Goal: Task Accomplishment & Management: Use online tool/utility

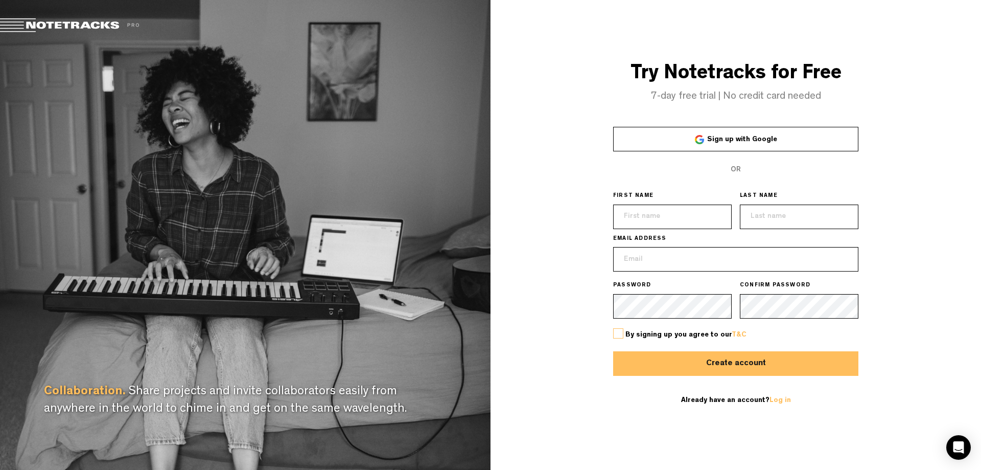
click at [763, 136] on span "Sign up with Google" at bounding box center [742, 139] width 70 height 7
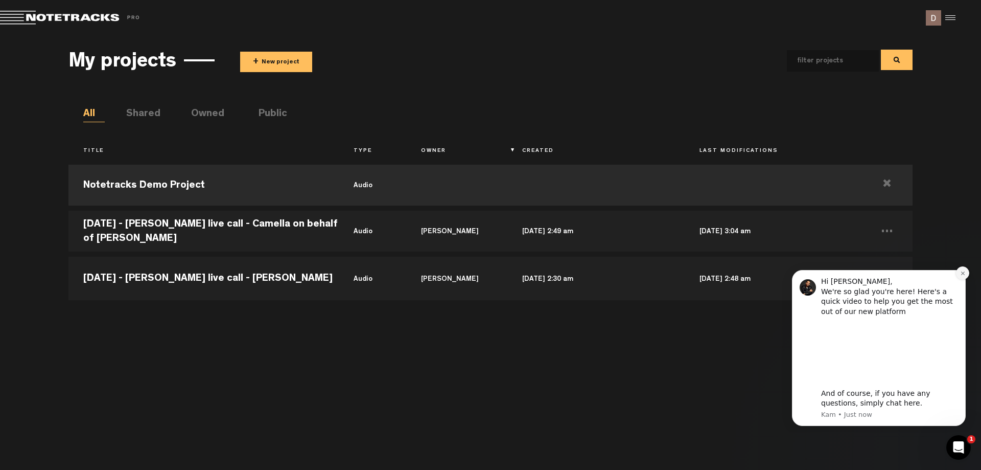
click at [964, 272] on icon "Dismiss notification" at bounding box center [963, 273] width 6 height 6
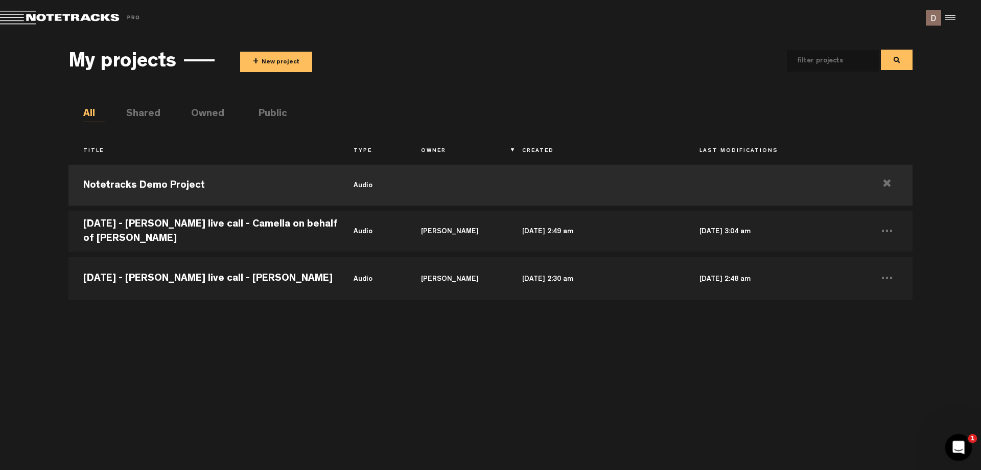
click at [958, 434] on div "Open Intercom Messenger" at bounding box center [958, 446] width 34 height 34
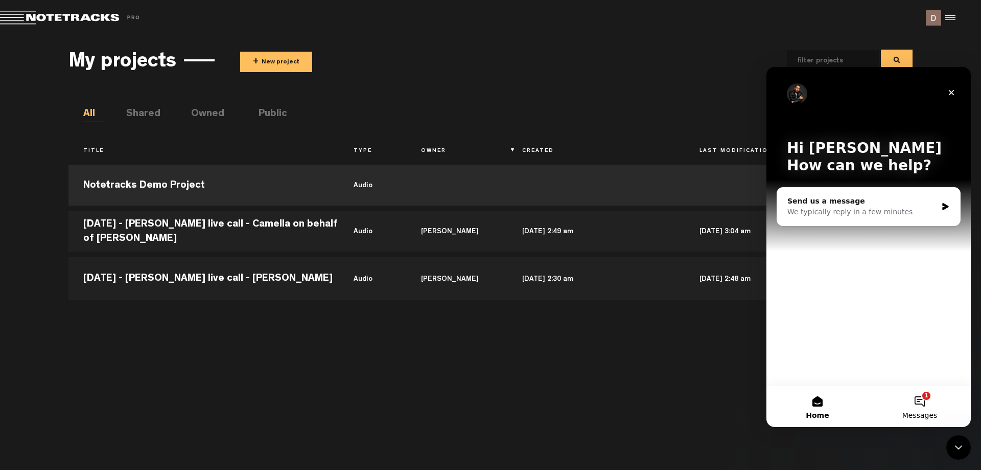
click at [925, 401] on button "1 Messages" at bounding box center [920, 406] width 102 height 41
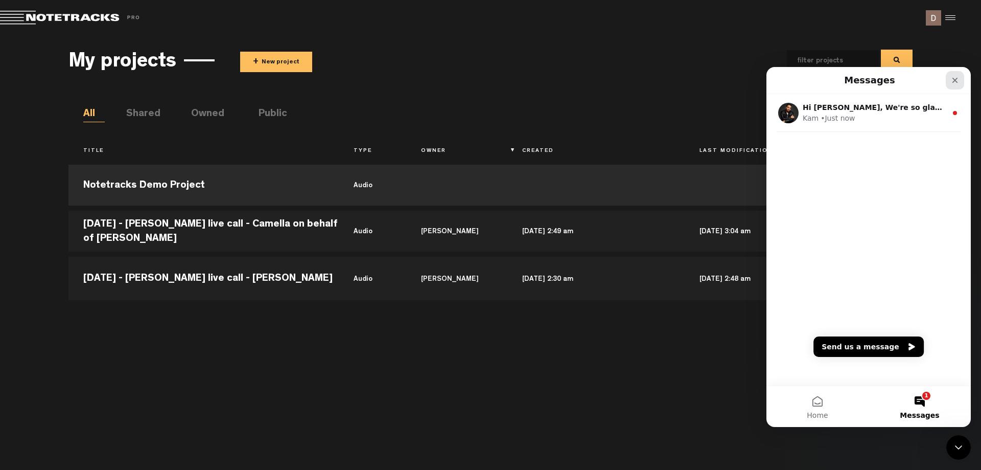
click at [953, 81] on icon "Close" at bounding box center [955, 80] width 8 height 8
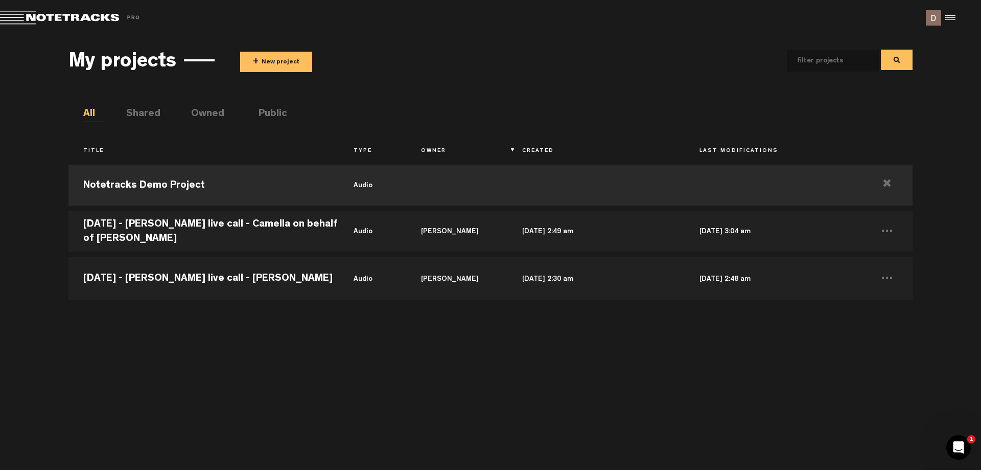
drag, startPoint x: 700, startPoint y: 426, endPoint x: 692, endPoint y: 421, distance: 9.6
click at [700, 426] on div "Notetracks Demo Project audio [DATE] - [PERSON_NAME] live call - Camella on beh…" at bounding box center [490, 309] width 844 height 300
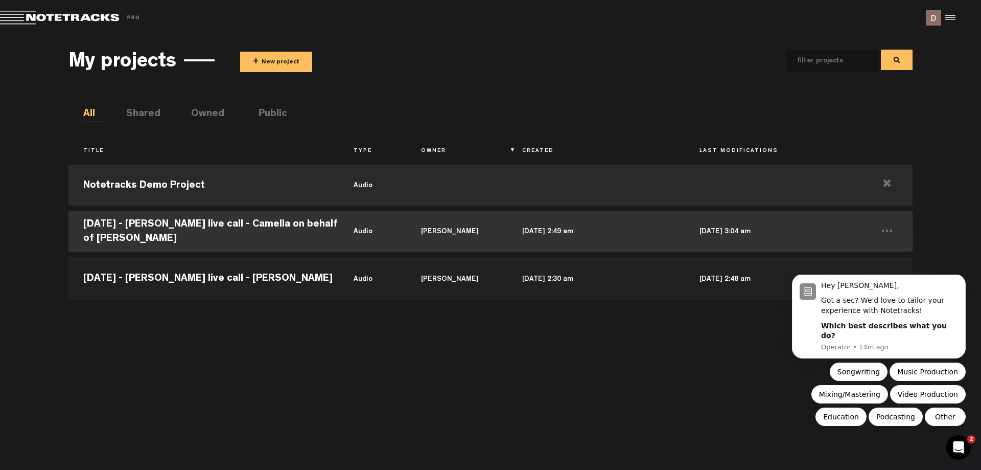
click at [168, 226] on td "[DATE] - [PERSON_NAME] live call - Camella on behalf of [PERSON_NAME]" at bounding box center [203, 231] width 270 height 46
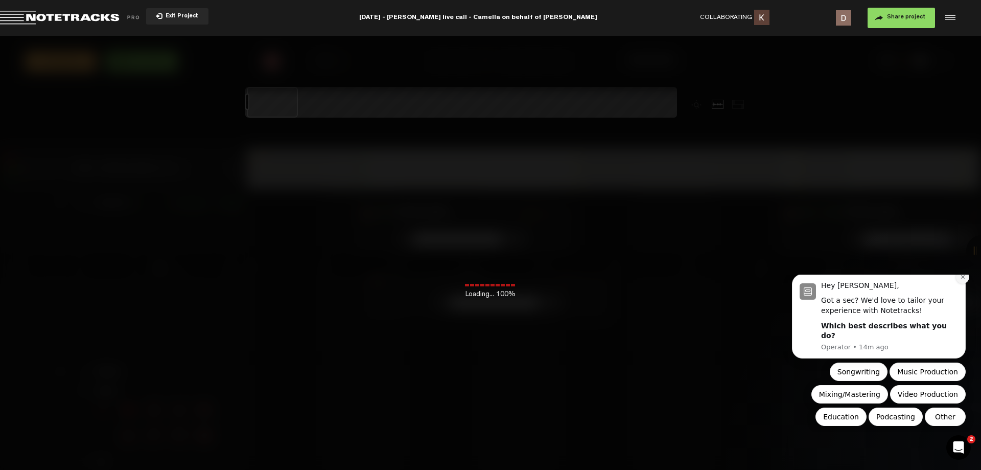
click at [960, 280] on icon "Dismiss notification" at bounding box center [963, 277] width 6 height 6
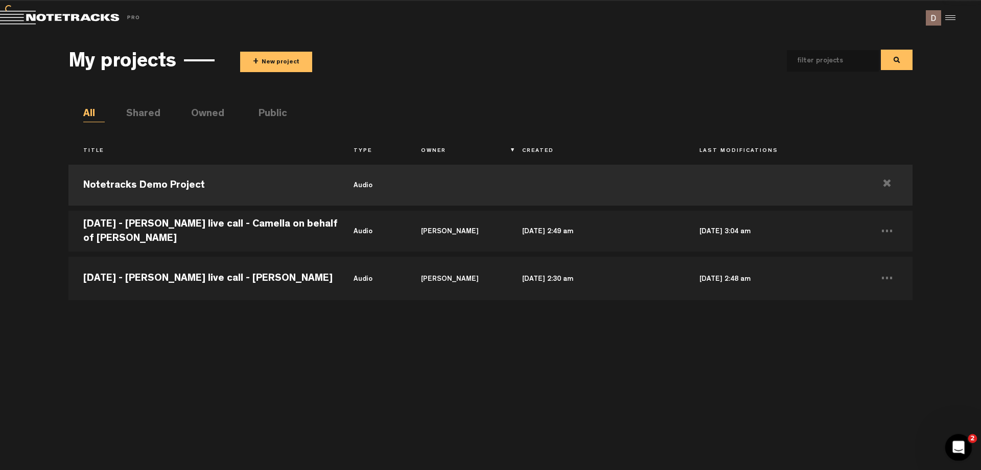
drag, startPoint x: 1877, startPoint y: 853, endPoint x: 957, endPoint y: 434, distance: 1010.6
click at [957, 436] on div "Open Intercom Messenger" at bounding box center [958, 446] width 34 height 34
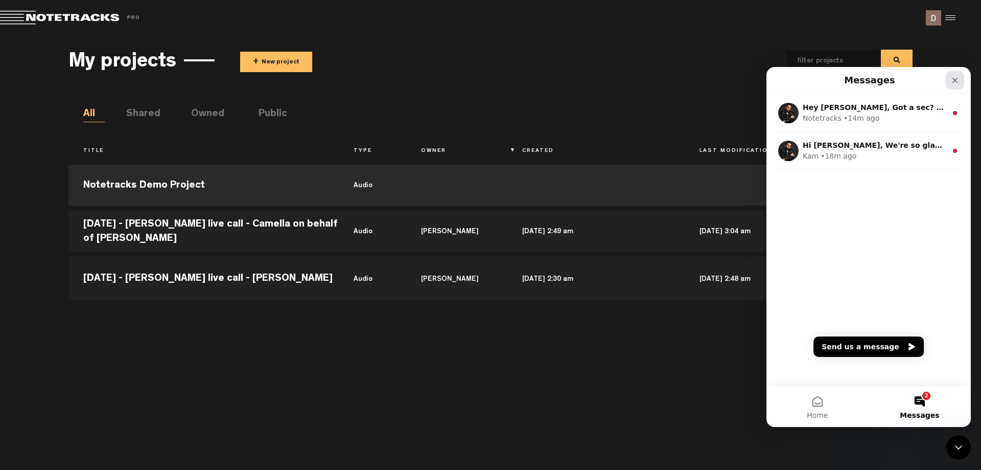
drag, startPoint x: 950, startPoint y: 75, endPoint x: 1628, endPoint y: 195, distance: 688.3
click at [950, 75] on div "Close" at bounding box center [955, 80] width 18 height 18
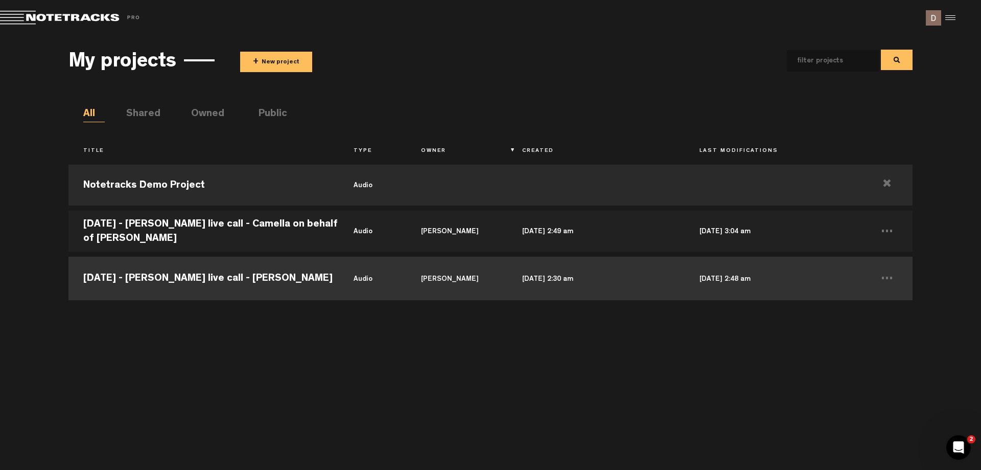
click at [204, 273] on td "[DATE] - [PERSON_NAME] live call - [PERSON_NAME]" at bounding box center [203, 277] width 270 height 46
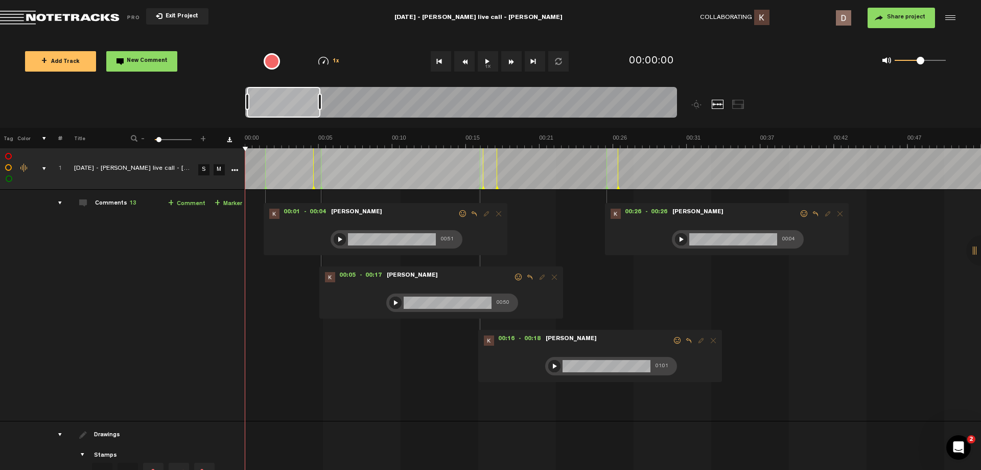
click at [340, 238] on div at bounding box center [340, 239] width 12 height 12
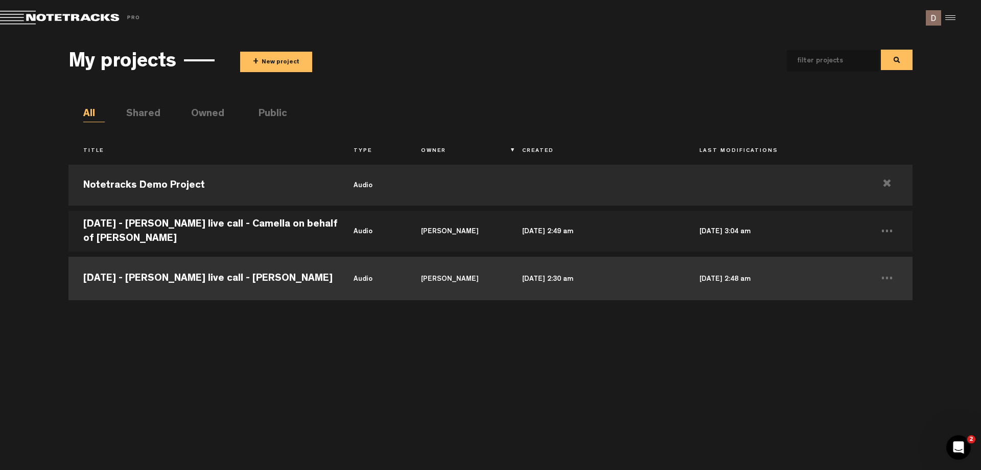
click at [221, 278] on td "[DATE] - [PERSON_NAME] live call - [PERSON_NAME]" at bounding box center [203, 277] width 270 height 46
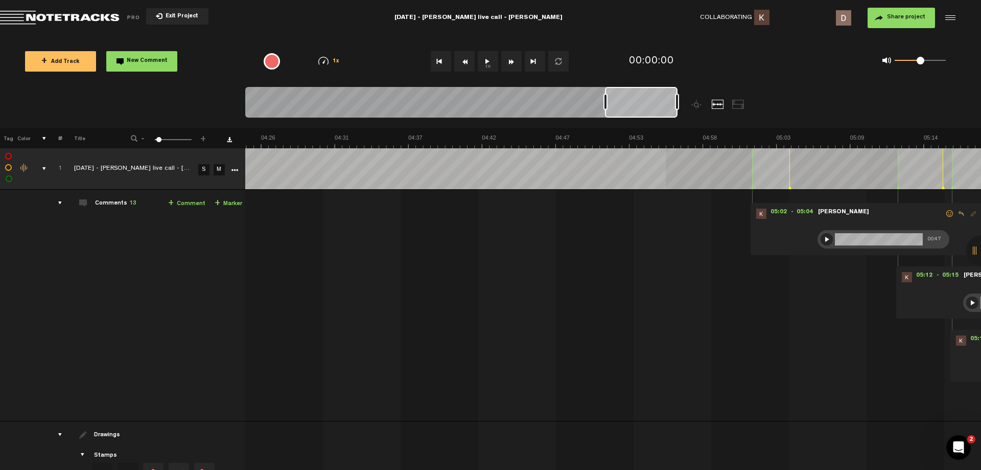
scroll to position [0, 3667]
click at [668, 36] on div "Loading... 100% + Add Track New Comment 1x 0.25x 0.5x 0.75x 1x 1.25x 1.5x 1.75x…" at bounding box center [490, 36] width 981 height 0
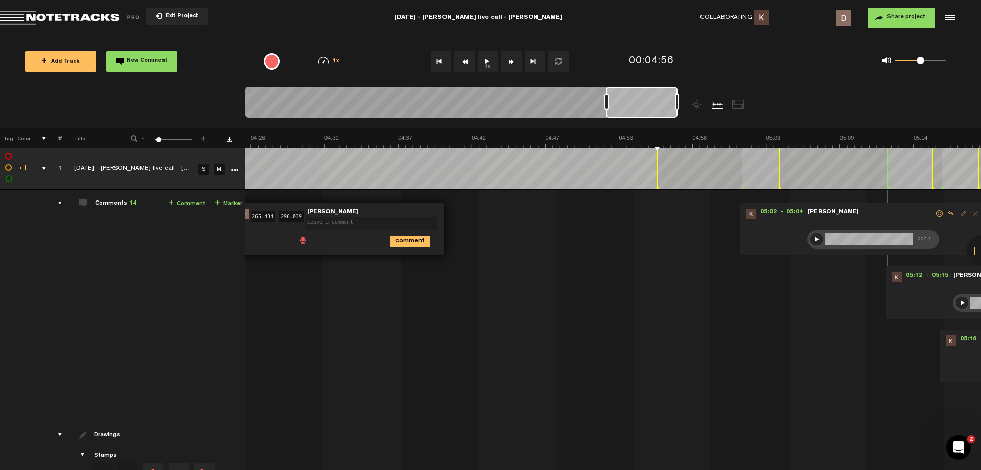
scroll to position [0, 3562]
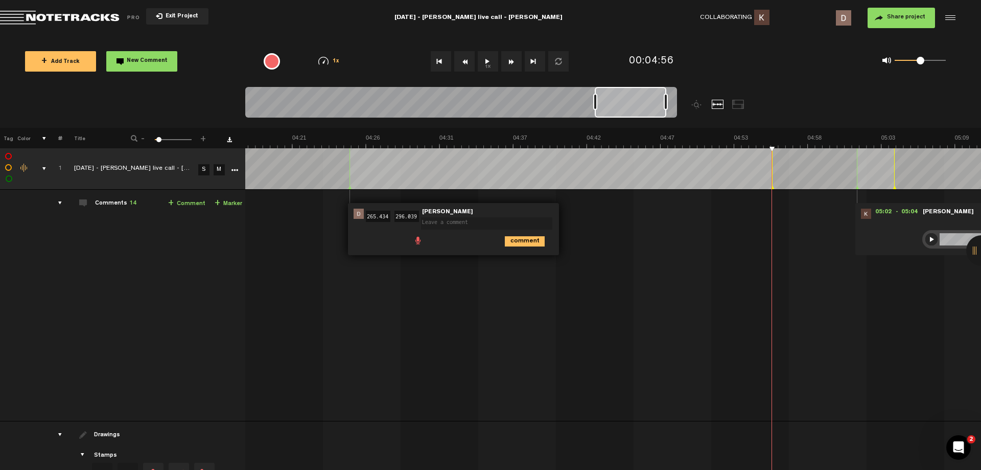
drag, startPoint x: 649, startPoint y: 108, endPoint x: 639, endPoint y: 109, distance: 10.3
click at [639, 109] on div at bounding box center [631, 102] width 72 height 31
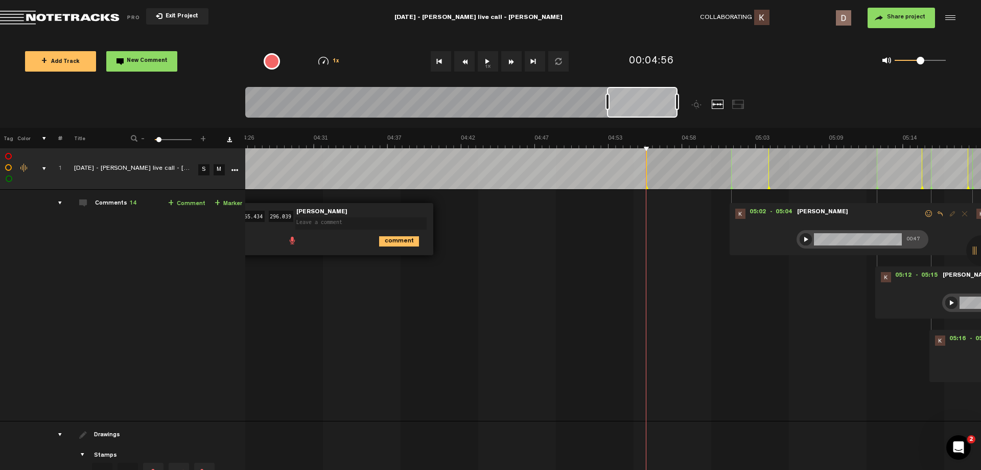
scroll to position [0, 3688]
drag, startPoint x: 639, startPoint y: 109, endPoint x: 699, endPoint y: 112, distance: 60.4
click at [699, 112] on div at bounding box center [515, 107] width 540 height 41
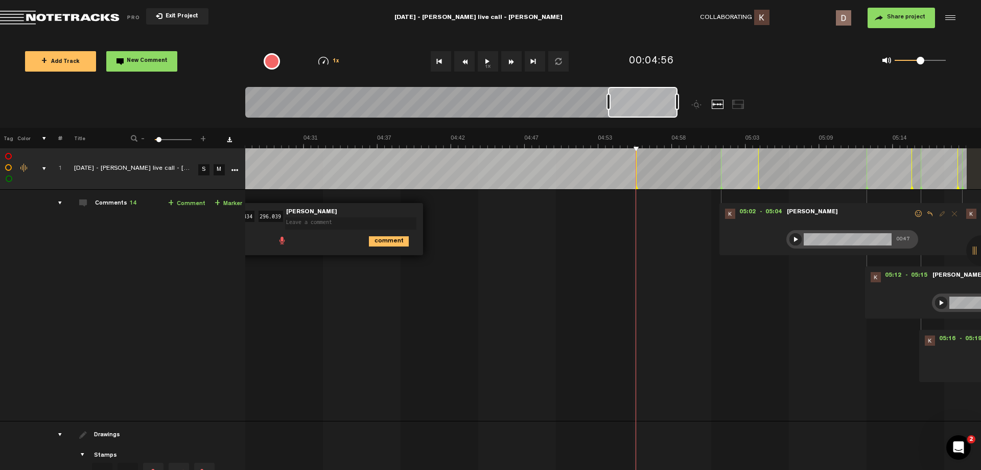
scroll to position [0, 3698]
drag, startPoint x: 665, startPoint y: 107, endPoint x: 682, endPoint y: 105, distance: 18.0
click at [682, 105] on div at bounding box center [515, 107] width 540 height 41
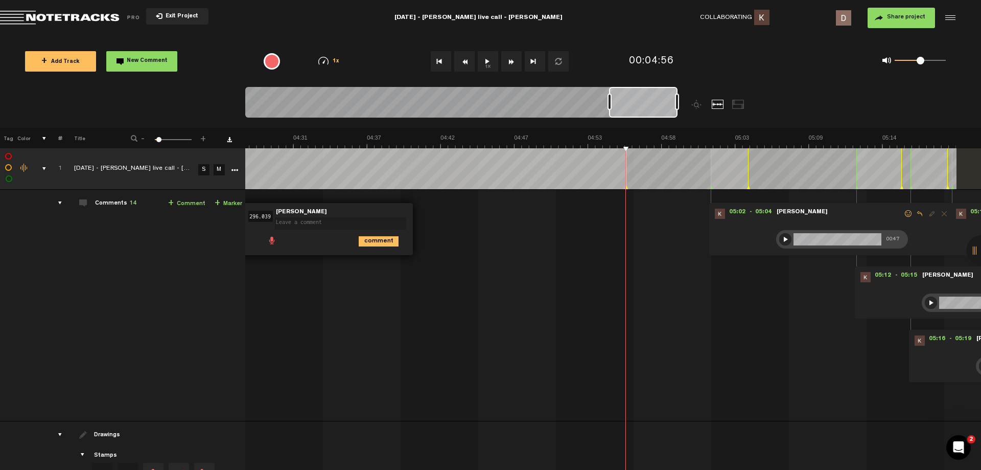
scroll to position [0, 3708]
drag, startPoint x: 649, startPoint y: 102, endPoint x: 681, endPoint y: 102, distance: 32.7
click at [681, 102] on div at bounding box center [515, 107] width 540 height 41
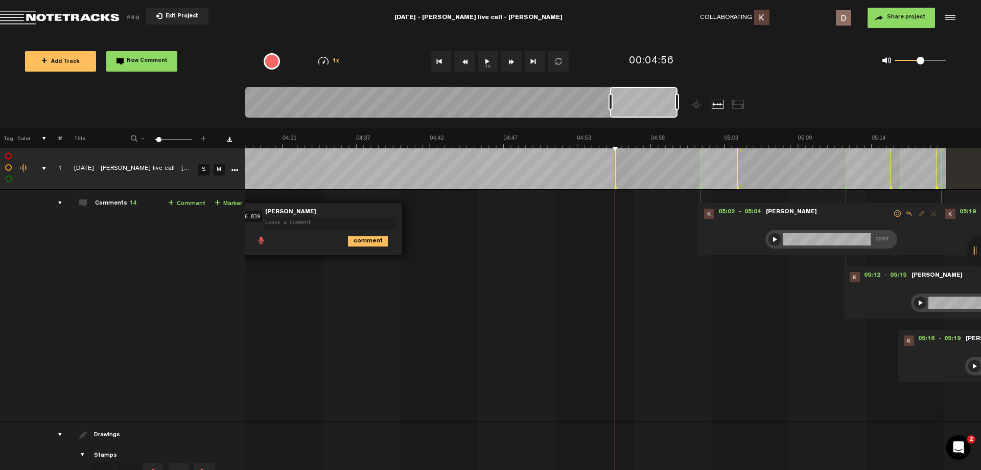
drag, startPoint x: 640, startPoint y: 102, endPoint x: 671, endPoint y: 102, distance: 31.2
click at [671, 102] on div at bounding box center [643, 102] width 67 height 31
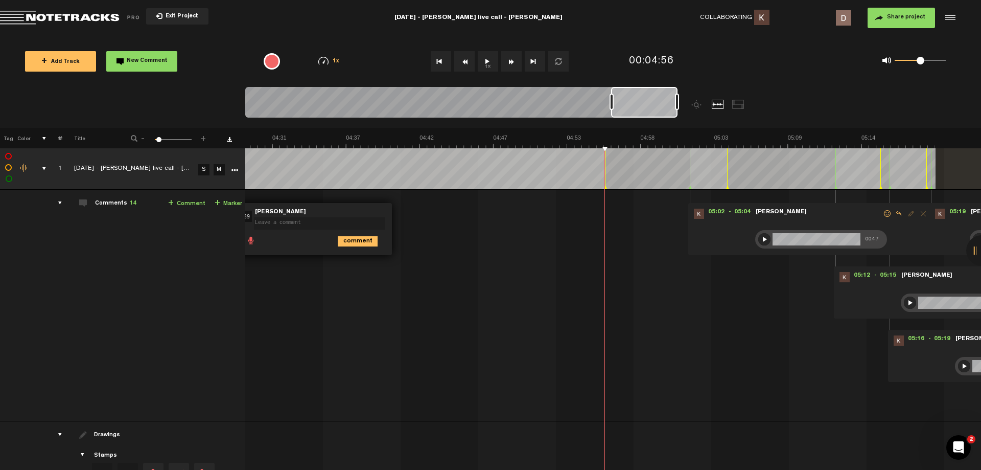
drag, startPoint x: 648, startPoint y: 102, endPoint x: 673, endPoint y: 101, distance: 25.1
click at [673, 101] on div at bounding box center [644, 102] width 66 height 31
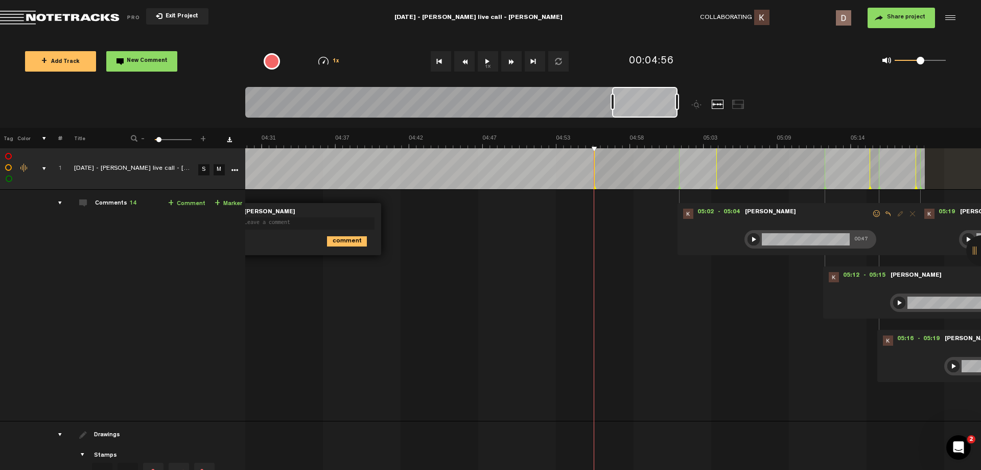
drag, startPoint x: 653, startPoint y: 106, endPoint x: 662, endPoint y: 106, distance: 9.2
click at [662, 106] on div at bounding box center [644, 102] width 65 height 31
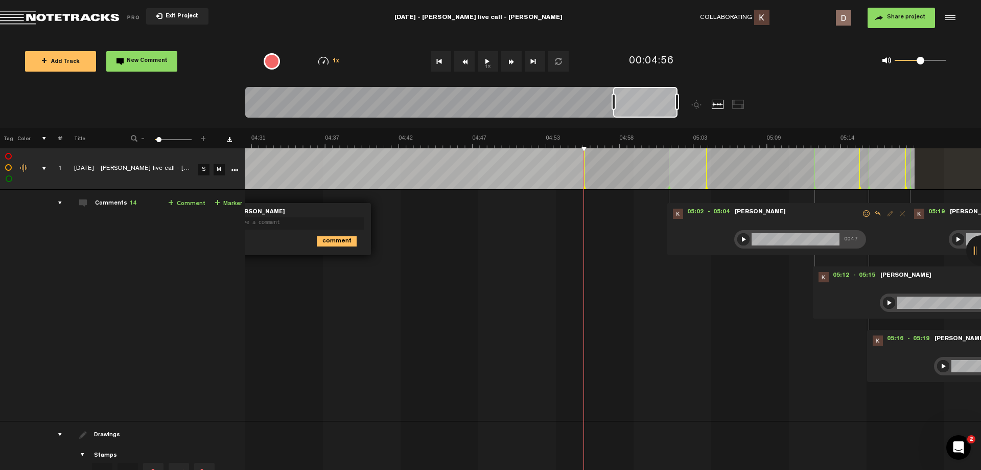
drag, startPoint x: 634, startPoint y: 99, endPoint x: 658, endPoint y: 102, distance: 23.8
click at [658, 102] on div at bounding box center [645, 102] width 64 height 31
drag, startPoint x: 677, startPoint y: 97, endPoint x: 666, endPoint y: 100, distance: 12.2
click at [679, 101] on div at bounding box center [515, 107] width 540 height 41
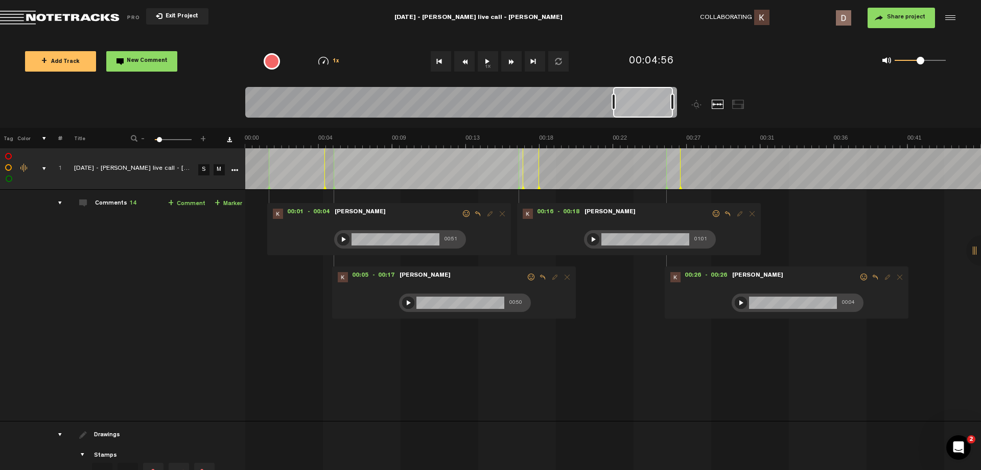
scroll to position [0, 4375]
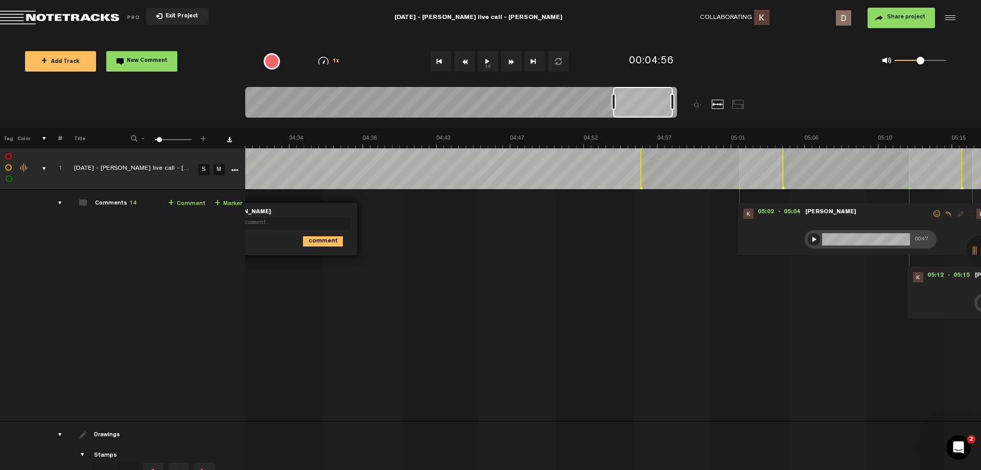
drag, startPoint x: 674, startPoint y: 102, endPoint x: 691, endPoint y: 102, distance: 16.9
click at [691, 102] on div at bounding box center [515, 107] width 540 height 41
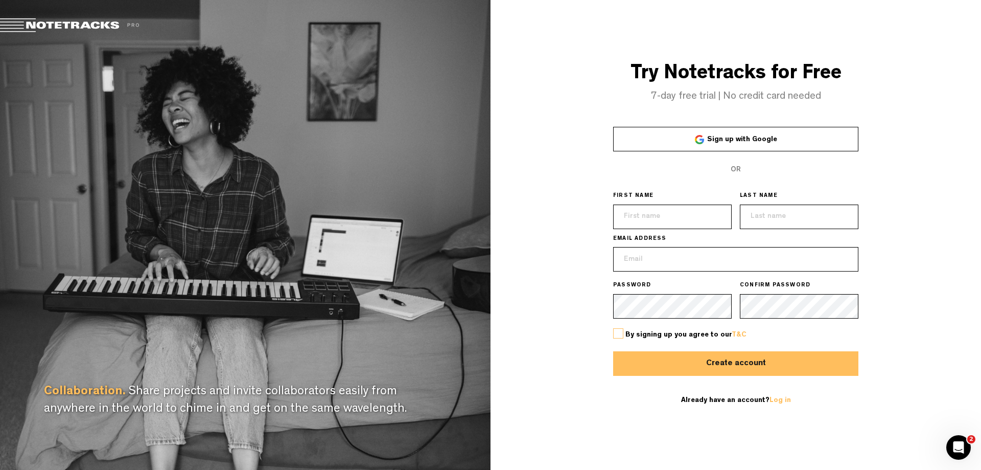
click at [760, 140] on span "Sign up with Google" at bounding box center [742, 139] width 70 height 7
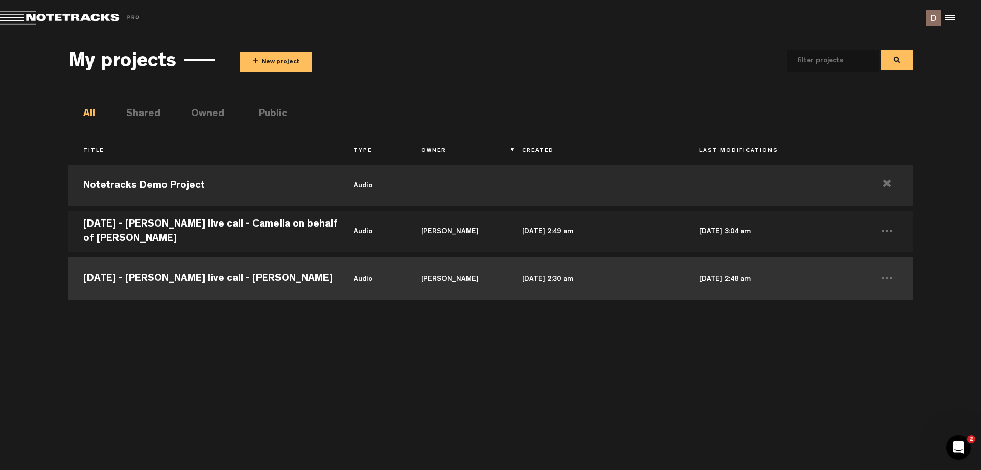
click at [342, 271] on td "audio" at bounding box center [372, 277] width 67 height 46
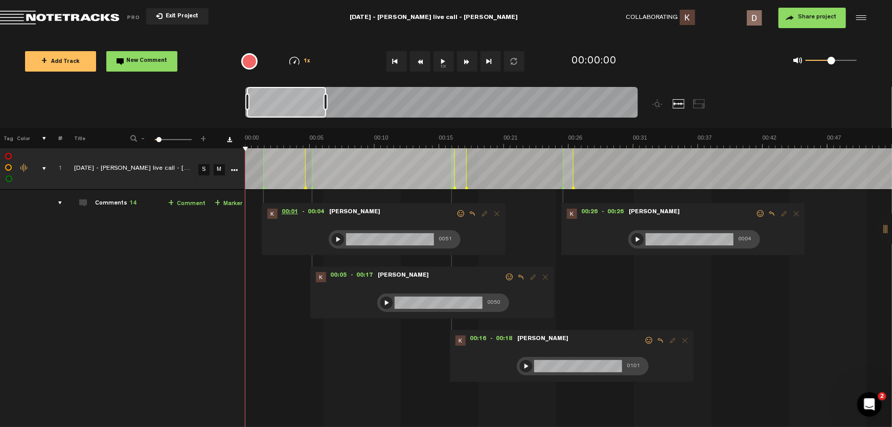
click at [288, 210] on span "00:01" at bounding box center [290, 214] width 25 height 10
click at [444, 65] on button "1x" at bounding box center [443, 61] width 20 height 20
click at [268, 235] on div "00:01 - 00:04 • Kevin Young: "" Kevin Young 00:51" at bounding box center [384, 229] width 244 height 52
click at [280, 215] on span "00:01" at bounding box center [290, 214] width 25 height 10
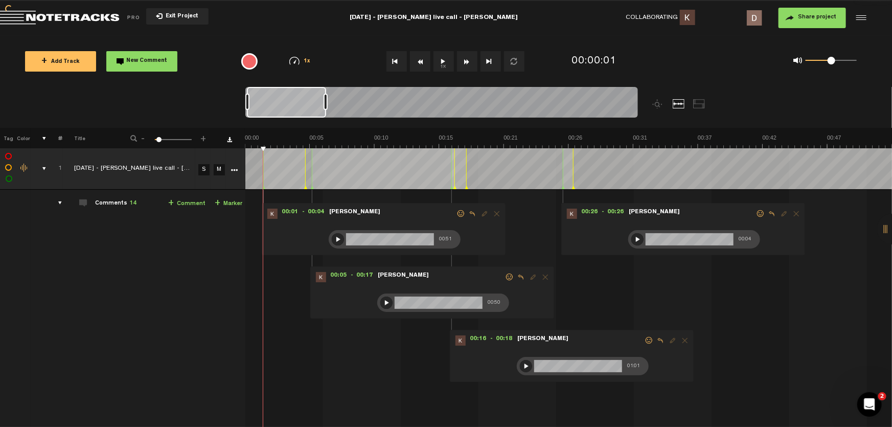
click at [344, 235] on div "00:51" at bounding box center [395, 239] width 132 height 18
click at [342, 237] on div at bounding box center [338, 239] width 12 height 12
click at [339, 240] on div at bounding box center [338, 239] width 12 height 12
click at [331, 273] on span "00:05" at bounding box center [338, 277] width 25 height 10
click at [438, 58] on button "1x" at bounding box center [443, 61] width 20 height 20
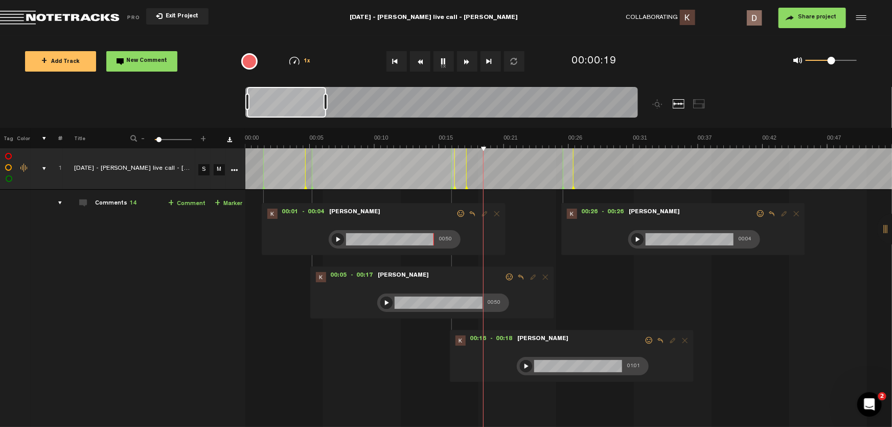
click at [438, 58] on button "1x" at bounding box center [443, 61] width 20 height 20
click at [386, 304] on div at bounding box center [386, 302] width 12 height 12
click at [386, 302] on div at bounding box center [386, 302] width 12 height 12
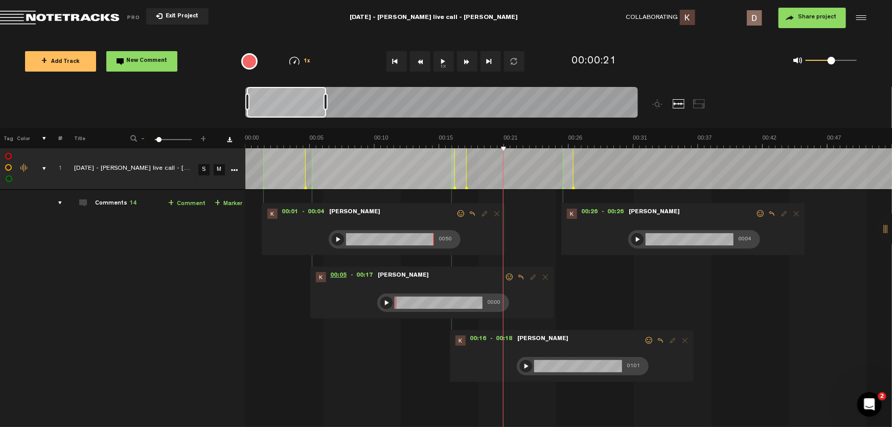
click at [340, 272] on span "00:05" at bounding box center [338, 277] width 25 height 10
click at [388, 302] on div at bounding box center [386, 302] width 12 height 12
click at [388, 303] on div at bounding box center [386, 302] width 12 height 12
click at [387, 301] on div at bounding box center [386, 302] width 12 height 12
click at [381, 304] on div at bounding box center [386, 302] width 12 height 12
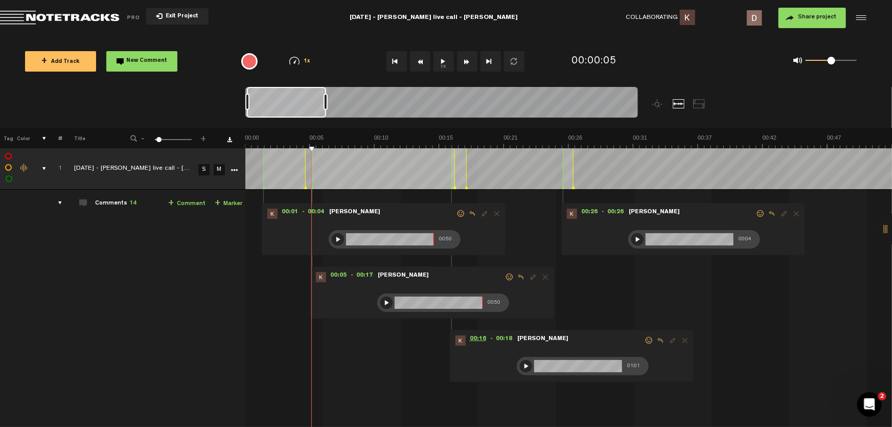
click at [481, 336] on span "00:16" at bounding box center [478, 340] width 25 height 10
click at [521, 363] on div at bounding box center [526, 366] width 12 height 12
click at [475, 337] on span "00:16" at bounding box center [478, 340] width 25 height 10
click at [443, 60] on button "1x" at bounding box center [443, 61] width 20 height 20
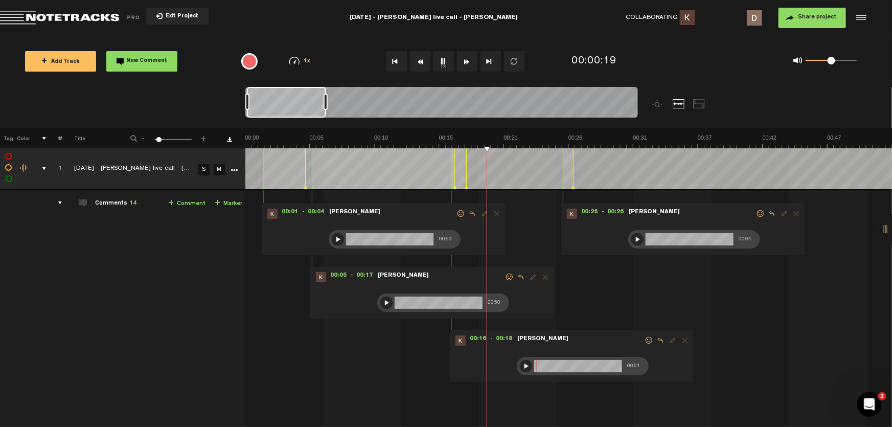
click at [443, 60] on button "1x" at bounding box center [443, 61] width 20 height 20
click at [473, 336] on span "00:16" at bounding box center [478, 340] width 25 height 10
click at [524, 363] on div at bounding box center [526, 366] width 12 height 12
click at [580, 212] on span "00:26" at bounding box center [589, 214] width 25 height 10
click at [446, 61] on button "1x" at bounding box center [443, 61] width 20 height 20
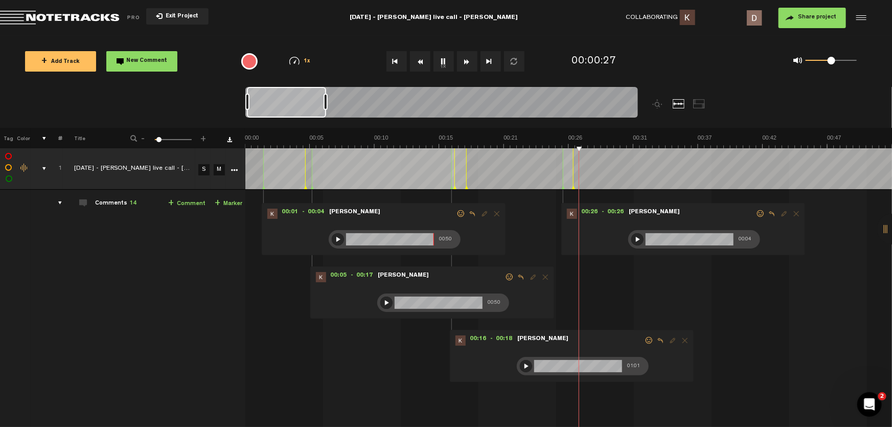
click at [446, 61] on button "1x" at bounding box center [443, 61] width 20 height 20
click at [640, 236] on div at bounding box center [637, 239] width 12 height 12
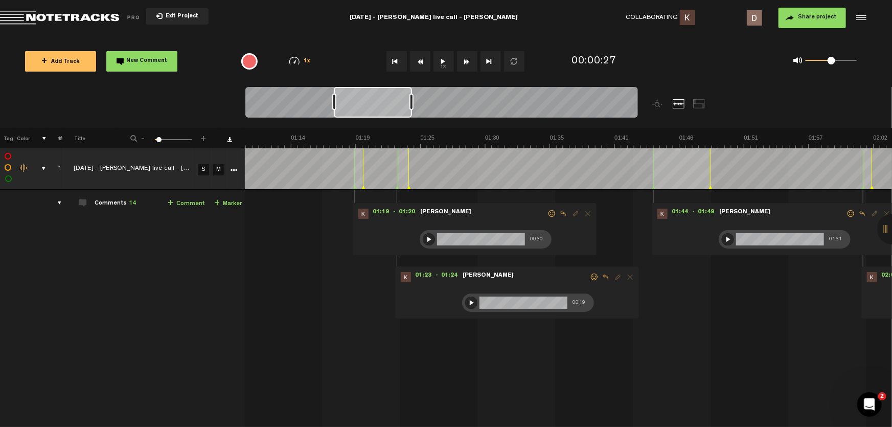
scroll to position [0, 859]
drag, startPoint x: 278, startPoint y: 102, endPoint x: 364, endPoint y: 122, distance: 89.2
click at [364, 122] on div at bounding box center [490, 107] width 491 height 41
click at [377, 210] on span "01:19" at bounding box center [381, 214] width 25 height 10
click at [446, 59] on button "1x" at bounding box center [443, 61] width 20 height 20
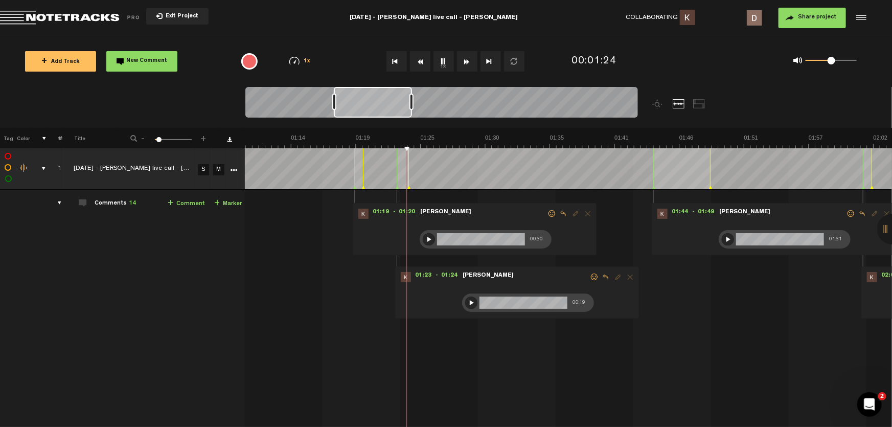
click at [446, 59] on button "1x" at bounding box center [443, 61] width 20 height 20
drag, startPoint x: 368, startPoint y: 238, endPoint x: 412, endPoint y: 230, distance: 44.8
click at [412, 230] on div "01:19 - 01:20 • Kevin Young: "" Kevin Young 00:30" at bounding box center [475, 229] width 244 height 52
click at [369, 210] on span "01:19" at bounding box center [381, 214] width 25 height 10
click at [423, 235] on div at bounding box center [429, 239] width 12 height 12
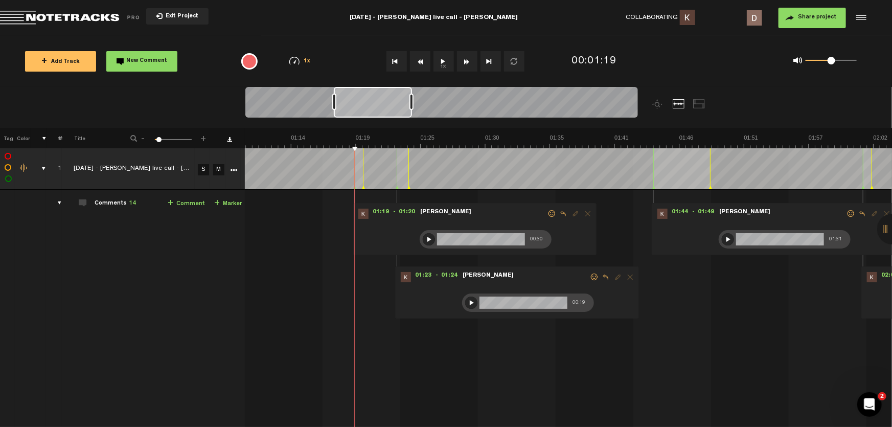
click at [423, 240] on div at bounding box center [429, 239] width 12 height 12
click at [424, 235] on div at bounding box center [429, 239] width 12 height 12
click at [423, 242] on div at bounding box center [429, 239] width 12 height 12
click at [423, 240] on div at bounding box center [429, 239] width 12 height 12
click at [424, 273] on span "01:23" at bounding box center [423, 277] width 25 height 10
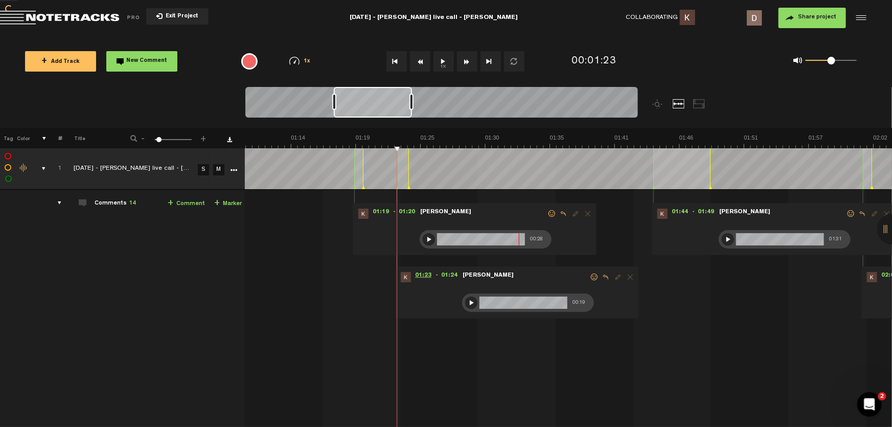
click at [420, 276] on span "01:23" at bounding box center [423, 277] width 25 height 10
click at [443, 58] on button "1x" at bounding box center [443, 61] width 20 height 20
click at [465, 298] on div at bounding box center [471, 302] width 12 height 12
click at [411, 278] on span "01:23" at bounding box center [423, 277] width 25 height 10
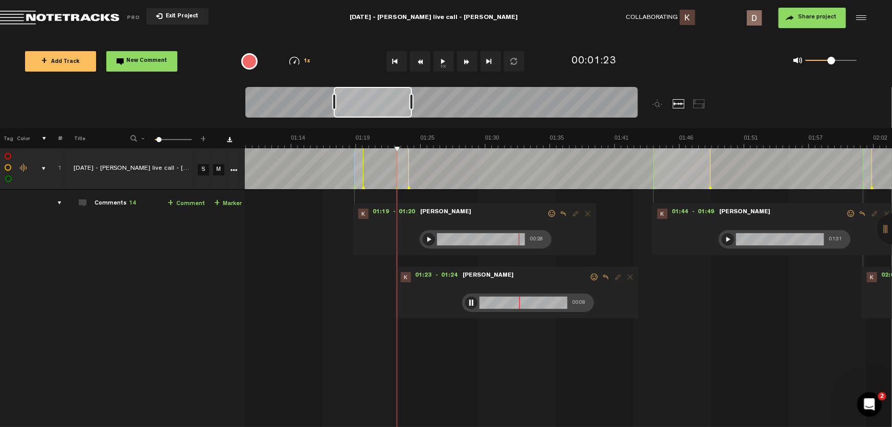
click at [465, 304] on div at bounding box center [471, 302] width 12 height 12
click at [416, 274] on span "01:23" at bounding box center [423, 277] width 25 height 10
click at [418, 270] on div "01:23 - 01:24 • Kevin Young: "" Kevin Young 00:08" at bounding box center [517, 292] width 244 height 52
drag, startPoint x: 417, startPoint y: 275, endPoint x: 423, endPoint y: 267, distance: 9.8
click at [418, 275] on span "01:23" at bounding box center [423, 277] width 25 height 10
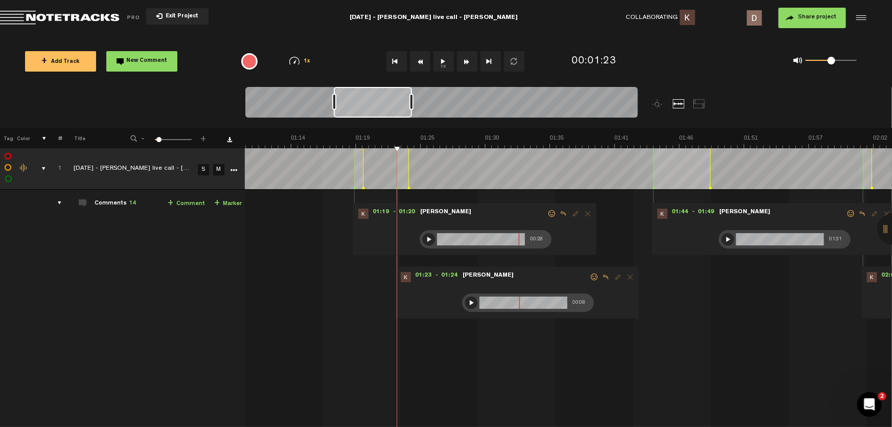
click at [443, 60] on button "1x" at bounding box center [443, 61] width 20 height 20
click at [444, 60] on button "1x" at bounding box center [443, 61] width 20 height 20
click at [411, 273] on span "01:23" at bounding box center [423, 277] width 25 height 10
click at [466, 296] on div at bounding box center [471, 302] width 12 height 12
click at [465, 299] on div at bounding box center [471, 302] width 12 height 12
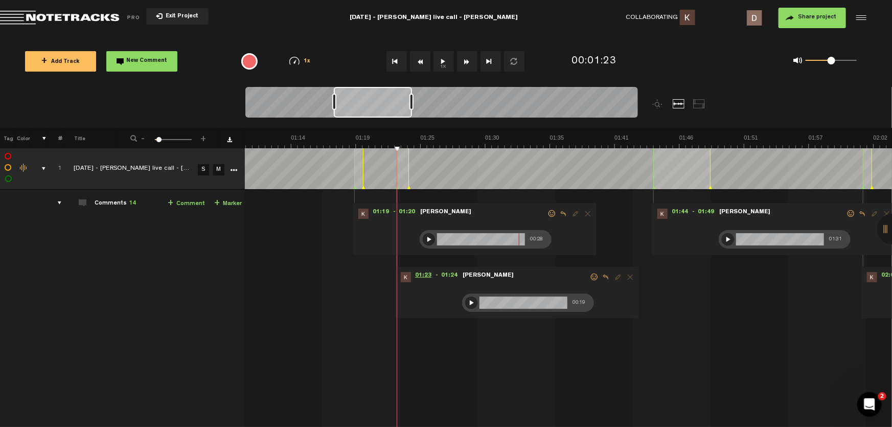
click at [416, 279] on span "01:23" at bounding box center [423, 277] width 25 height 10
click at [412, 272] on span "01:23" at bounding box center [423, 277] width 25 height 10
click at [423, 235] on div at bounding box center [429, 239] width 12 height 12
click at [672, 216] on span "01:44" at bounding box center [680, 214] width 25 height 10
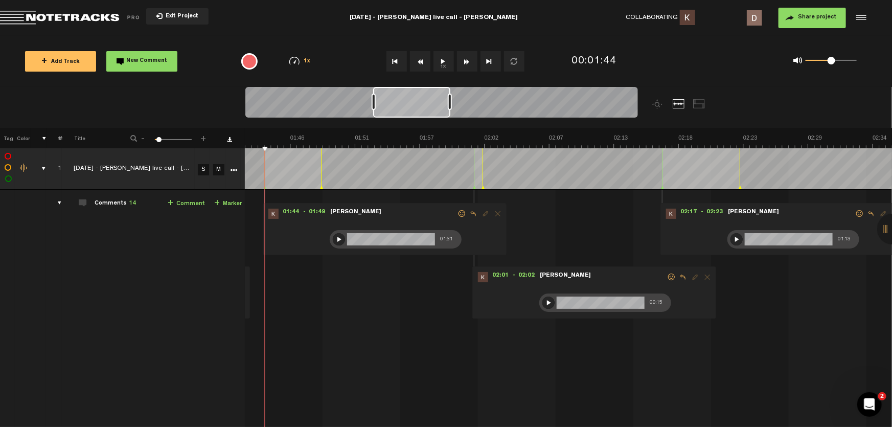
scroll to position [0, 1248]
drag, startPoint x: 379, startPoint y: 103, endPoint x: 419, endPoint y: 102, distance: 39.4
click at [419, 102] on div at bounding box center [411, 102] width 77 height 31
click at [286, 210] on span "01:44" at bounding box center [291, 214] width 25 height 10
click at [438, 58] on button "1x" at bounding box center [443, 61] width 20 height 20
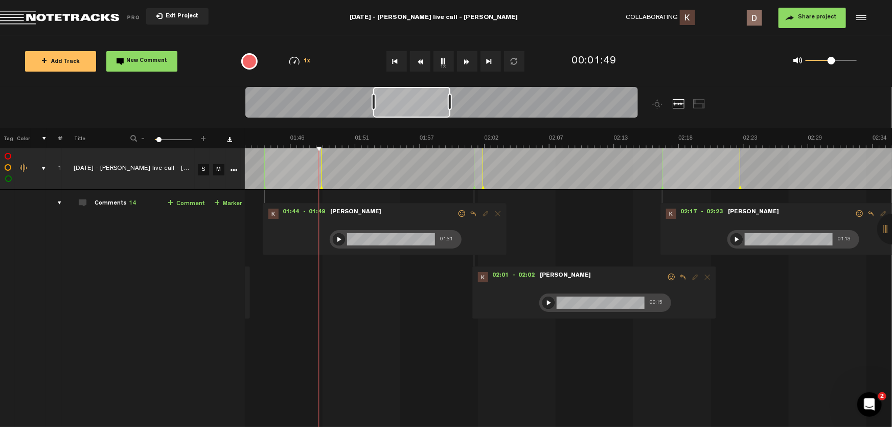
click at [438, 58] on button "1x" at bounding box center [443, 61] width 20 height 20
click at [285, 214] on span "01:44" at bounding box center [291, 214] width 25 height 10
click at [333, 238] on div at bounding box center [339, 239] width 12 height 12
click at [333, 236] on div at bounding box center [339, 239] width 12 height 12
click at [333, 237] on div at bounding box center [339, 239] width 12 height 12
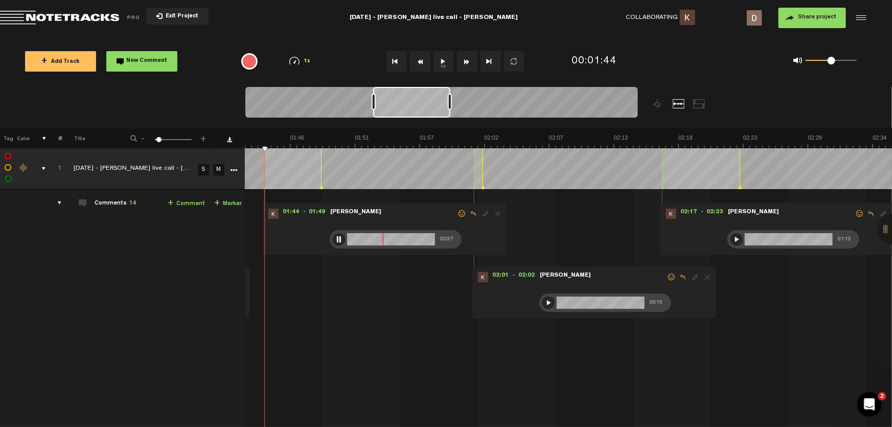
click at [333, 235] on div at bounding box center [339, 239] width 12 height 12
drag, startPoint x: 330, startPoint y: 238, endPoint x: 336, endPoint y: 237, distance: 6.2
click at [333, 238] on div at bounding box center [339, 239] width 12 height 12
click at [333, 241] on div at bounding box center [339, 239] width 12 height 12
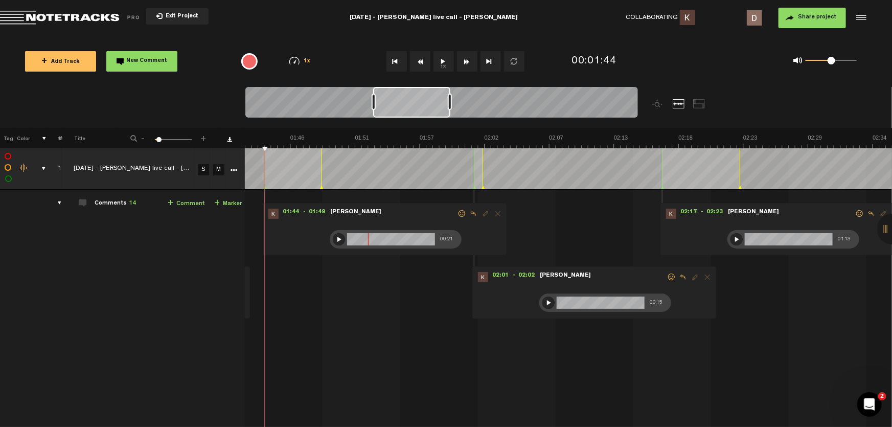
click at [333, 235] on div at bounding box center [339, 239] width 12 height 12
click at [333, 236] on div at bounding box center [339, 239] width 12 height 12
click at [333, 240] on div at bounding box center [339, 239] width 12 height 12
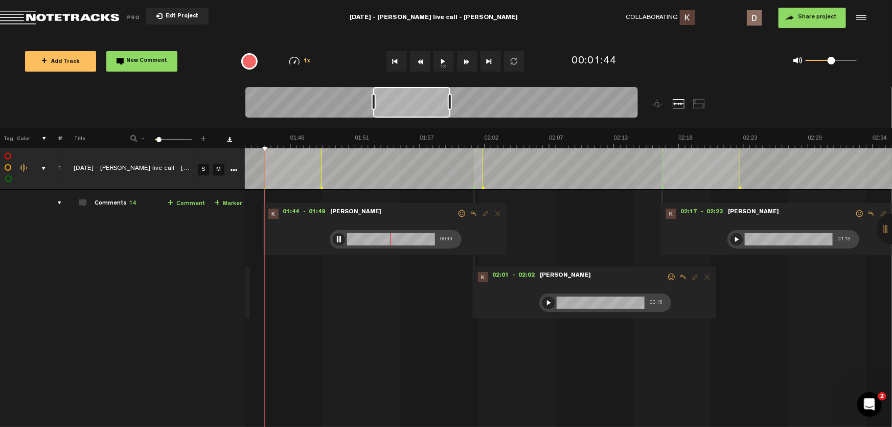
click at [368, 237] on div at bounding box center [391, 239] width 88 height 12
click at [53, 200] on div "comments" at bounding box center [56, 203] width 16 height 10
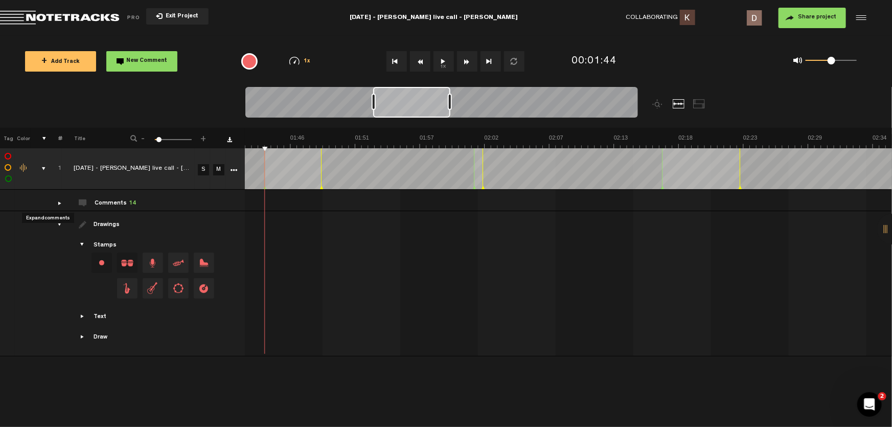
scroll to position [0, 0]
click at [56, 202] on div "comments" at bounding box center [56, 203] width 16 height 10
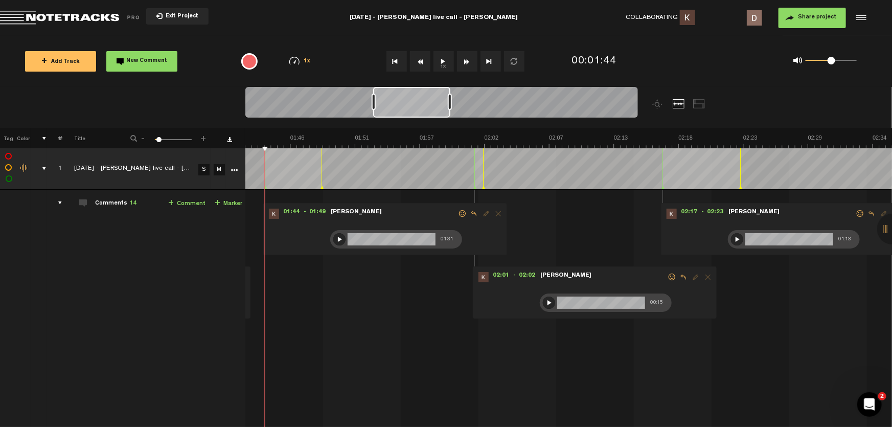
click at [337, 241] on div at bounding box center [339, 239] width 12 height 12
click at [337, 239] on div at bounding box center [339, 239] width 12 height 12
click at [336, 240] on div at bounding box center [339, 239] width 12 height 12
click at [338, 237] on div at bounding box center [339, 239] width 12 height 12
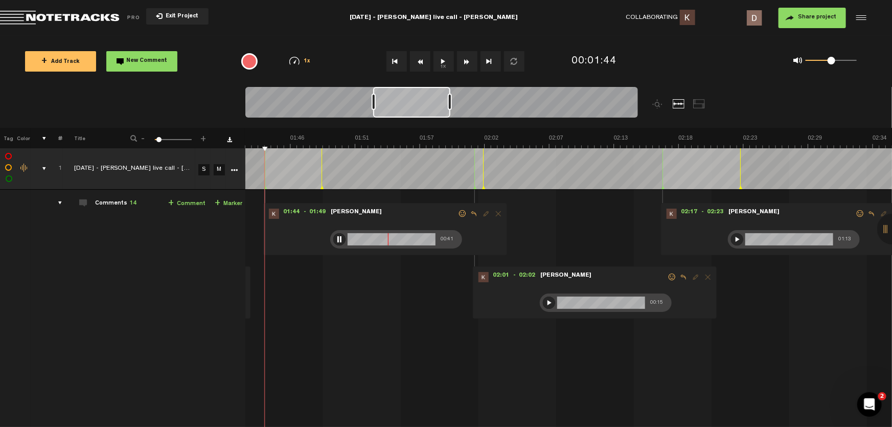
click at [338, 237] on div at bounding box center [339, 239] width 12 height 12
click at [337, 239] on div at bounding box center [339, 239] width 12 height 12
click at [336, 235] on div at bounding box center [339, 239] width 12 height 12
click at [337, 235] on div at bounding box center [339, 239] width 12 height 12
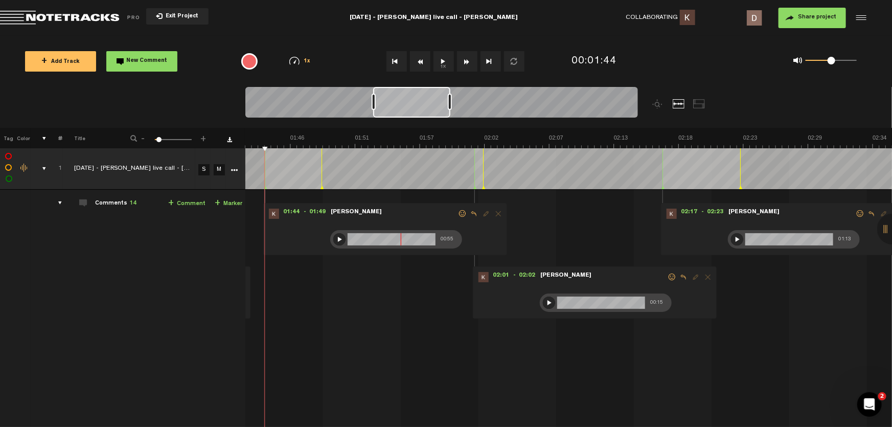
click at [341, 238] on div at bounding box center [339, 239] width 12 height 12
drag, startPoint x: 831, startPoint y: 56, endPoint x: 842, endPoint y: 61, distance: 11.7
click at [842, 61] on div "0 1 0.74" at bounding box center [831, 61] width 51 height 2
click at [842, 61] on span at bounding box center [842, 61] width 8 height 8
drag, startPoint x: 840, startPoint y: 61, endPoint x: 834, endPoint y: 63, distance: 6.8
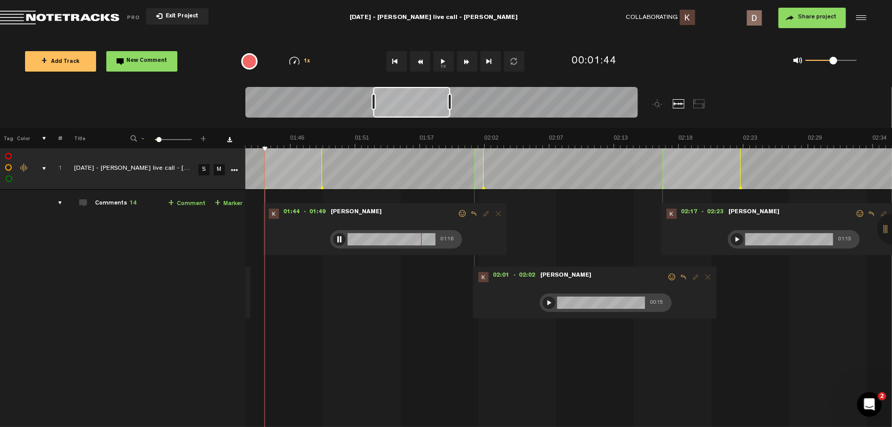
click at [834, 63] on span at bounding box center [834, 61] width 8 height 8
click at [339, 235] on div at bounding box center [339, 239] width 12 height 12
click at [341, 235] on div at bounding box center [339, 239] width 12 height 12
click at [337, 238] on div at bounding box center [339, 239] width 12 height 12
click at [338, 237] on div at bounding box center [339, 239] width 12 height 12
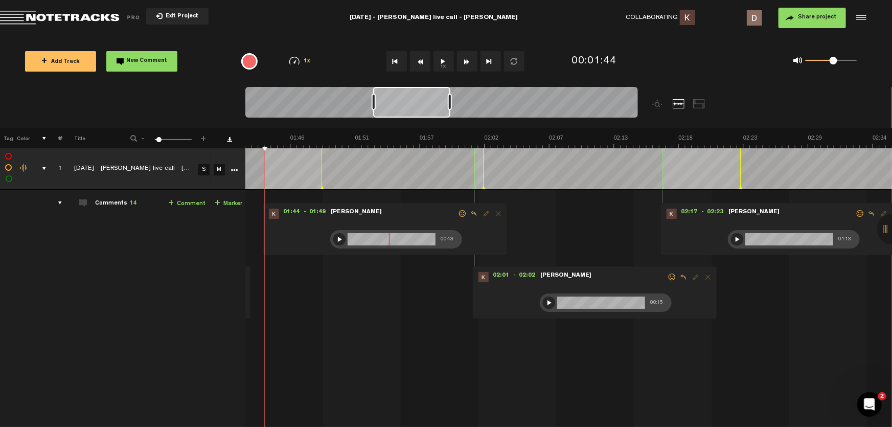
click at [340, 241] on div at bounding box center [339, 239] width 12 height 12
click at [333, 234] on div "00:46" at bounding box center [396, 239] width 132 height 18
click at [337, 240] on div at bounding box center [339, 239] width 12 height 12
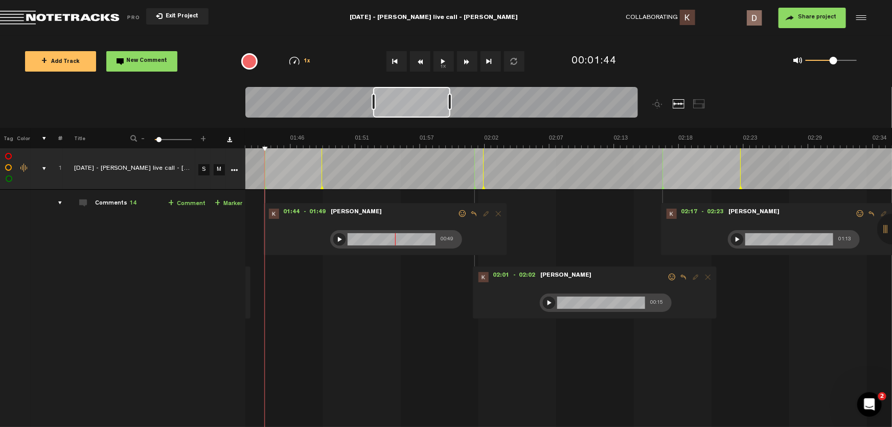
click at [301, 348] on td "1 2025-9-17 - Diane live call - Evelyn S M 2025-9-17 - Diane live call - Evelyn…" at bounding box center [568, 337] width 647 height 295
click at [335, 242] on div at bounding box center [339, 239] width 12 height 12
click at [335, 238] on div at bounding box center [339, 239] width 12 height 12
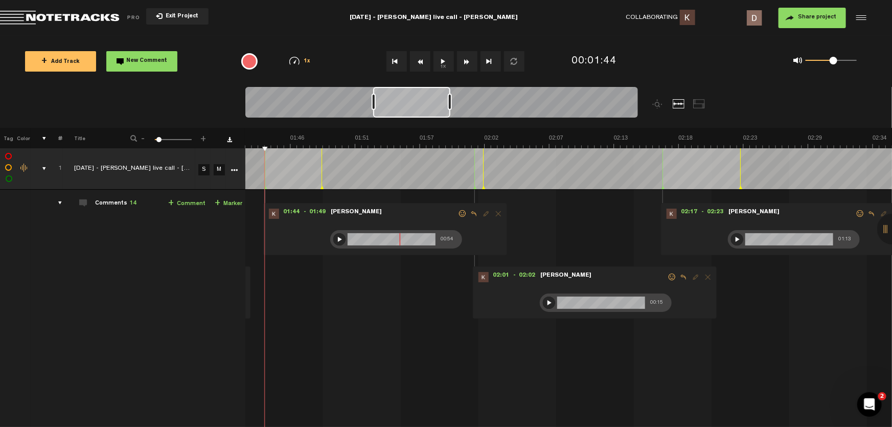
click at [340, 240] on div at bounding box center [339, 239] width 12 height 12
click at [500, 275] on span "02:01" at bounding box center [501, 277] width 25 height 10
click at [441, 60] on button "1x" at bounding box center [443, 61] width 20 height 20
click at [440, 61] on button "1x" at bounding box center [443, 61] width 20 height 20
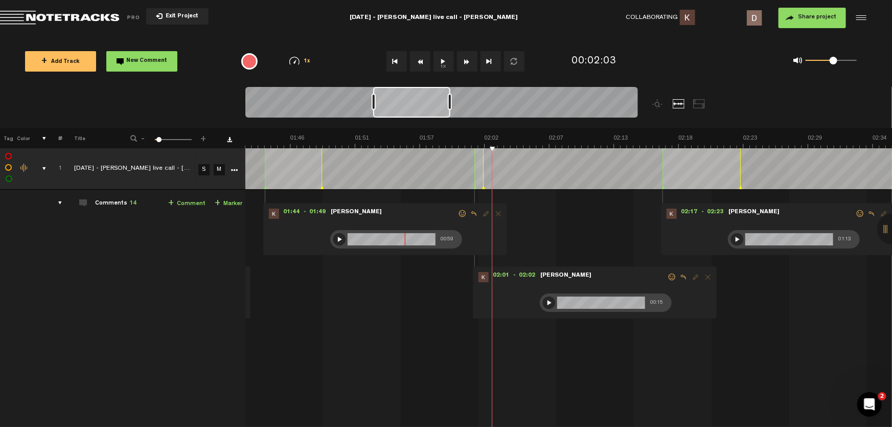
click at [549, 303] on div at bounding box center [549, 302] width 12 height 12
click at [501, 276] on span "02:01" at bounding box center [501, 277] width 25 height 10
click at [544, 303] on div at bounding box center [549, 302] width 12 height 12
click at [548, 302] on div at bounding box center [549, 302] width 12 height 12
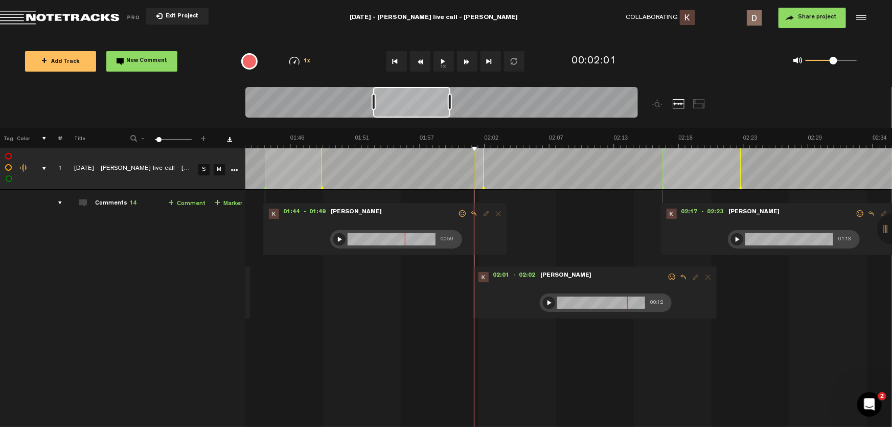
click at [551, 302] on div at bounding box center [549, 302] width 12 height 12
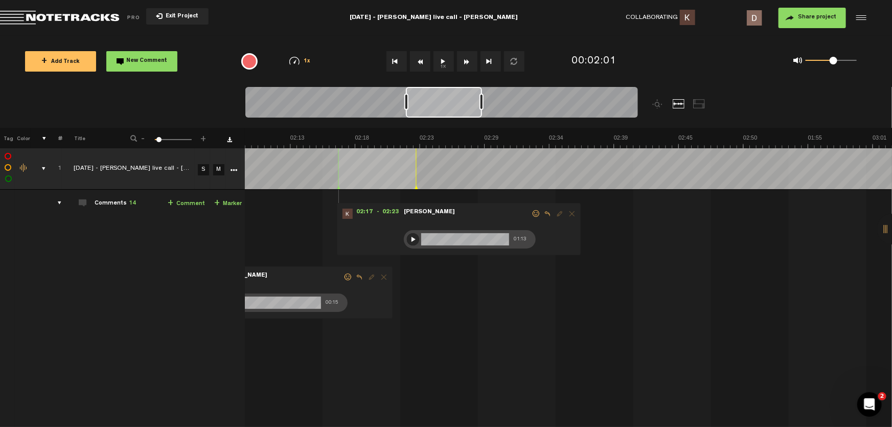
scroll to position [0, 1572]
drag, startPoint x: 419, startPoint y: 103, endPoint x: 452, endPoint y: 102, distance: 32.7
click at [452, 102] on div at bounding box center [444, 102] width 76 height 31
drag, startPoint x: 363, startPoint y: 211, endPoint x: 356, endPoint y: 204, distance: 9.8
click at [363, 211] on span "02:17" at bounding box center [365, 214] width 25 height 10
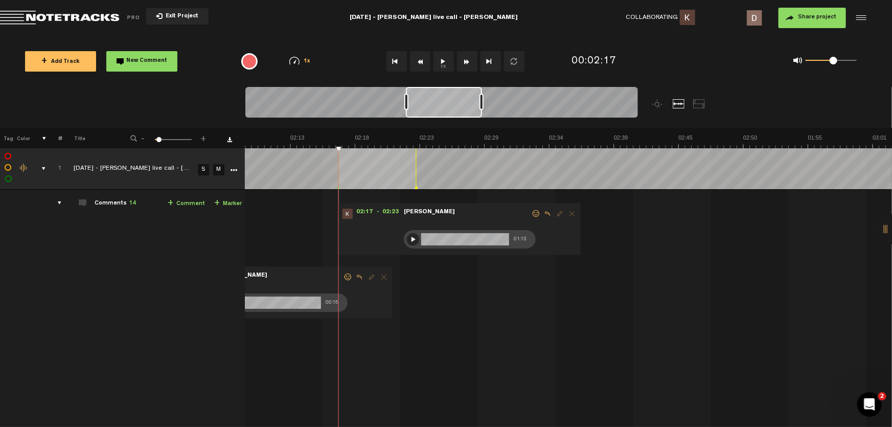
click at [447, 67] on button "1x" at bounding box center [443, 61] width 20 height 20
click at [360, 209] on span "02:17" at bounding box center [365, 214] width 25 height 10
click at [409, 235] on div at bounding box center [413, 239] width 12 height 12
click at [407, 236] on div at bounding box center [413, 239] width 12 height 12
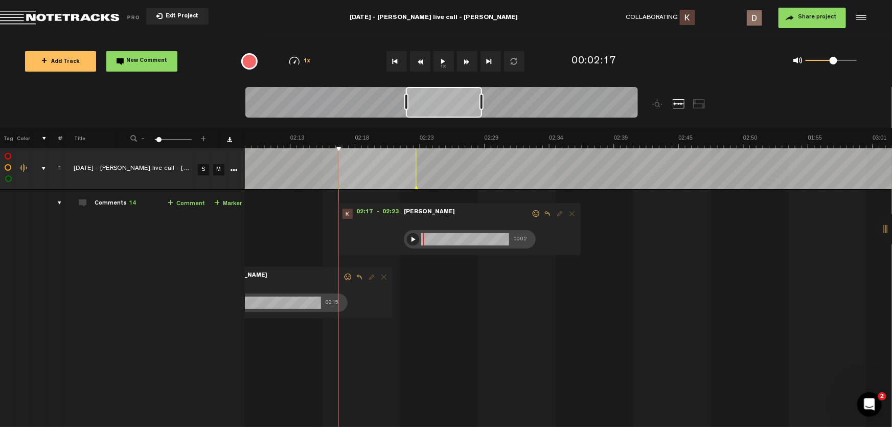
click at [407, 236] on div at bounding box center [413, 239] width 12 height 12
click at [712, 41] on div "+ Add Track New Comment 1x 0.25x 0.5x 0.75x 1x 1.25x 1.5x 1.75x 2x All emojis 😀…" at bounding box center [446, 61] width 892 height 51
click at [407, 233] on div at bounding box center [413, 239] width 12 height 12
click at [407, 237] on div at bounding box center [413, 239] width 12 height 12
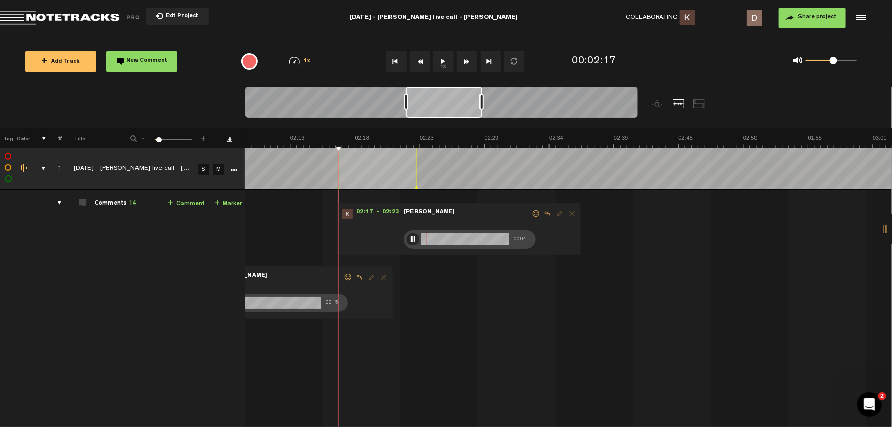
click at [407, 237] on div at bounding box center [413, 239] width 12 height 12
click at [407, 238] on div at bounding box center [413, 239] width 12 height 12
click at [407, 243] on div at bounding box center [413, 239] width 12 height 12
drag, startPoint x: 406, startPoint y: 238, endPoint x: 410, endPoint y: 245, distance: 8.2
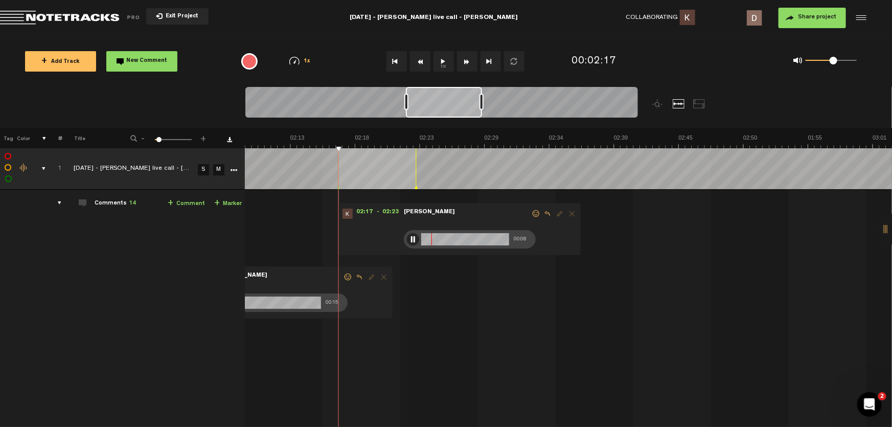
click at [407, 237] on div at bounding box center [413, 239] width 12 height 12
click at [409, 238] on div at bounding box center [413, 239] width 12 height 12
click at [407, 237] on div at bounding box center [413, 239] width 12 height 12
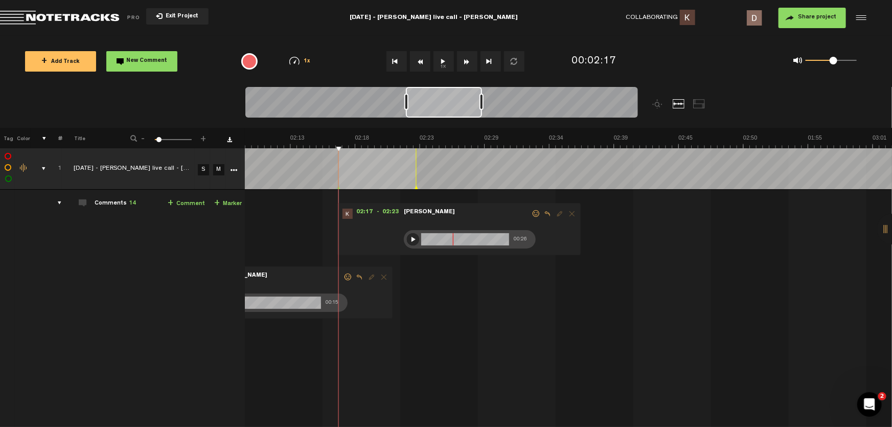
click at [407, 242] on div at bounding box center [413, 239] width 12 height 12
click at [407, 241] on div at bounding box center [413, 239] width 12 height 12
click at [409, 237] on div at bounding box center [413, 239] width 12 height 12
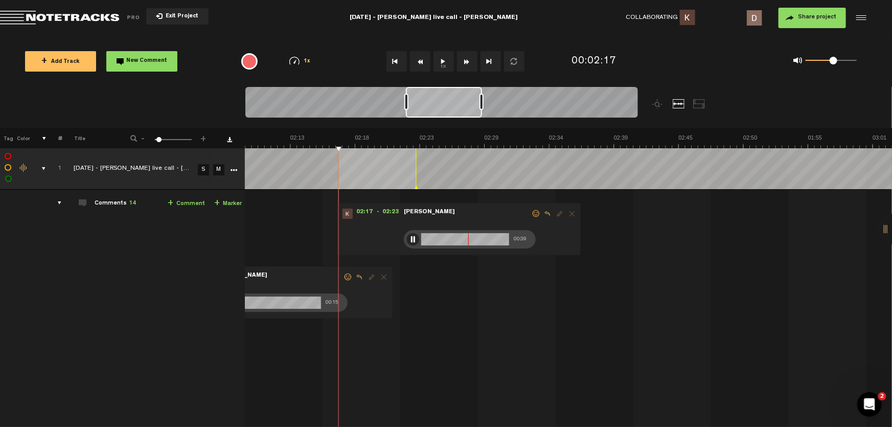
click at [409, 237] on div at bounding box center [413, 239] width 12 height 12
click at [407, 239] on div at bounding box center [413, 239] width 12 height 12
click at [407, 235] on div at bounding box center [413, 239] width 12 height 12
click at [407, 238] on div at bounding box center [413, 239] width 12 height 12
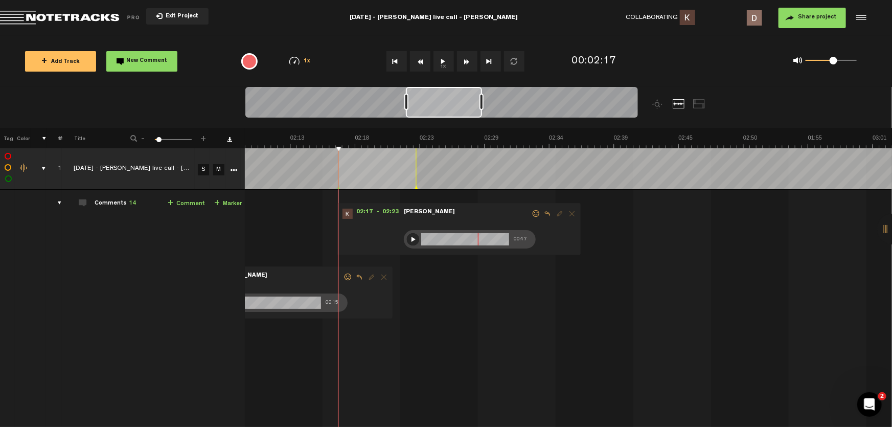
click at [408, 242] on div at bounding box center [413, 239] width 12 height 12
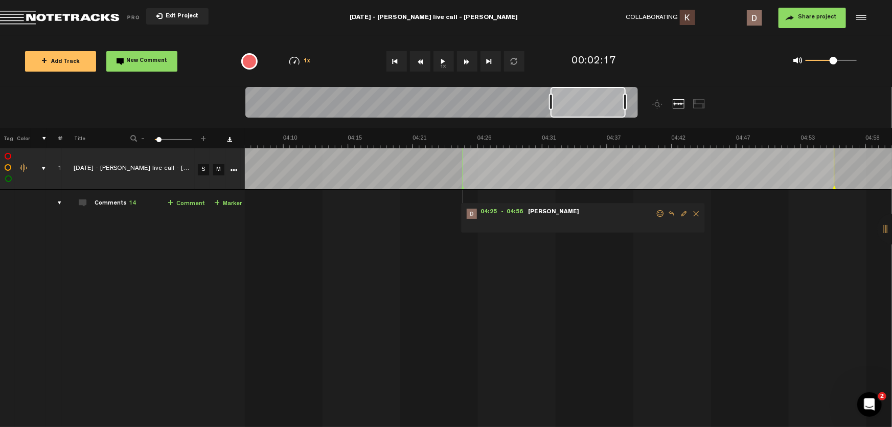
scroll to position [0, 3003]
drag, startPoint x: 454, startPoint y: 111, endPoint x: 599, endPoint y: 140, distance: 147.4
click at [599, 36] on div "Loading... 100% + Add Track New Comment 1x 0.25x 0.5x 0.75x 1x 1.25x 1.5x 1.75x…" at bounding box center [446, 36] width 892 height 0
click at [564, 225] on span at bounding box center [592, 222] width 128 height 11
click at [690, 212] on span "Delete comment" at bounding box center [696, 213] width 12 height 7
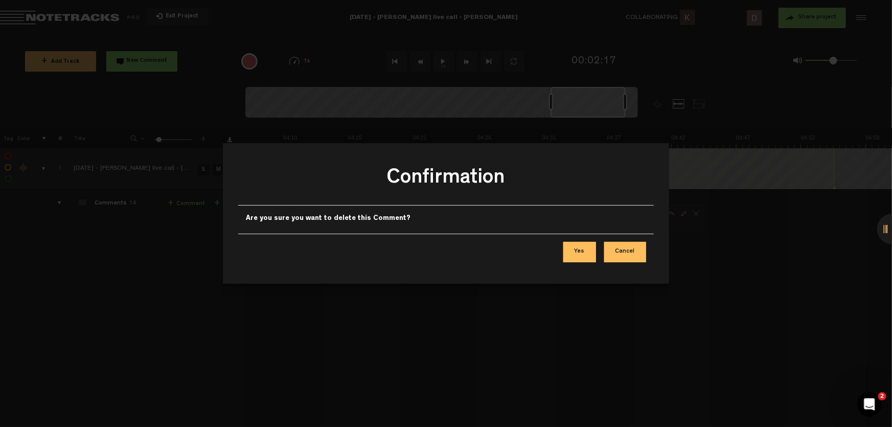
click at [585, 253] on button "Yes" at bounding box center [579, 252] width 33 height 20
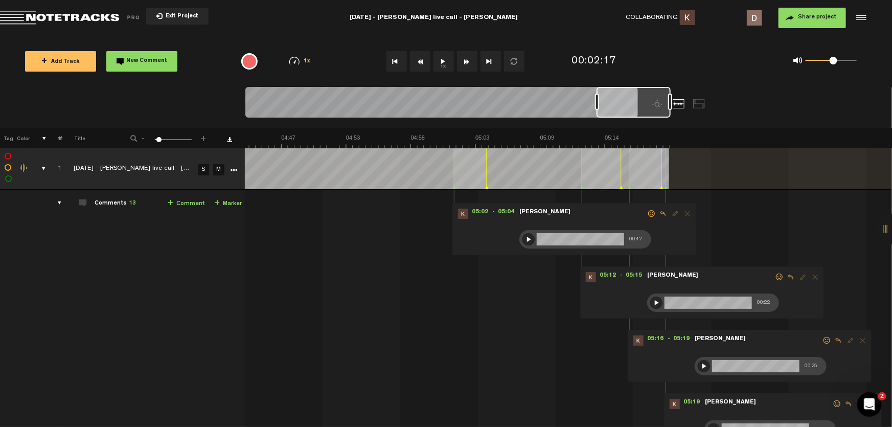
scroll to position [0, 3524]
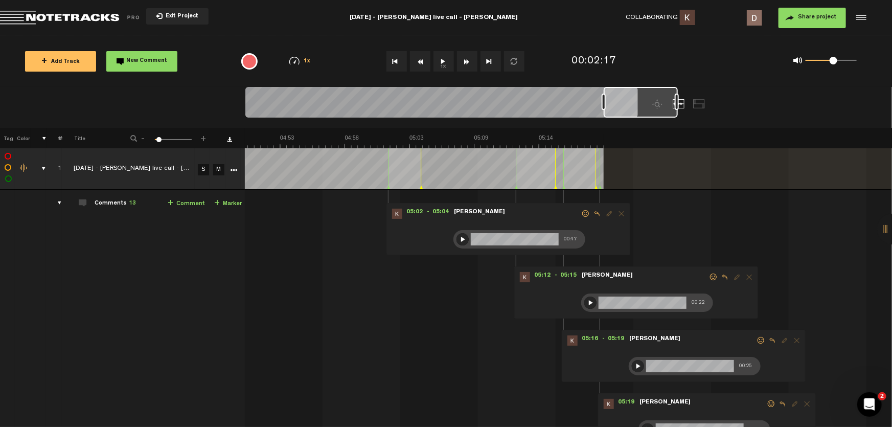
drag, startPoint x: 578, startPoint y: 102, endPoint x: 649, endPoint y: 105, distance: 71.1
click at [649, 105] on div at bounding box center [641, 102] width 74 height 31
click at [416, 214] on span "05:02" at bounding box center [414, 214] width 25 height 10
click at [438, 58] on button "1x" at bounding box center [443, 61] width 20 height 20
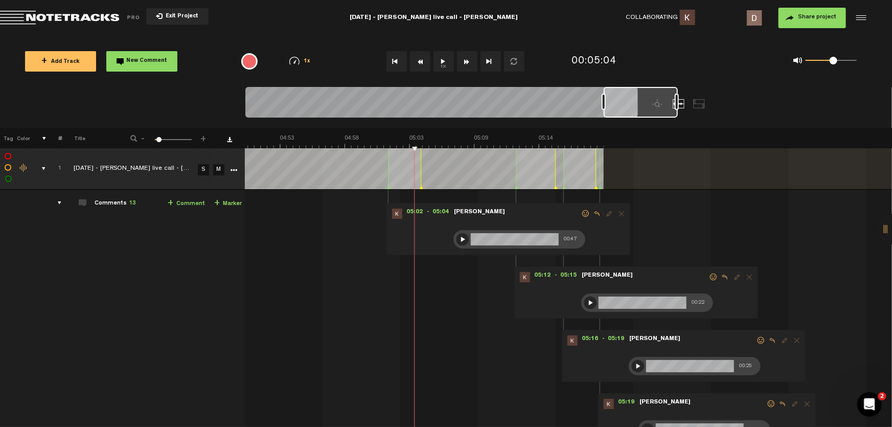
click at [457, 240] on div at bounding box center [462, 239] width 12 height 12
click at [402, 212] on span "05:02" at bounding box center [414, 214] width 25 height 10
click at [445, 59] on button "1x" at bounding box center [443, 61] width 20 height 20
click at [449, 63] on button "1x" at bounding box center [443, 61] width 20 height 20
click at [456, 236] on div at bounding box center [462, 239] width 12 height 12
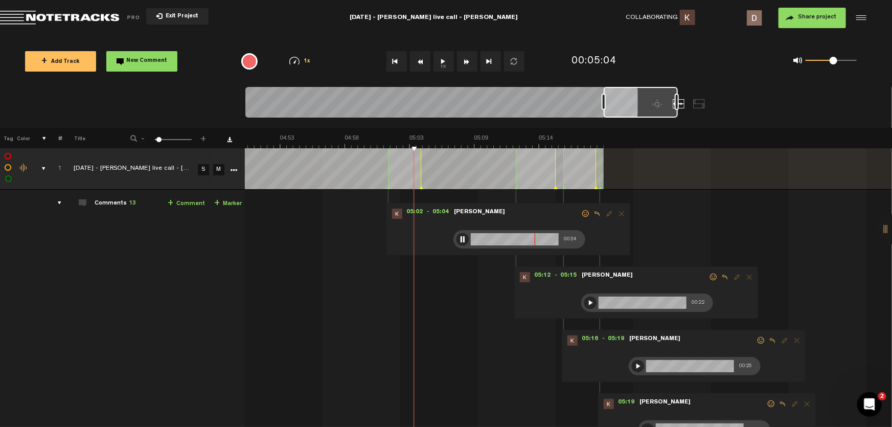
click at [459, 239] on div at bounding box center [462, 239] width 12 height 12
click at [456, 237] on div at bounding box center [462, 239] width 12 height 12
click at [457, 238] on div at bounding box center [462, 239] width 12 height 12
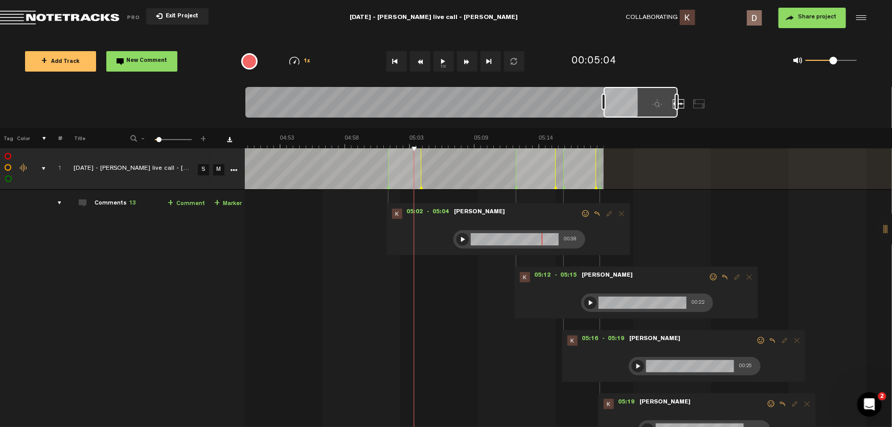
click at [456, 235] on div at bounding box center [462, 239] width 12 height 12
click at [584, 303] on div at bounding box center [590, 302] width 12 height 12
click at [535, 278] on span "05:12" at bounding box center [542, 277] width 25 height 10
click at [442, 60] on button "1x" at bounding box center [443, 61] width 20 height 20
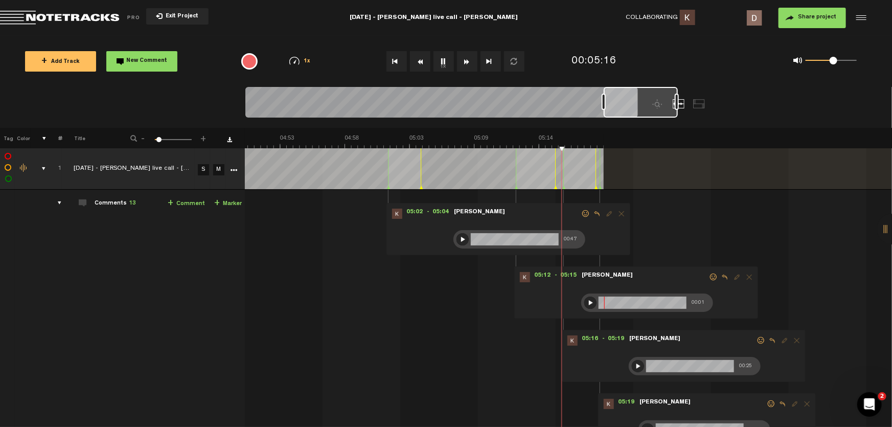
click at [442, 60] on button "1x" at bounding box center [443, 61] width 20 height 20
click at [584, 306] on div at bounding box center [590, 302] width 12 height 12
click at [584, 302] on div at bounding box center [590, 302] width 12 height 12
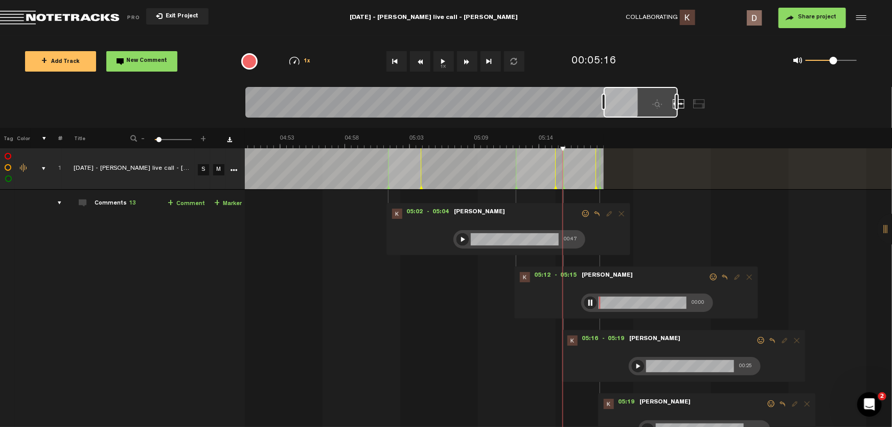
click at [584, 302] on div at bounding box center [590, 302] width 12 height 12
click at [584, 301] on div at bounding box center [590, 302] width 12 height 12
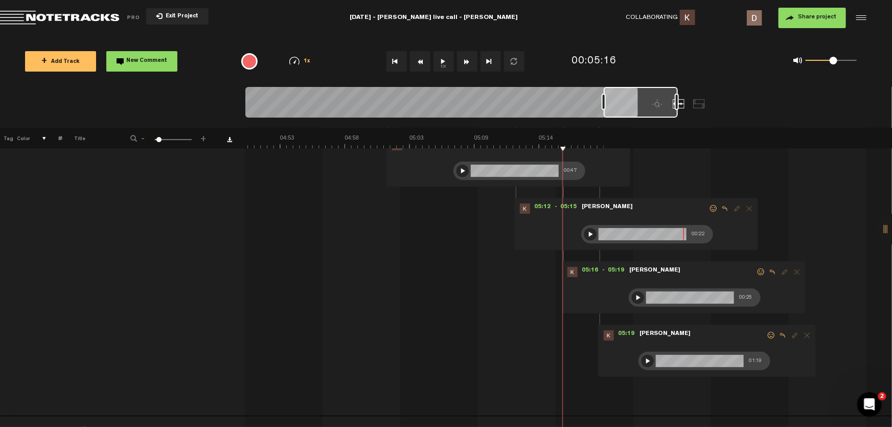
scroll to position [46, 8]
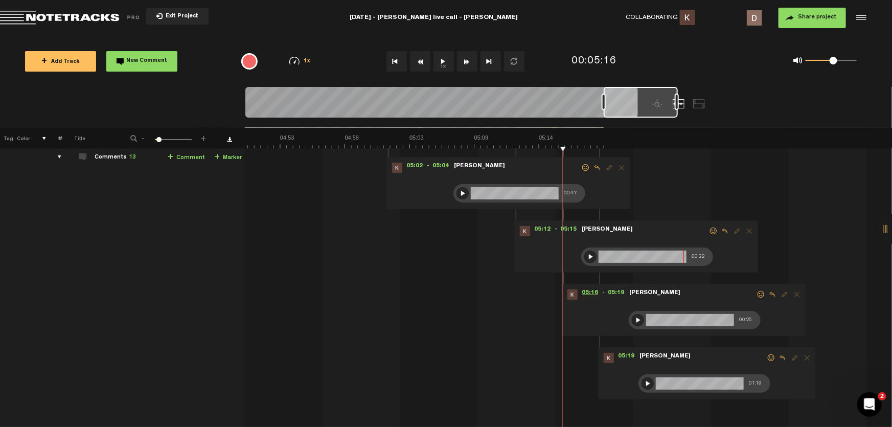
click at [581, 292] on span "05:16" at bounding box center [590, 294] width 25 height 10
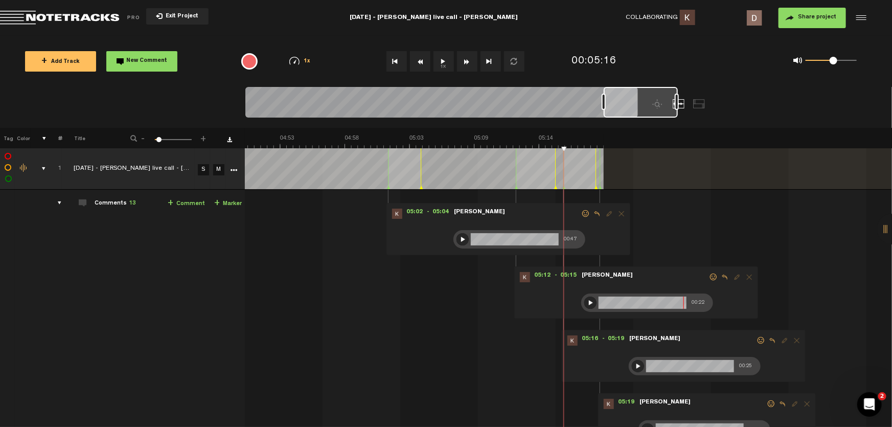
click at [438, 57] on button "1x" at bounding box center [443, 61] width 20 height 20
click at [632, 366] on div at bounding box center [638, 366] width 12 height 12
click at [632, 368] on div at bounding box center [638, 366] width 12 height 12
click at [632, 369] on div at bounding box center [638, 366] width 12 height 12
click at [632, 363] on div at bounding box center [638, 366] width 12 height 12
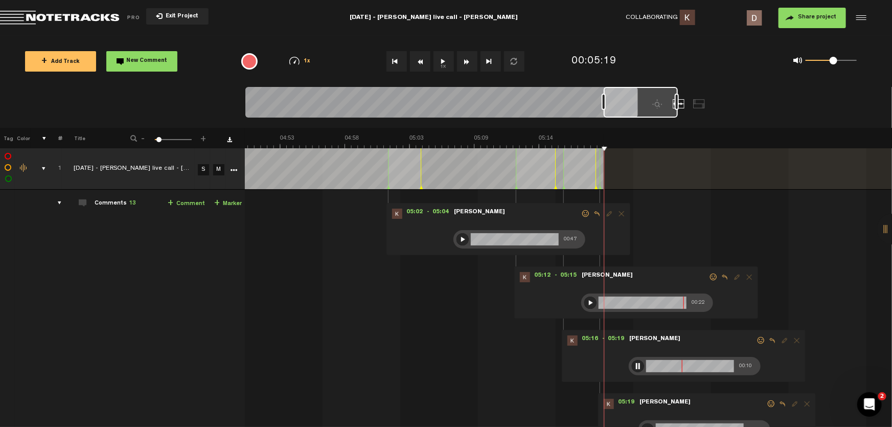
click at [632, 363] on div at bounding box center [638, 366] width 12 height 12
click at [632, 362] on div at bounding box center [638, 366] width 12 height 12
click at [632, 363] on div at bounding box center [638, 366] width 12 height 12
click at [632, 362] on div at bounding box center [638, 366] width 12 height 12
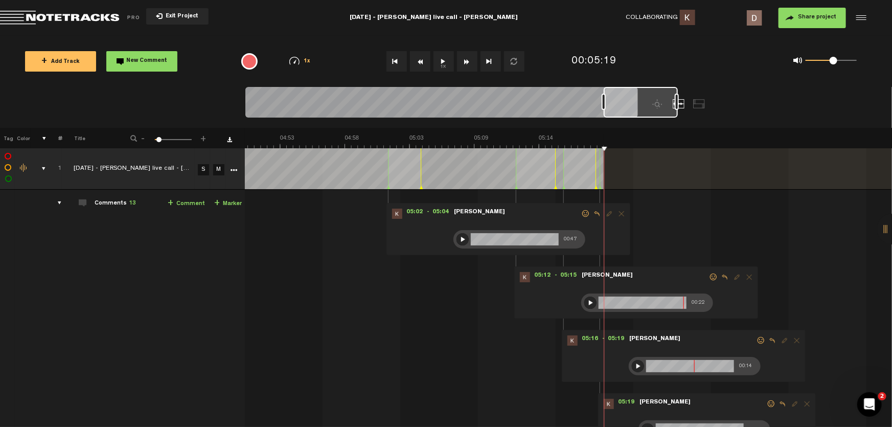
click at [632, 371] on div at bounding box center [638, 366] width 12 height 12
click at [633, 361] on div at bounding box center [638, 366] width 12 height 12
click at [633, 360] on div at bounding box center [638, 366] width 12 height 12
click at [632, 364] on div at bounding box center [638, 366] width 12 height 12
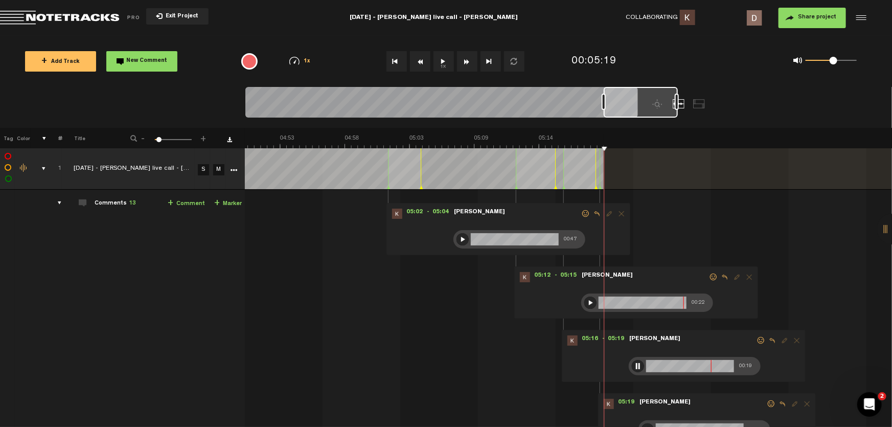
click at [631, 378] on div "05:16 - 05:19 • Kevin Young: "" Kevin Young 00:19" at bounding box center [684, 356] width 244 height 52
click at [634, 361] on div at bounding box center [638, 366] width 12 height 12
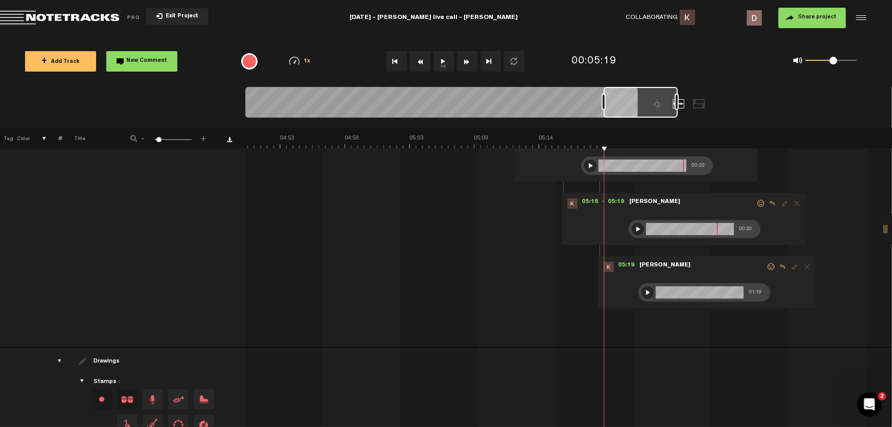
scroll to position [139, 8]
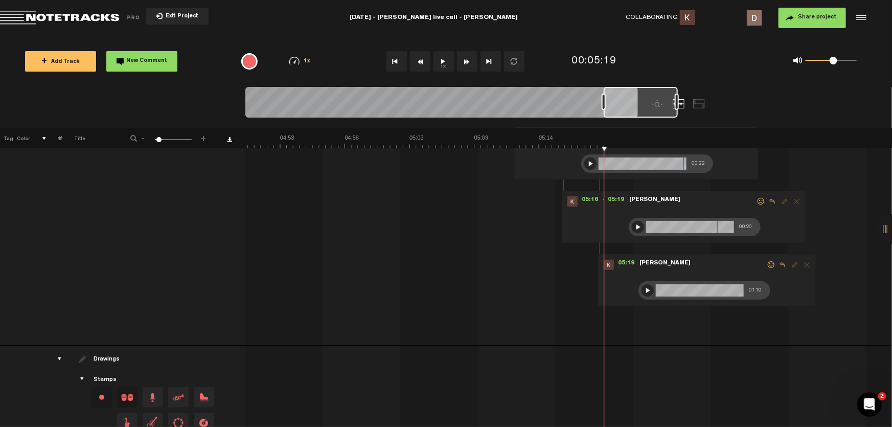
click at [644, 290] on div at bounding box center [648, 290] width 12 height 12
click at [642, 285] on div at bounding box center [648, 290] width 12 height 12
click at [642, 291] on div at bounding box center [648, 290] width 12 height 12
click at [642, 290] on div at bounding box center [648, 290] width 12 height 12
click at [642, 289] on div at bounding box center [648, 290] width 12 height 12
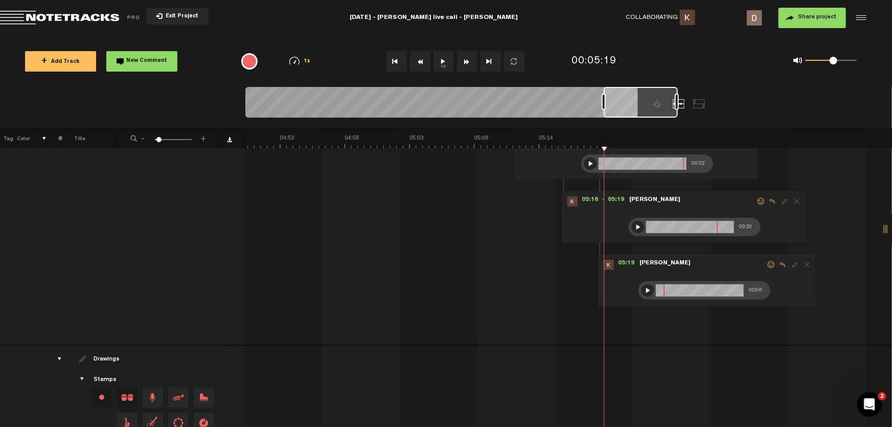
click at [643, 288] on div at bounding box center [648, 290] width 12 height 12
click at [643, 290] on div at bounding box center [648, 290] width 12 height 12
click at [642, 291] on div at bounding box center [648, 290] width 12 height 12
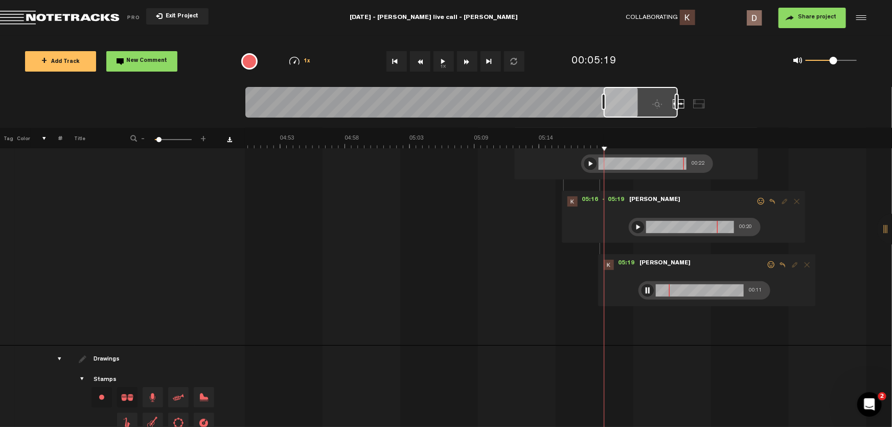
click at [642, 291] on div at bounding box center [648, 290] width 12 height 12
click at [643, 288] on div at bounding box center [648, 290] width 12 height 12
click at [643, 286] on div at bounding box center [648, 290] width 12 height 12
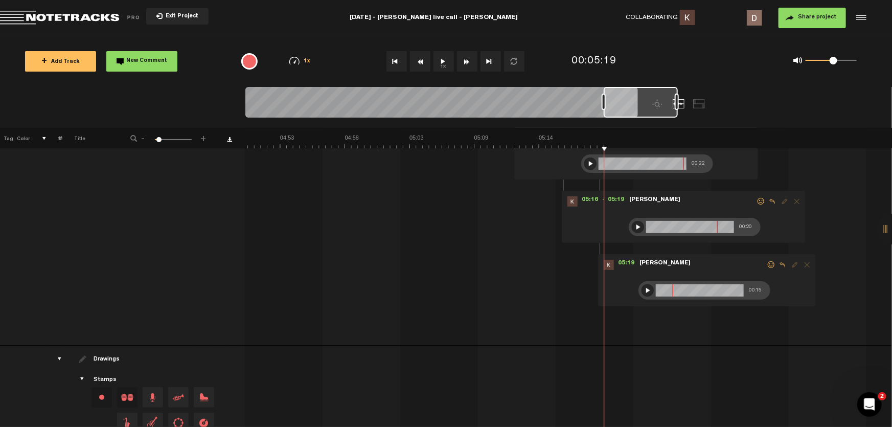
click at [642, 291] on div at bounding box center [648, 290] width 12 height 12
click at [642, 295] on div at bounding box center [648, 290] width 12 height 12
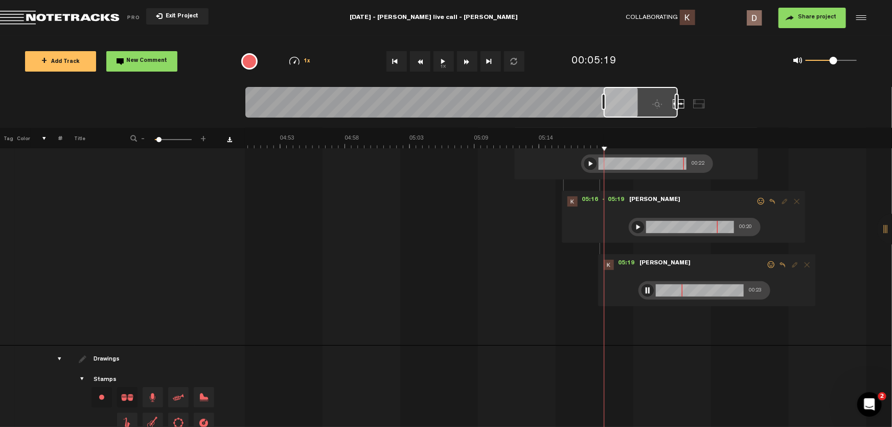
click at [642, 295] on div at bounding box center [648, 290] width 12 height 12
click at [642, 288] on div at bounding box center [648, 290] width 12 height 12
click at [642, 290] on div at bounding box center [648, 290] width 12 height 12
click at [642, 292] on div at bounding box center [648, 290] width 12 height 12
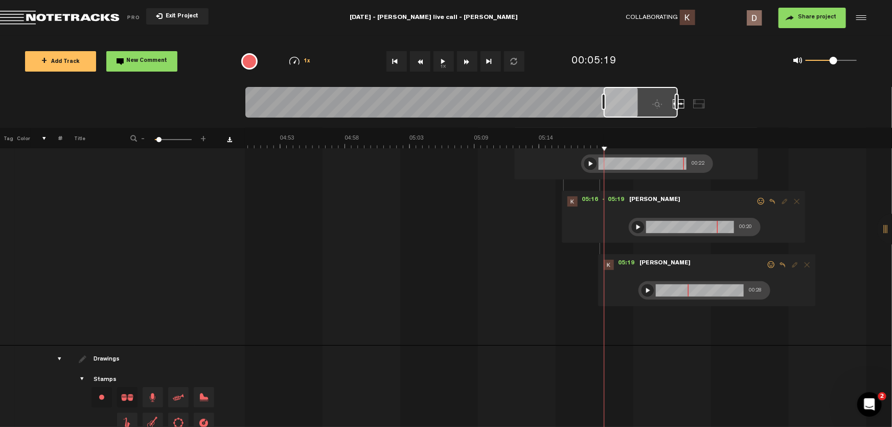
click at [642, 288] on div at bounding box center [648, 290] width 12 height 12
drag, startPoint x: 636, startPoint y: 288, endPoint x: 631, endPoint y: 289, distance: 5.2
click at [642, 287] on div at bounding box center [648, 290] width 12 height 12
click at [643, 291] on div at bounding box center [648, 290] width 12 height 12
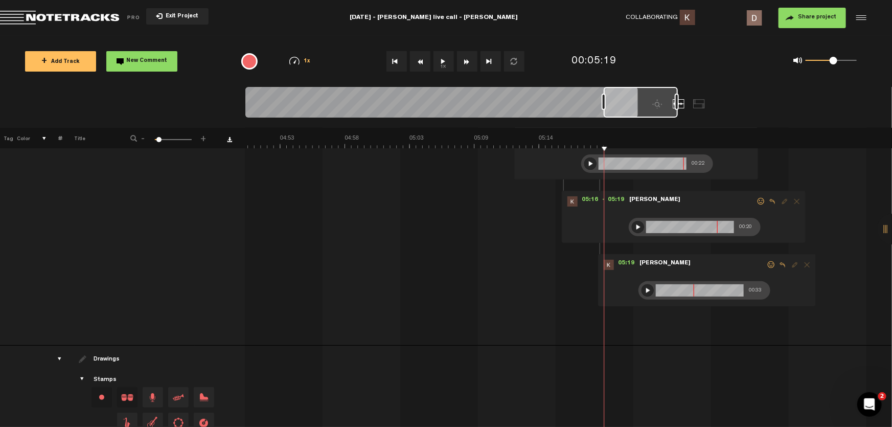
click at [643, 289] on div at bounding box center [648, 290] width 12 height 12
click at [644, 294] on div at bounding box center [648, 290] width 12 height 12
click at [643, 287] on div at bounding box center [648, 290] width 12 height 12
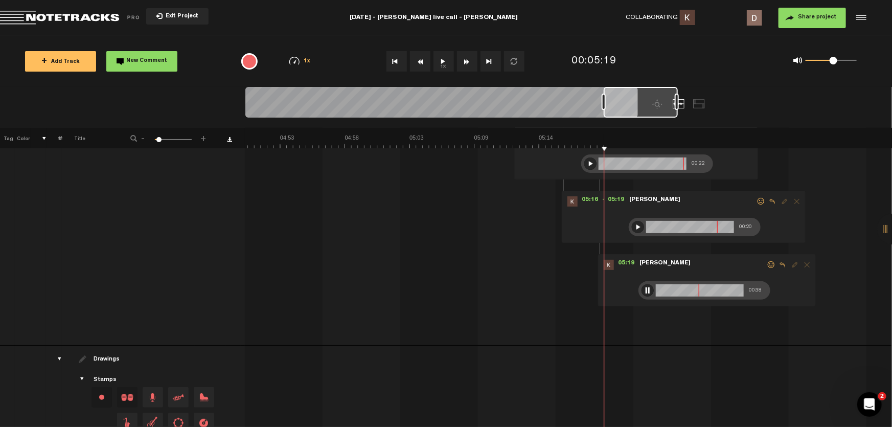
click at [642, 287] on div at bounding box center [648, 290] width 12 height 12
click at [647, 292] on div "00:38" at bounding box center [704, 290] width 132 height 18
click at [642, 291] on div at bounding box center [648, 290] width 12 height 12
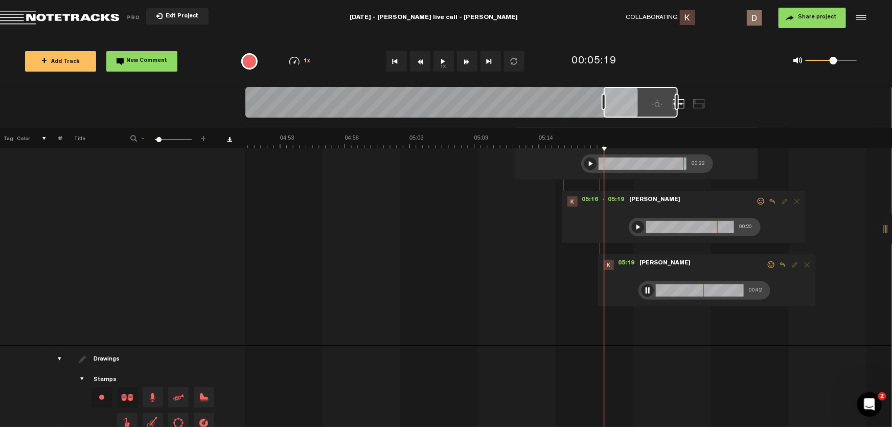
click at [642, 291] on div at bounding box center [648, 290] width 12 height 12
click at [642, 294] on div at bounding box center [648, 290] width 12 height 12
click at [642, 292] on div at bounding box center [648, 290] width 12 height 12
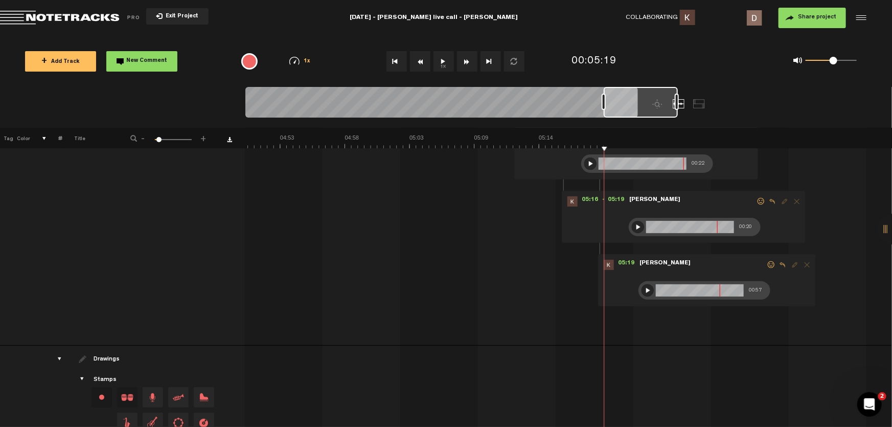
click at [645, 288] on div at bounding box center [648, 290] width 12 height 12
click at [642, 292] on div at bounding box center [648, 290] width 12 height 12
click at [642, 291] on div at bounding box center [648, 290] width 12 height 12
drag, startPoint x: 639, startPoint y: 291, endPoint x: 537, endPoint y: 375, distance: 132.5
click at [642, 291] on div at bounding box center [648, 290] width 12 height 12
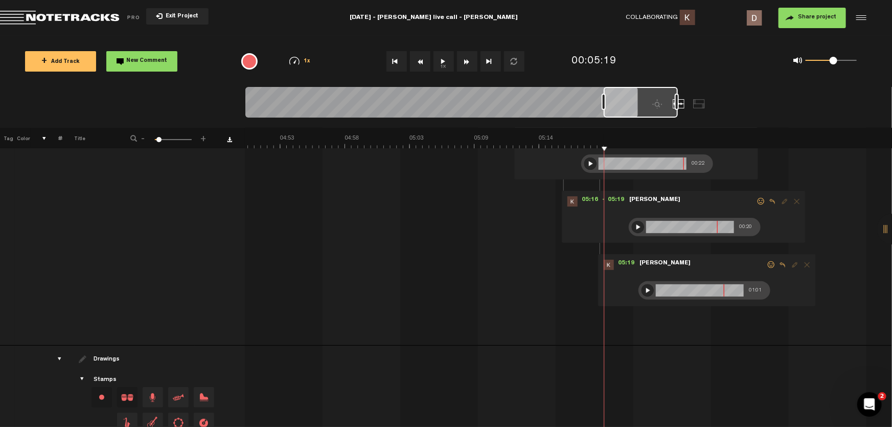
click at [642, 288] on div at bounding box center [648, 290] width 12 height 12
click at [642, 291] on div at bounding box center [648, 290] width 12 height 12
click at [642, 288] on div at bounding box center [648, 290] width 12 height 12
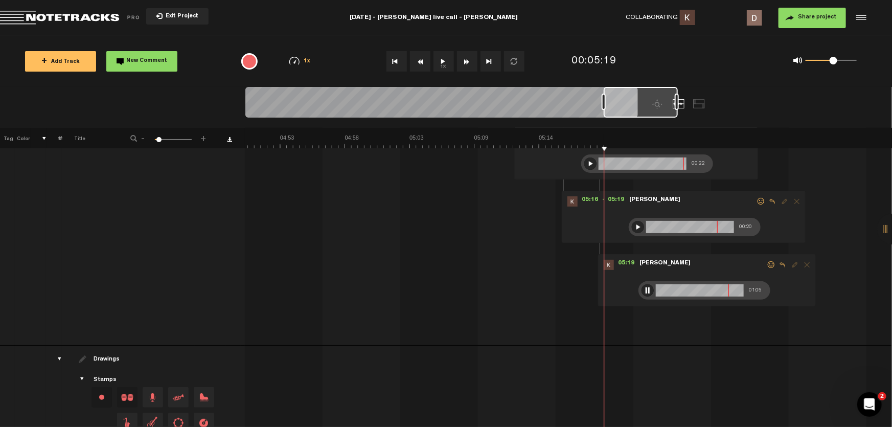
click at [642, 288] on div at bounding box center [648, 290] width 12 height 12
click at [642, 287] on div at bounding box center [648, 290] width 12 height 12
click at [642, 290] on div at bounding box center [648, 290] width 12 height 12
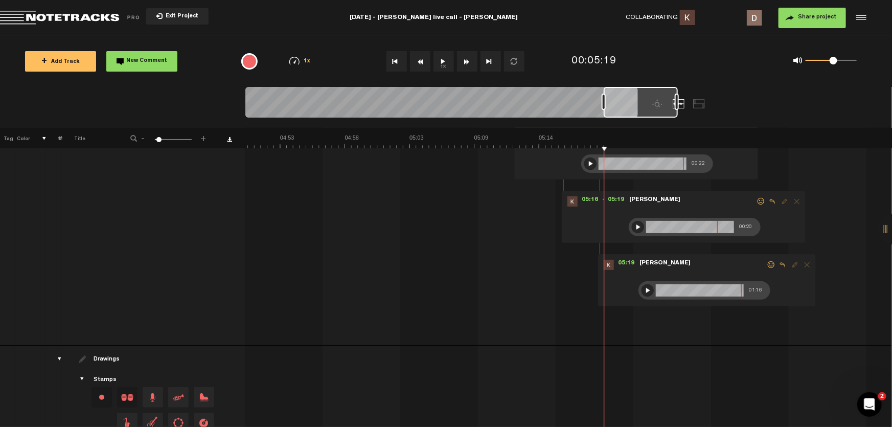
click at [642, 292] on div at bounding box center [648, 290] width 12 height 12
click at [642, 289] on div at bounding box center [648, 290] width 12 height 12
click at [642, 290] on div at bounding box center [648, 290] width 12 height 12
click at [741, 43] on div "+ Add Track New Comment 1x 0.25x 0.5x 0.75x 1x 1.25x 1.5x 1.75x 2x All emojis 😀…" at bounding box center [446, 61] width 892 height 51
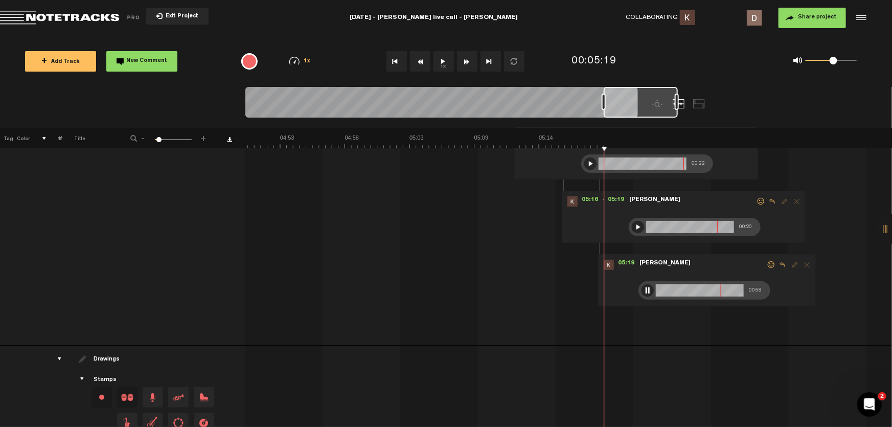
click at [642, 288] on div at bounding box center [648, 290] width 12 height 12
click at [642, 290] on div at bounding box center [648, 290] width 12 height 12
click at [642, 292] on div at bounding box center [648, 290] width 12 height 12
click at [642, 289] on div at bounding box center [648, 290] width 12 height 12
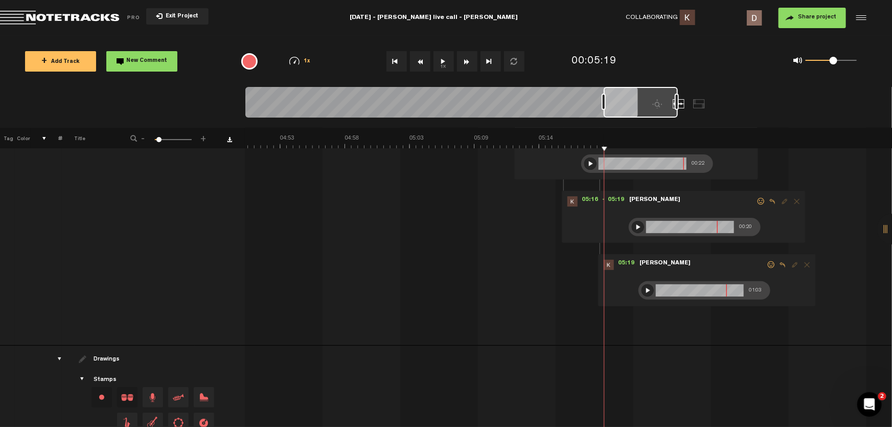
click at [642, 290] on div at bounding box center [648, 290] width 12 height 12
click at [642, 289] on div at bounding box center [648, 290] width 12 height 12
click at [644, 289] on div at bounding box center [648, 290] width 12 height 12
click at [642, 291] on div at bounding box center [648, 290] width 12 height 12
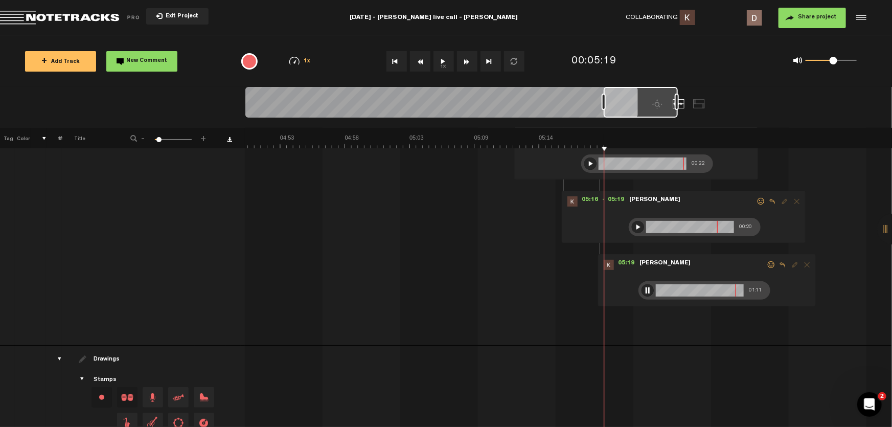
click at [642, 287] on div at bounding box center [648, 290] width 12 height 12
click at [642, 293] on div at bounding box center [648, 290] width 12 height 12
click at [642, 287] on div at bounding box center [648, 290] width 12 height 12
drag, startPoint x: 639, startPoint y: 289, endPoint x: 579, endPoint y: 302, distance: 62.3
click at [642, 290] on div at bounding box center [648, 290] width 12 height 12
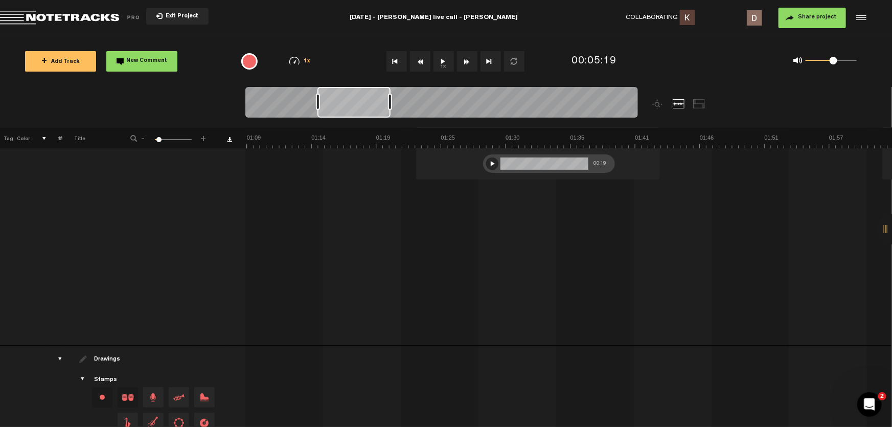
scroll to position [0, 0]
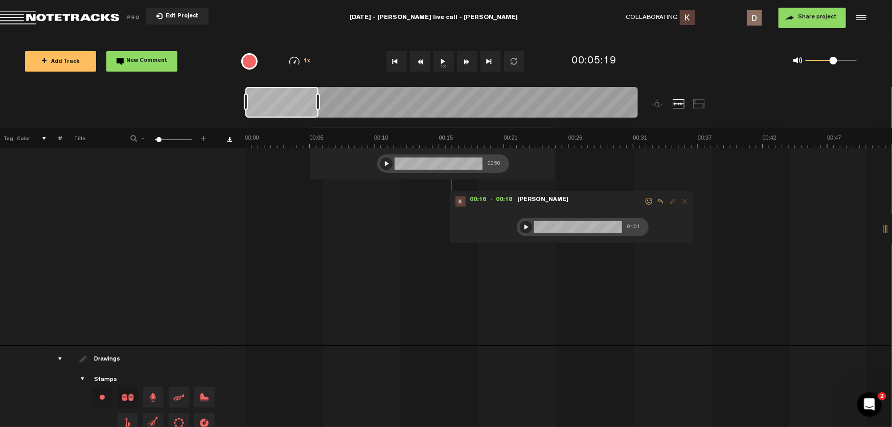
drag, startPoint x: 642, startPoint y: 103, endPoint x: 245, endPoint y: 106, distance: 396.7
click at [245, 106] on div at bounding box center [441, 104] width 393 height 34
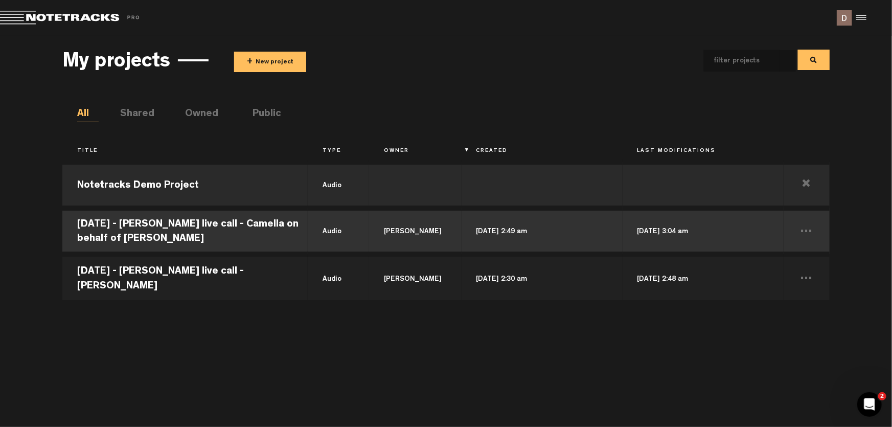
click at [278, 232] on td "[DATE] - [PERSON_NAME] live call - Camella on behalf of [PERSON_NAME]" at bounding box center [184, 231] width 245 height 46
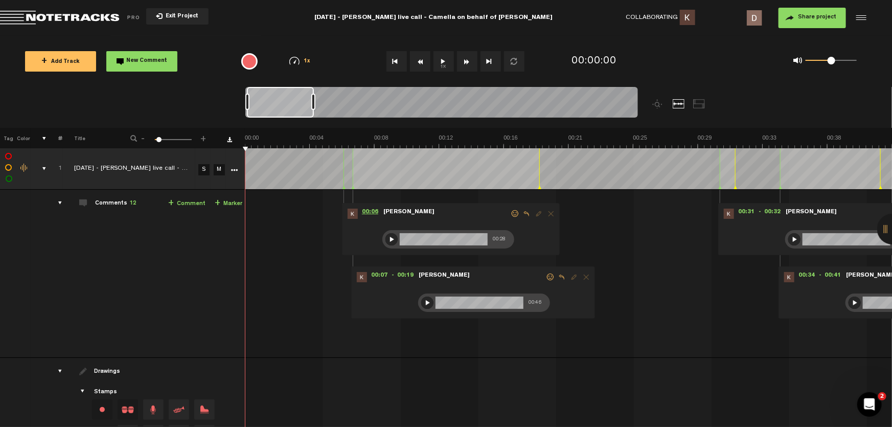
click at [370, 211] on span "00:06" at bounding box center [370, 214] width 25 height 10
click at [448, 62] on button "1x" at bounding box center [443, 61] width 20 height 20
click at [448, 63] on button "1x" at bounding box center [443, 61] width 20 height 20
click at [390, 239] on div at bounding box center [391, 239] width 12 height 12
click at [392, 236] on div at bounding box center [391, 239] width 12 height 12
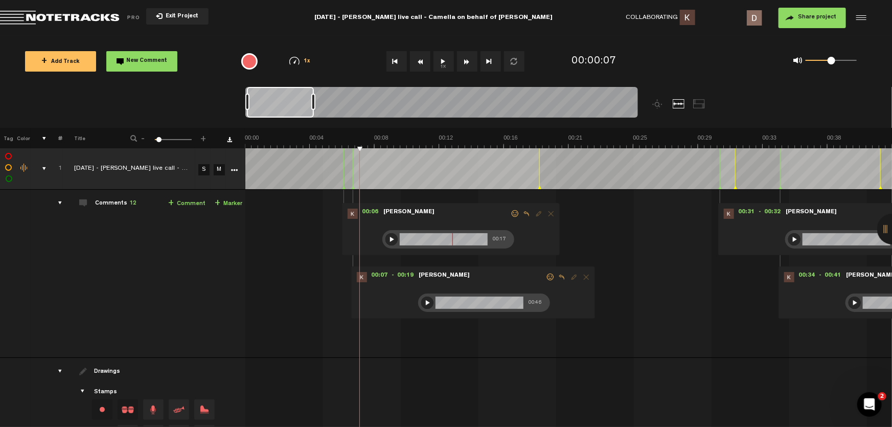
click at [391, 236] on div at bounding box center [391, 239] width 12 height 12
click at [380, 278] on span "00:07" at bounding box center [379, 277] width 25 height 10
click at [444, 64] on button "1x" at bounding box center [443, 61] width 20 height 20
drag, startPoint x: 373, startPoint y: 277, endPoint x: 402, endPoint y: 285, distance: 29.6
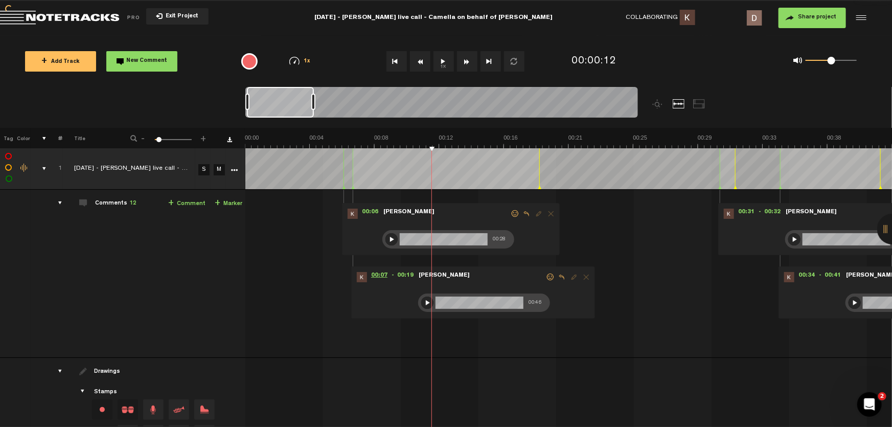
click at [373, 277] on span "00:07" at bounding box center [379, 277] width 25 height 10
click at [421, 301] on div at bounding box center [427, 302] width 12 height 12
click at [425, 301] on div at bounding box center [427, 302] width 12 height 12
click at [425, 302] on div at bounding box center [427, 302] width 12 height 12
click at [424, 302] on div at bounding box center [427, 302] width 12 height 12
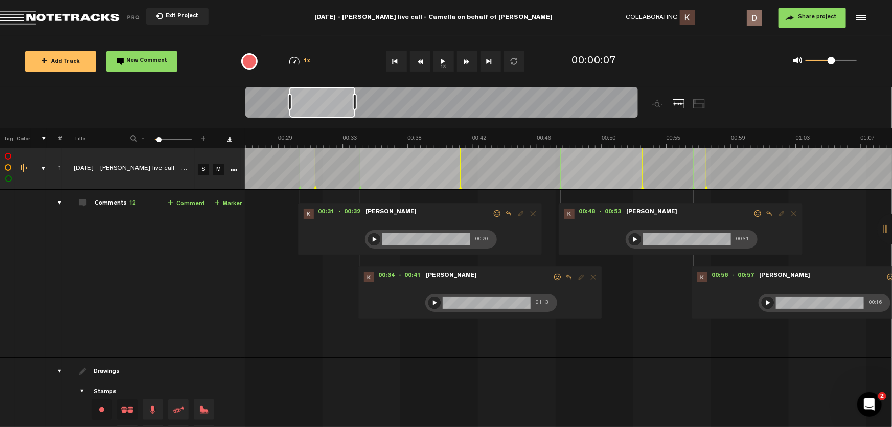
scroll to position [0, 450]
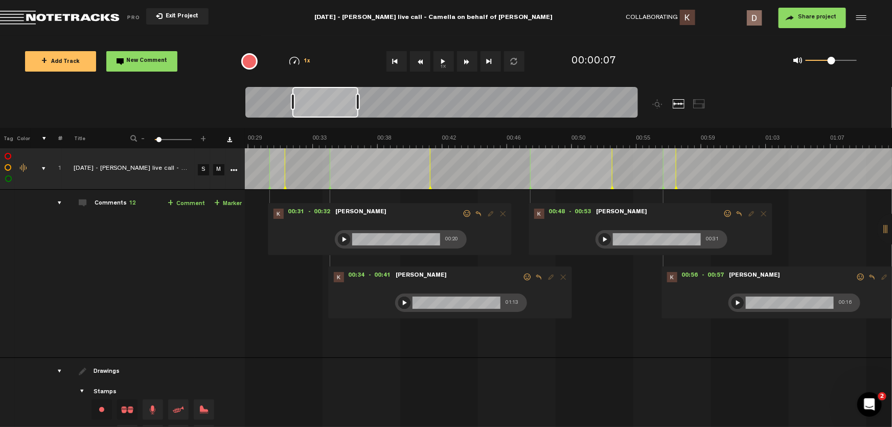
drag, startPoint x: 266, startPoint y: 98, endPoint x: 311, endPoint y: 106, distance: 46.3
click at [311, 106] on div at bounding box center [325, 102] width 66 height 31
click at [286, 212] on span "00:31" at bounding box center [296, 214] width 25 height 10
click at [446, 65] on button "1x" at bounding box center [443, 61] width 20 height 20
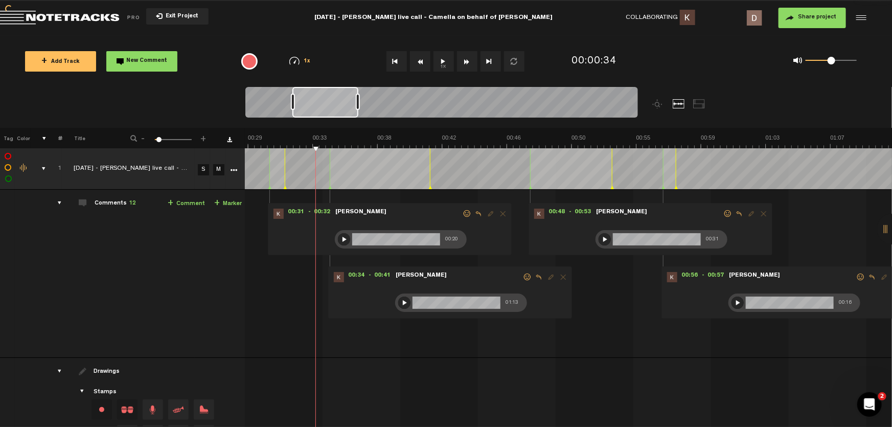
click at [446, 65] on button "1x" at bounding box center [443, 61] width 20 height 20
click at [338, 236] on div at bounding box center [344, 239] width 12 height 12
click at [339, 237] on div at bounding box center [344, 239] width 12 height 12
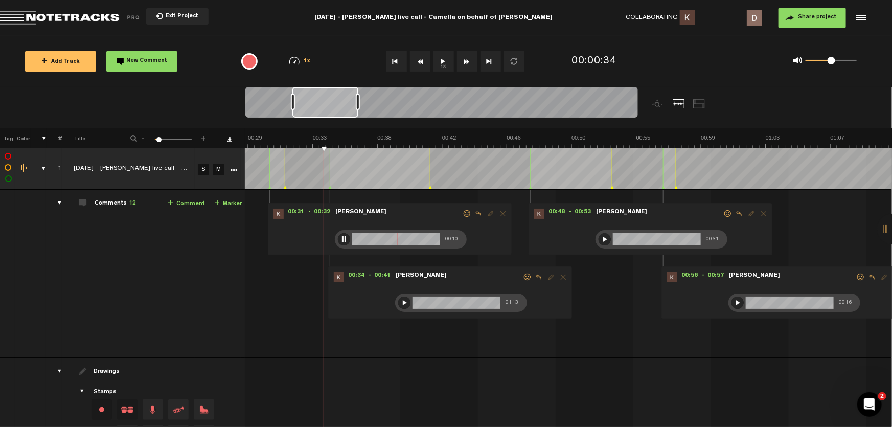
click at [339, 237] on div at bounding box center [344, 239] width 12 height 12
click at [338, 238] on div at bounding box center [344, 239] width 12 height 12
click at [338, 237] on div at bounding box center [344, 239] width 12 height 12
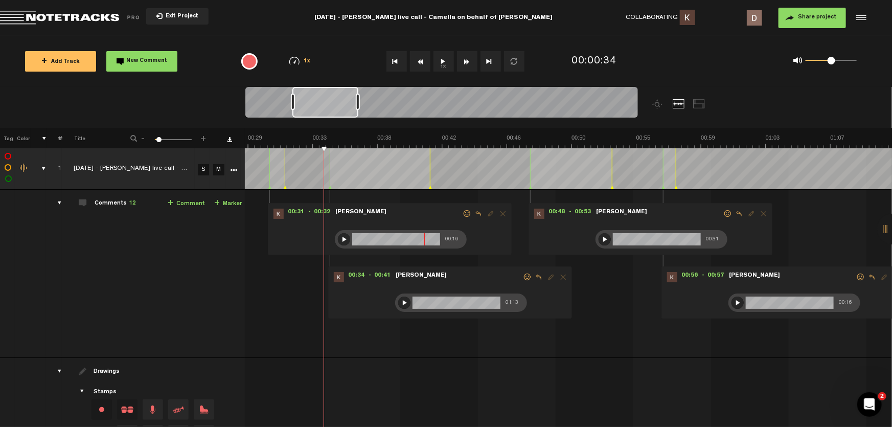
click at [338, 236] on div at bounding box center [344, 239] width 12 height 12
click at [345, 276] on span "00:34" at bounding box center [356, 277] width 25 height 10
click at [440, 62] on button "1x" at bounding box center [443, 61] width 20 height 20
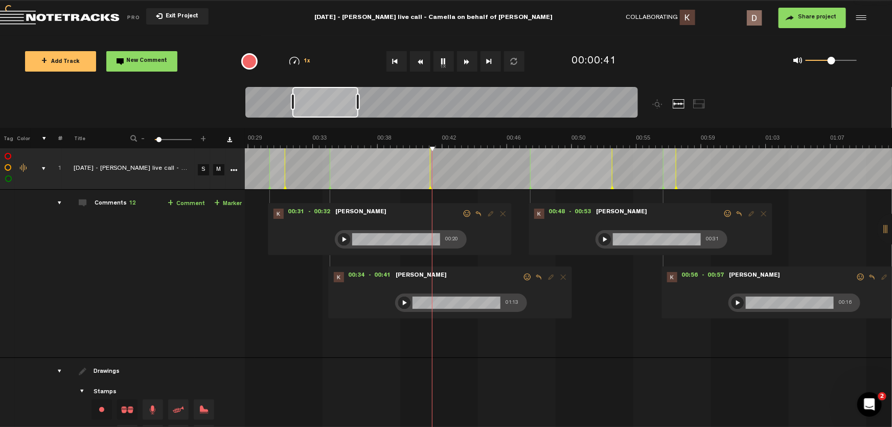
click at [440, 62] on button "1x" at bounding box center [443, 61] width 20 height 20
click at [398, 297] on div at bounding box center [404, 302] width 12 height 12
click at [439, 62] on button "1x" at bounding box center [443, 61] width 20 height 20
click at [443, 61] on button "1x" at bounding box center [443, 61] width 20 height 20
drag, startPoint x: 347, startPoint y: 289, endPoint x: 381, endPoint y: 284, distance: 34.0
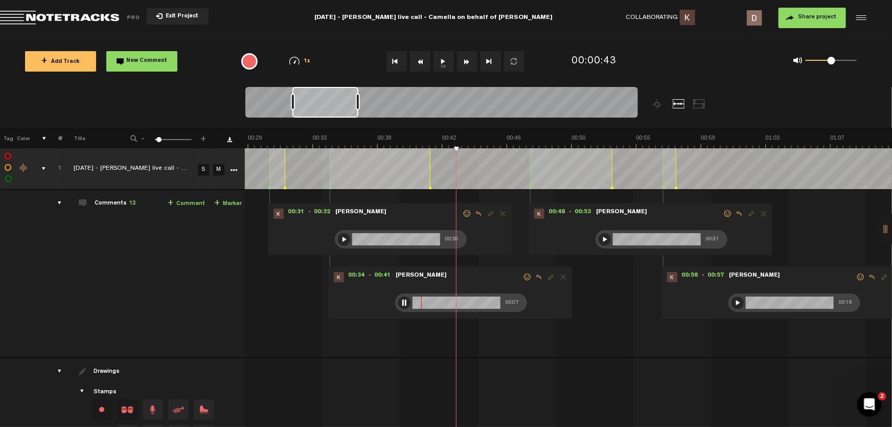
click at [381, 284] on div "00:34 - 00:41 • Kevin Young: "" Kevin Young 00:07" at bounding box center [450, 292] width 244 height 52
click at [344, 273] on span "00:34" at bounding box center [356, 277] width 25 height 10
click at [398, 303] on div at bounding box center [404, 302] width 12 height 12
click at [398, 298] on div at bounding box center [404, 302] width 12 height 12
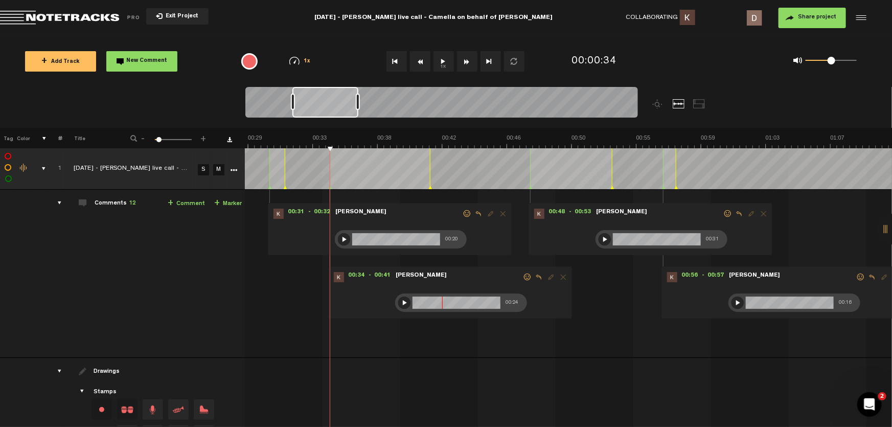
click at [398, 299] on div at bounding box center [404, 302] width 12 height 12
click at [398, 303] on div at bounding box center [404, 302] width 12 height 12
click at [398, 301] on div at bounding box center [404, 302] width 12 height 12
click at [398, 298] on div at bounding box center [404, 302] width 12 height 12
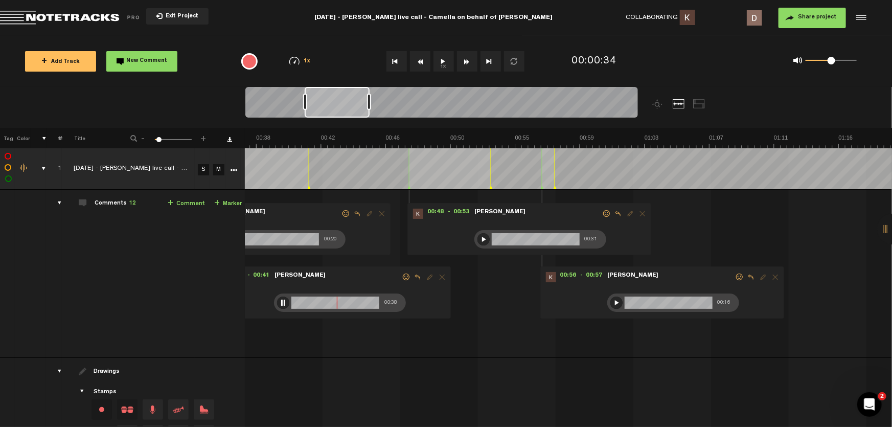
scroll to position [0, 571]
drag, startPoint x: 334, startPoint y: 111, endPoint x: 347, endPoint y: 112, distance: 12.3
click at [347, 112] on div at bounding box center [337, 102] width 65 height 31
click at [442, 63] on button "1x" at bounding box center [443, 61] width 20 height 20
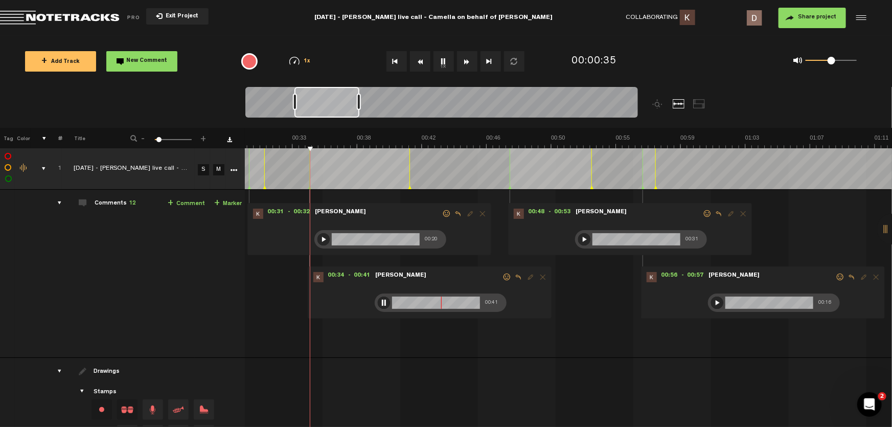
scroll to position [0, 470]
click at [439, 54] on button "1x" at bounding box center [443, 61] width 20 height 20
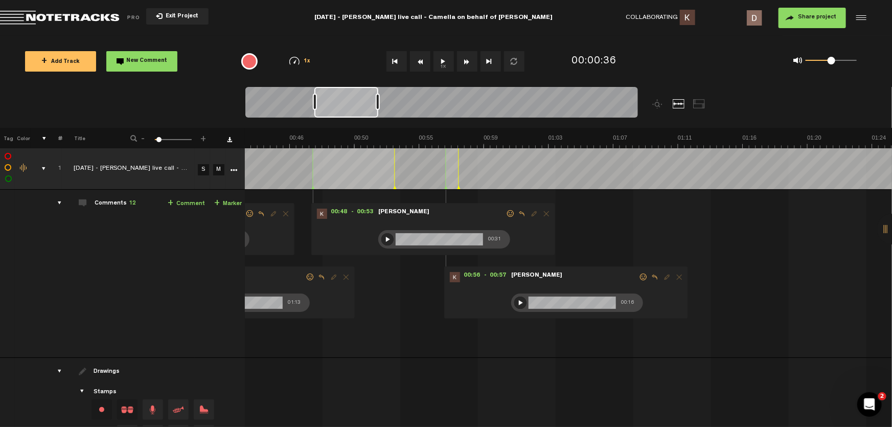
scroll to position [0, 693]
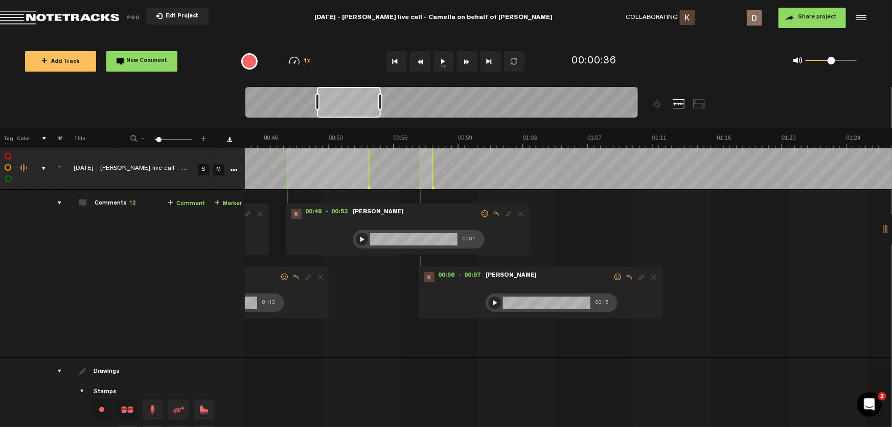
drag, startPoint x: 329, startPoint y: 110, endPoint x: 352, endPoint y: 130, distance: 30.1
click at [352, 36] on div "Loading... 100% + Add Track New Comment 1x 0.25x 0.5x 0.75x 1x 1.25x 1.5x 1.75x…" at bounding box center [446, 36] width 892 height 0
click at [305, 212] on span "00:48" at bounding box center [314, 214] width 25 height 10
click at [447, 66] on button "1x" at bounding box center [443, 61] width 20 height 20
click at [446, 66] on button "1x" at bounding box center [443, 61] width 20 height 20
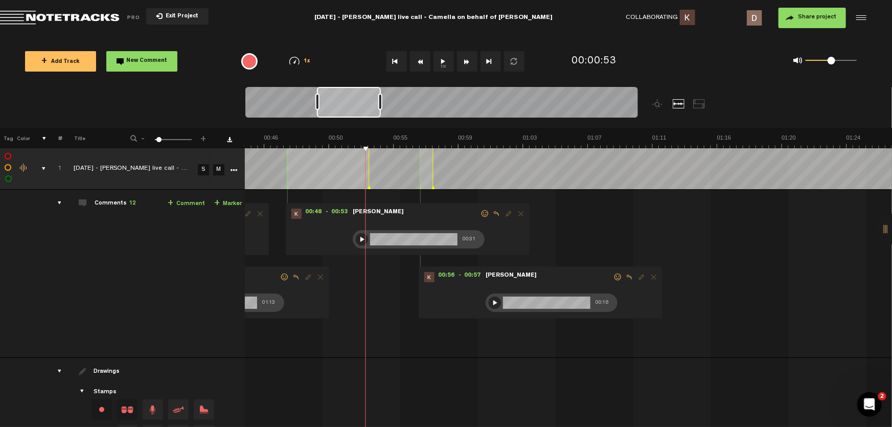
click at [325, 241] on div "00:48 - 00:53 • Kevin Young: "" Kevin Young 00:31" at bounding box center [408, 229] width 244 height 52
drag, startPoint x: 310, startPoint y: 211, endPoint x: 370, endPoint y: 220, distance: 60.5
click at [310, 210] on span "00:48" at bounding box center [314, 214] width 25 height 10
click at [356, 240] on div at bounding box center [362, 239] width 12 height 12
click at [438, 65] on button "1x" at bounding box center [443, 61] width 20 height 20
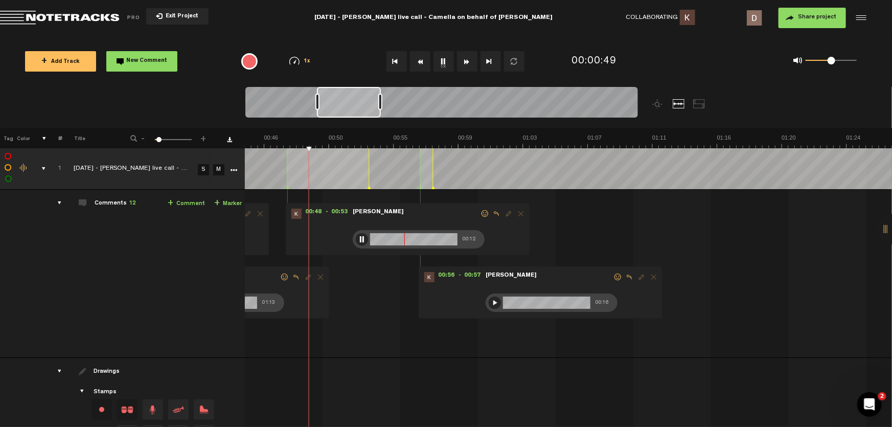
click at [446, 62] on button "1x" at bounding box center [443, 61] width 20 height 20
click at [356, 240] on div at bounding box center [362, 239] width 12 height 12
click at [439, 280] on span "00:56" at bounding box center [446, 277] width 25 height 10
click at [443, 58] on button "1x" at bounding box center [443, 61] width 20 height 20
click at [439, 61] on button "1x" at bounding box center [443, 61] width 20 height 20
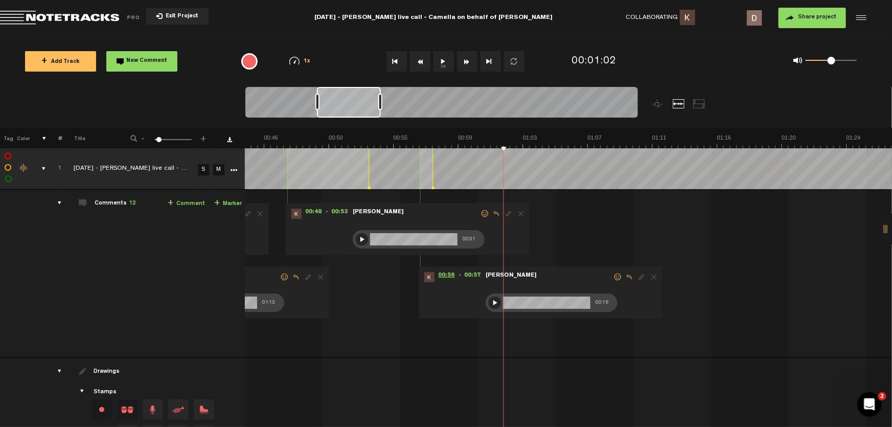
drag, startPoint x: 444, startPoint y: 274, endPoint x: 478, endPoint y: 277, distance: 33.8
click at [448, 274] on span "00:56" at bounding box center [446, 277] width 25 height 10
click at [489, 302] on div at bounding box center [495, 302] width 12 height 12
click at [489, 300] on div at bounding box center [495, 302] width 12 height 12
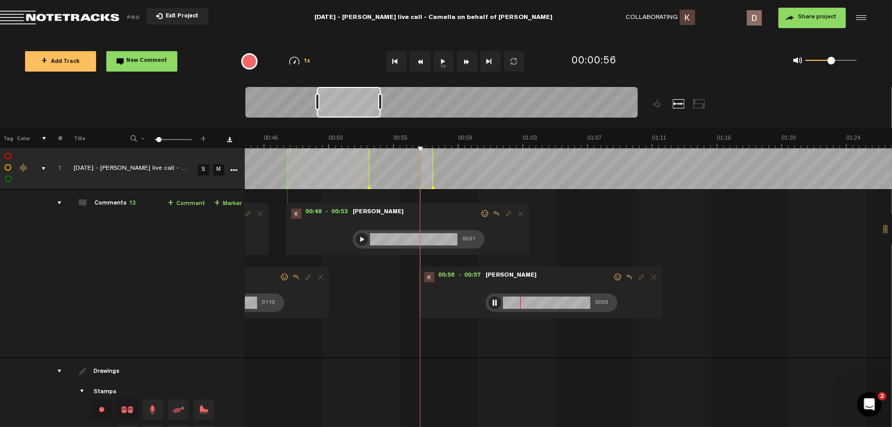
click at [489, 300] on div at bounding box center [495, 302] width 12 height 12
click at [489, 302] on div at bounding box center [495, 302] width 12 height 12
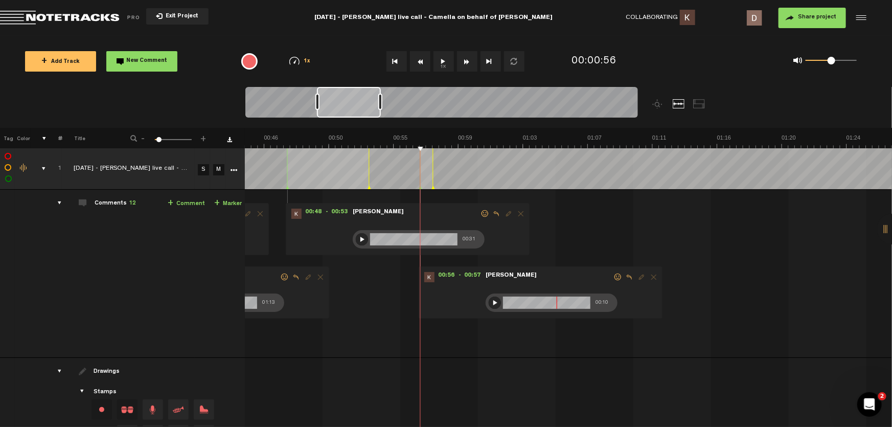
click at [489, 300] on div at bounding box center [495, 302] width 12 height 12
click at [489, 301] on div at bounding box center [495, 302] width 12 height 12
click at [489, 299] on div at bounding box center [495, 302] width 12 height 12
click at [489, 304] on div at bounding box center [495, 302] width 12 height 12
click at [489, 303] on div at bounding box center [495, 302] width 12 height 12
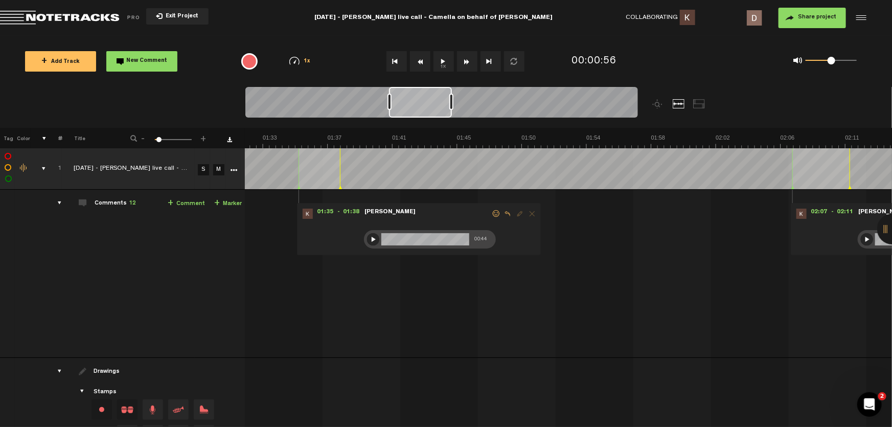
scroll to position [0, 1431]
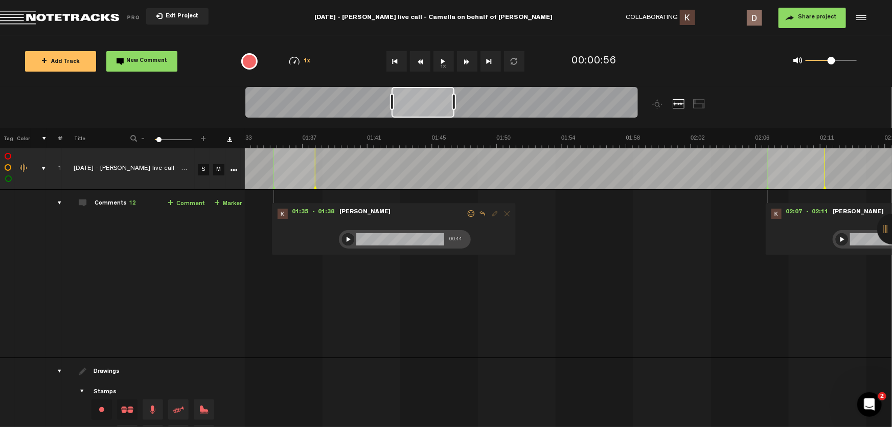
drag, startPoint x: 342, startPoint y: 94, endPoint x: 417, endPoint y: 105, distance: 75.6
click at [417, 105] on div at bounding box center [423, 102] width 63 height 31
drag, startPoint x: 297, startPoint y: 211, endPoint x: 324, endPoint y: 195, distance: 31.4
click at [299, 210] on span "01:35" at bounding box center [300, 214] width 25 height 10
click at [445, 59] on button "1x" at bounding box center [443, 61] width 20 height 20
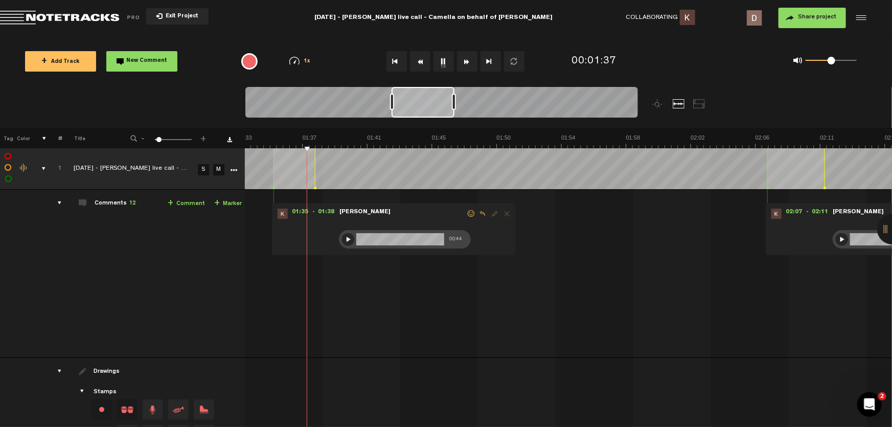
click at [445, 59] on button "1x" at bounding box center [443, 61] width 20 height 20
click at [257, 293] on td "1 2025-9-17 - Diane live call - Camella on behalf of Tyler Cox S M 2025-9-17 - …" at bounding box center [568, 274] width 647 height 168
click at [342, 234] on div at bounding box center [348, 239] width 12 height 12
click at [342, 237] on div at bounding box center [348, 239] width 12 height 12
click at [342, 234] on div at bounding box center [348, 239] width 12 height 12
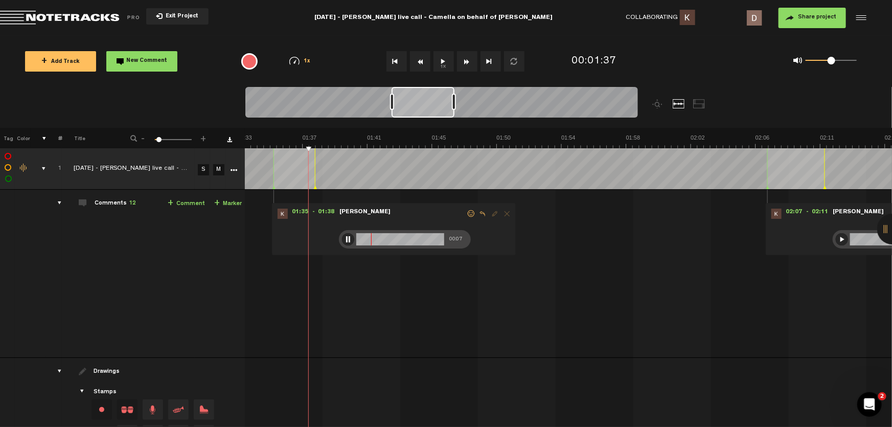
click at [342, 234] on div at bounding box center [348, 239] width 12 height 12
click at [342, 240] on div at bounding box center [348, 239] width 12 height 12
click at [344, 238] on div at bounding box center [348, 239] width 12 height 12
click at [344, 239] on div at bounding box center [348, 239] width 12 height 12
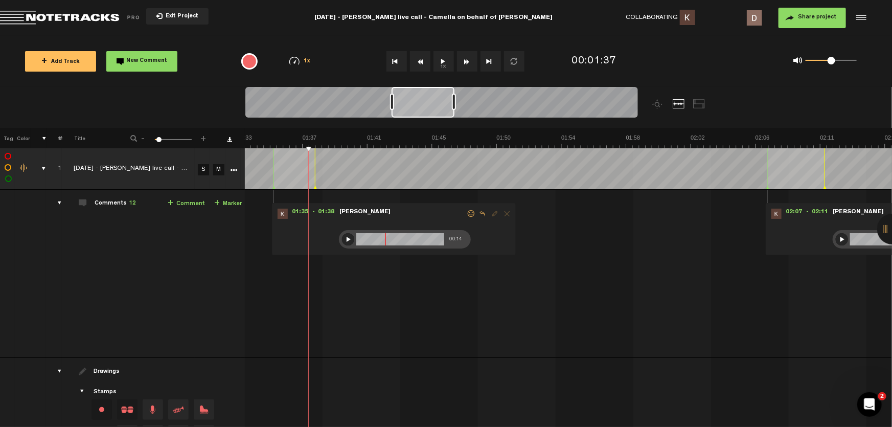
click at [342, 242] on div at bounding box center [348, 239] width 12 height 12
click at [342, 237] on div at bounding box center [348, 239] width 12 height 12
click at [342, 238] on div at bounding box center [348, 239] width 12 height 12
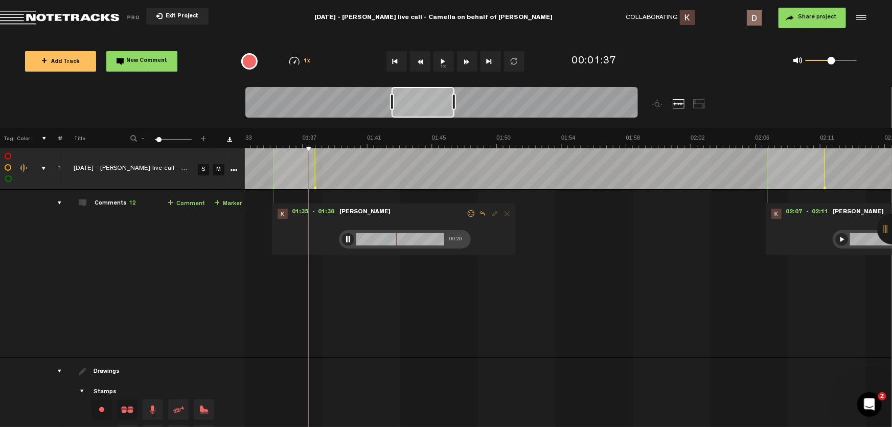
click at [342, 240] on div at bounding box center [348, 239] width 12 height 12
click at [342, 241] on div at bounding box center [348, 239] width 12 height 12
click at [342, 238] on div at bounding box center [348, 239] width 12 height 12
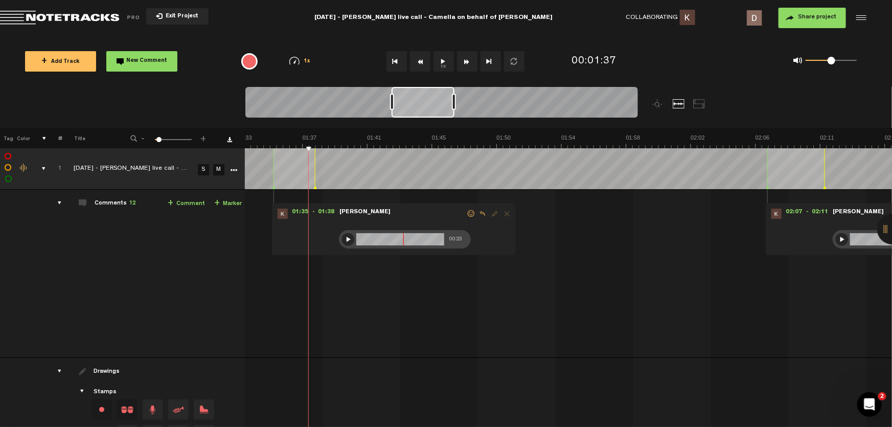
click at [342, 235] on div at bounding box center [348, 239] width 12 height 12
click at [342, 229] on nt-audio-note "00:25" at bounding box center [424, 239] width 178 height 22
click at [342, 234] on div at bounding box center [348, 239] width 12 height 12
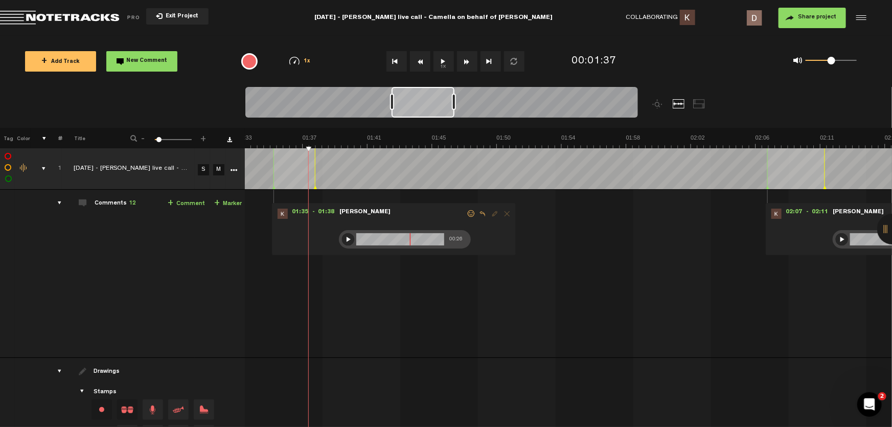
click at [342, 241] on div at bounding box center [348, 239] width 12 height 12
click at [342, 240] on div at bounding box center [348, 239] width 12 height 12
click at [342, 236] on div at bounding box center [348, 239] width 12 height 12
click at [342, 235] on div at bounding box center [348, 239] width 12 height 12
click at [342, 238] on div at bounding box center [348, 239] width 12 height 12
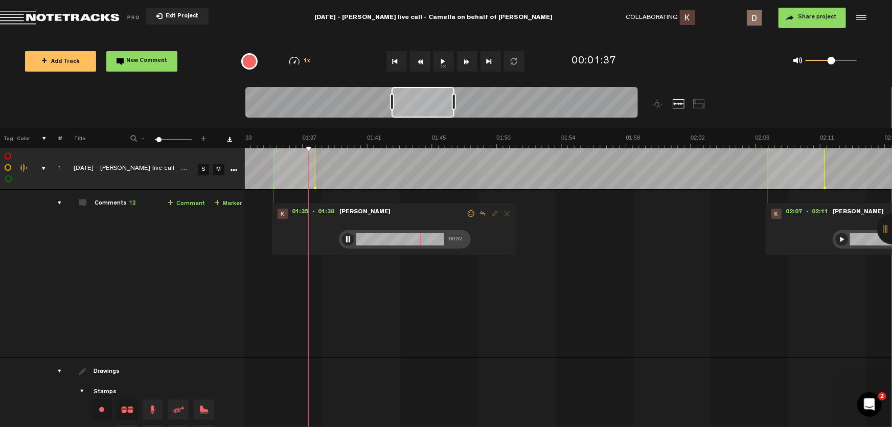
click at [342, 238] on div at bounding box center [348, 239] width 12 height 12
click at [342, 241] on div at bounding box center [348, 239] width 12 height 12
click at [342, 240] on div at bounding box center [348, 239] width 12 height 12
drag, startPoint x: 340, startPoint y: 240, endPoint x: 344, endPoint y: 244, distance: 6.2
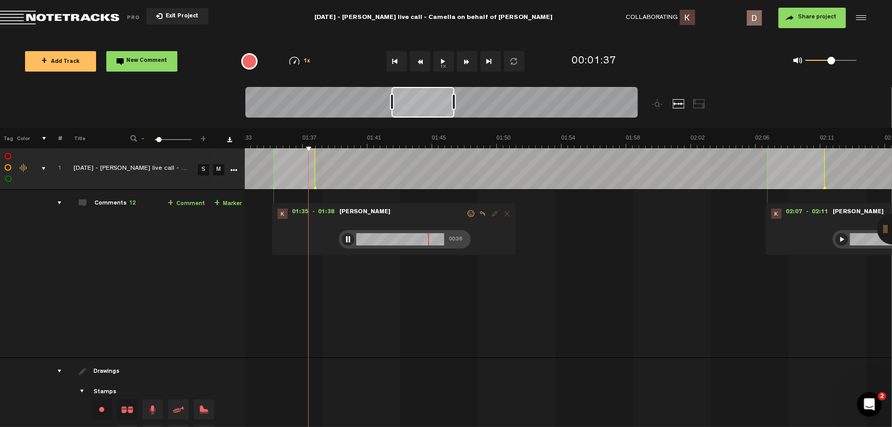
click at [342, 240] on div at bounding box center [348, 239] width 12 height 12
click at [342, 238] on div at bounding box center [348, 239] width 12 height 12
click at [344, 240] on div at bounding box center [348, 239] width 12 height 12
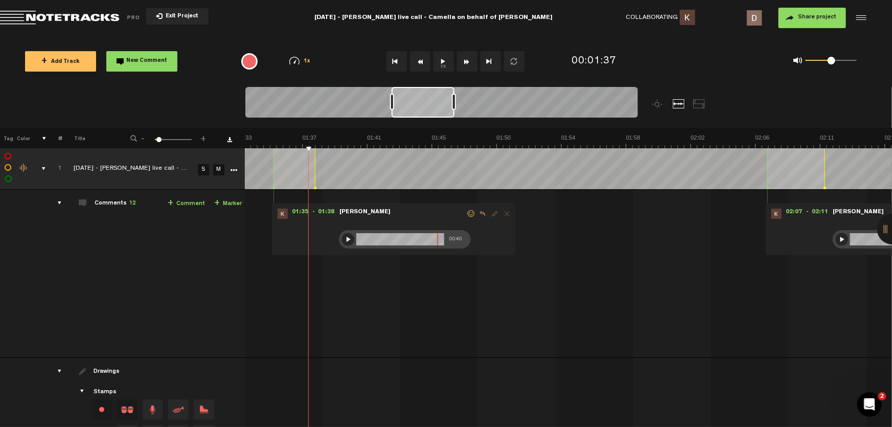
click at [342, 242] on div at bounding box center [348, 239] width 12 height 12
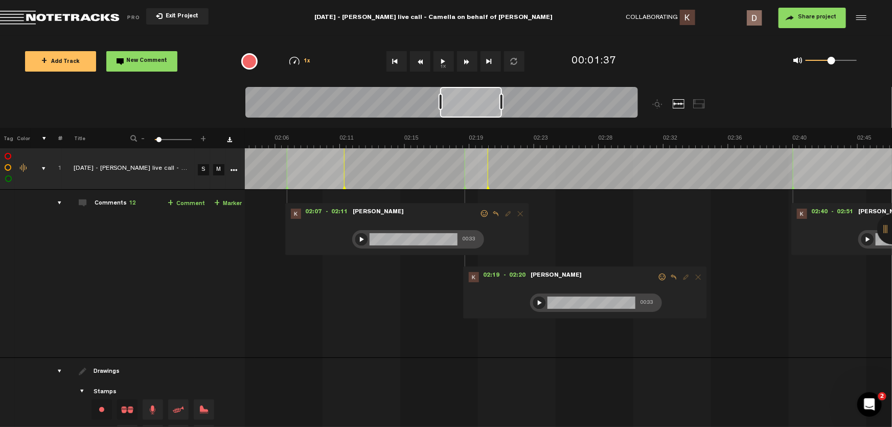
scroll to position [0, 1931]
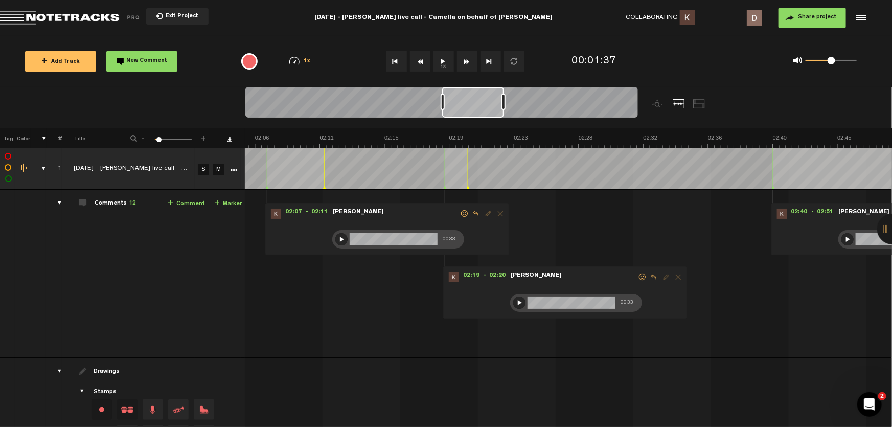
drag, startPoint x: 414, startPoint y: 102, endPoint x: 465, endPoint y: 102, distance: 50.6
click at [465, 102] on div at bounding box center [473, 102] width 62 height 31
click at [289, 211] on span "02:07" at bounding box center [293, 214] width 25 height 10
click at [444, 60] on button "1x" at bounding box center [443, 61] width 20 height 20
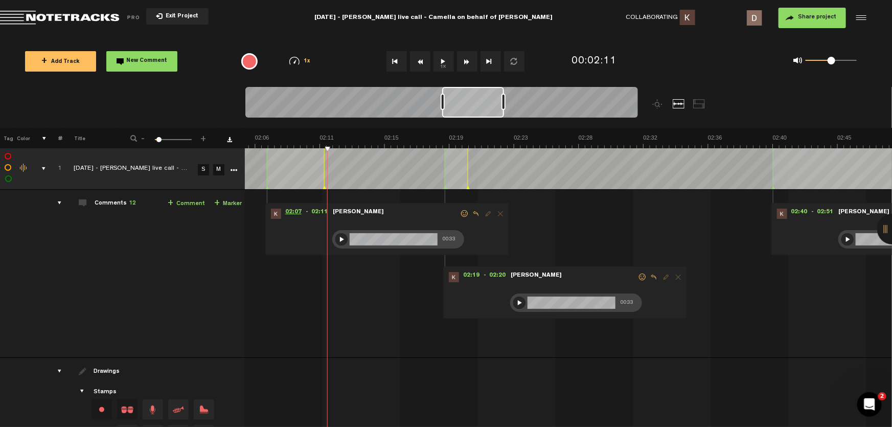
click at [288, 216] on span "02:07" at bounding box center [293, 214] width 25 height 10
click at [335, 238] on div at bounding box center [341, 239] width 12 height 12
click at [335, 240] on div at bounding box center [341, 239] width 12 height 12
click at [290, 211] on span "02:07" at bounding box center [293, 214] width 25 height 10
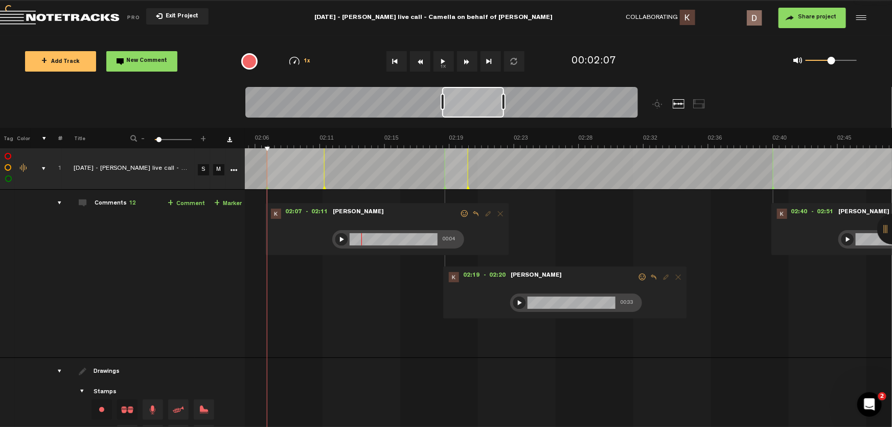
click at [437, 63] on button "1x" at bounding box center [443, 61] width 20 height 20
click at [335, 235] on div at bounding box center [341, 239] width 12 height 12
click at [335, 234] on div at bounding box center [341, 239] width 12 height 12
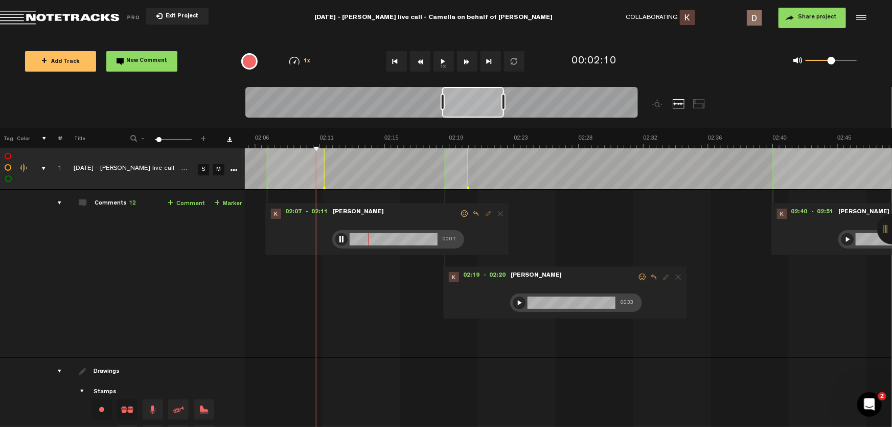
click at [335, 233] on div at bounding box center [341, 239] width 12 height 12
click at [335, 241] on div at bounding box center [341, 239] width 12 height 12
click at [335, 237] on div at bounding box center [341, 239] width 12 height 12
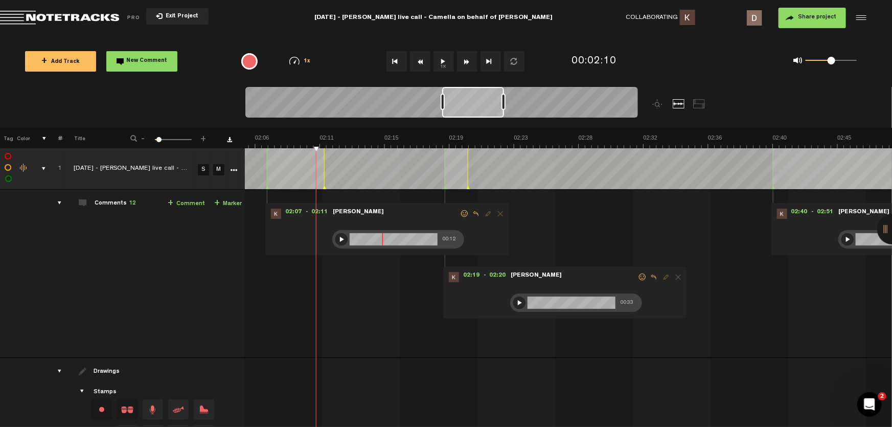
click at [335, 236] on div at bounding box center [341, 239] width 12 height 12
click at [335, 240] on div at bounding box center [341, 239] width 12 height 12
click at [337, 239] on div at bounding box center [341, 239] width 12 height 12
click at [335, 237] on div at bounding box center [341, 239] width 12 height 12
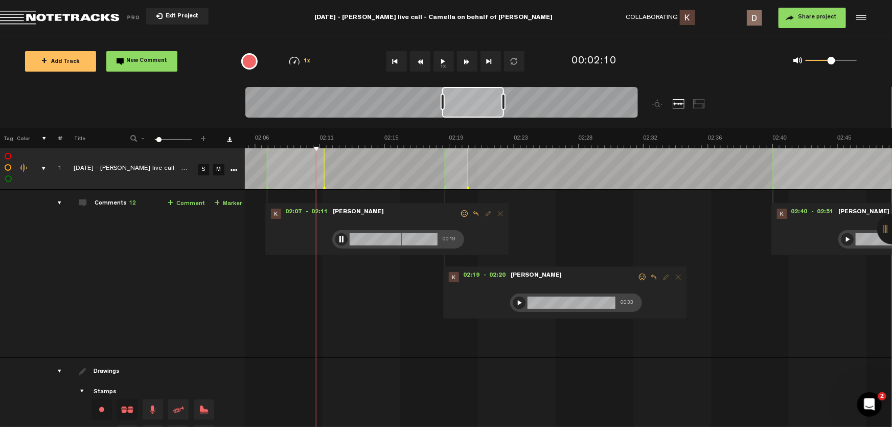
click at [335, 237] on div at bounding box center [341, 239] width 12 height 12
click at [335, 235] on div at bounding box center [341, 239] width 12 height 12
click at [338, 239] on div at bounding box center [341, 239] width 12 height 12
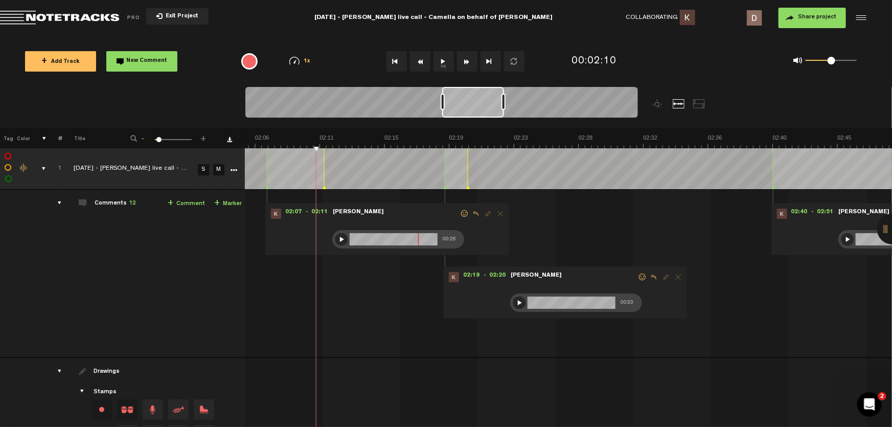
click at [335, 242] on div at bounding box center [341, 239] width 12 height 12
click at [464, 278] on span "02:19" at bounding box center [471, 277] width 25 height 10
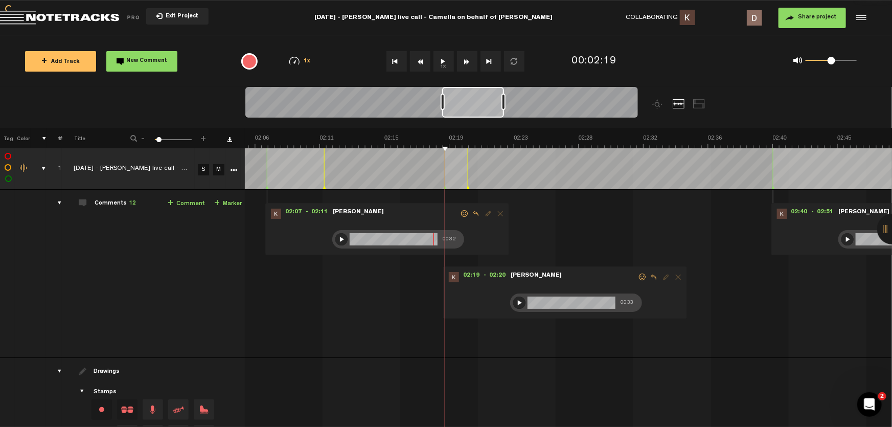
click at [440, 53] on button "1x" at bounding box center [443, 61] width 20 height 20
click at [466, 272] on span "02:19" at bounding box center [471, 277] width 25 height 10
click at [514, 298] on div at bounding box center [519, 302] width 12 height 12
click at [445, 63] on button "1x" at bounding box center [443, 61] width 20 height 20
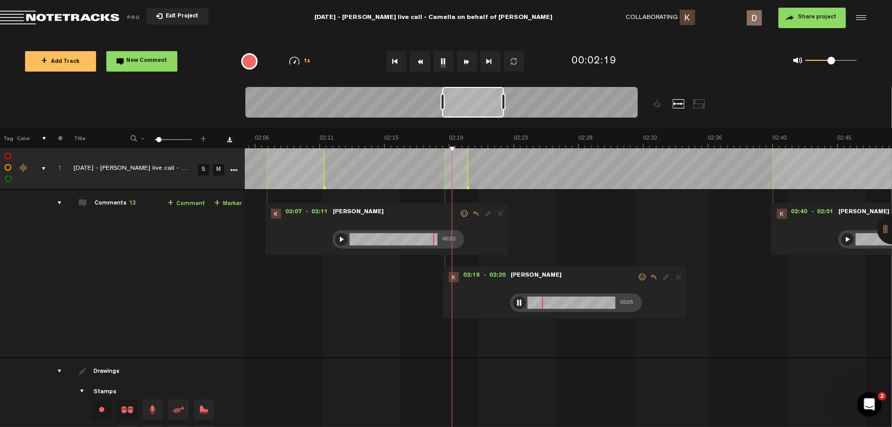
click at [445, 63] on button "1x" at bounding box center [443, 61] width 20 height 20
click at [513, 306] on div at bounding box center [519, 302] width 12 height 12
click at [513, 302] on div at bounding box center [519, 302] width 12 height 12
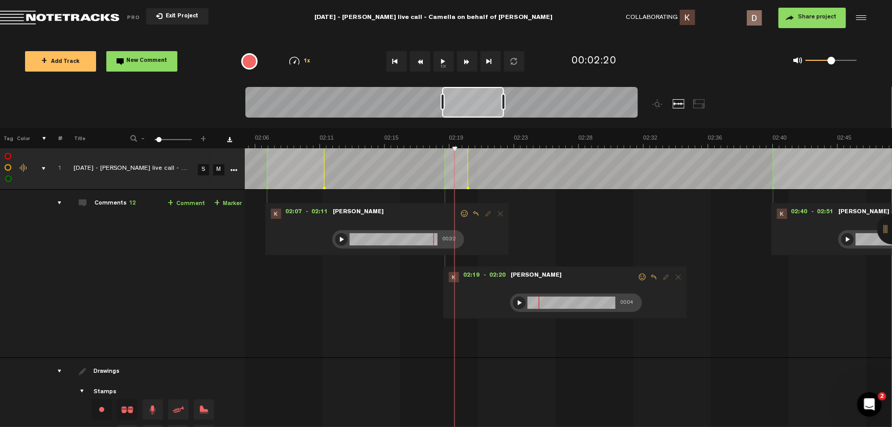
click at [514, 301] on div "00:04" at bounding box center [576, 302] width 132 height 18
click at [513, 302] on div at bounding box center [519, 302] width 12 height 12
click at [513, 307] on div at bounding box center [519, 302] width 12 height 12
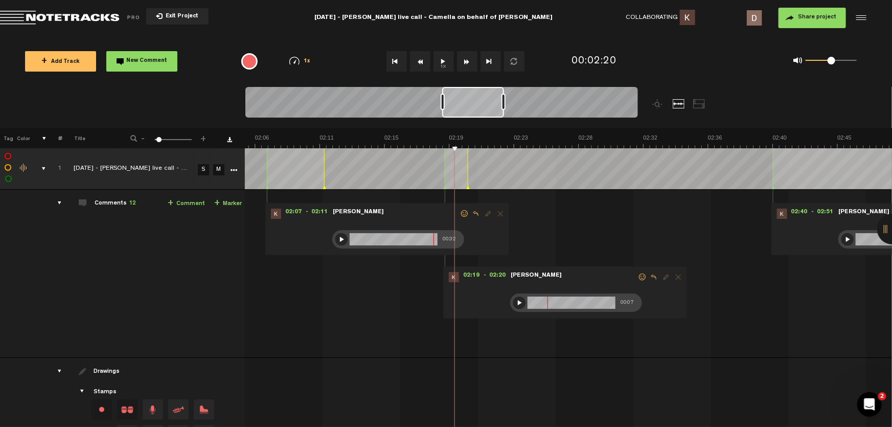
click at [513, 296] on div at bounding box center [519, 302] width 12 height 12
click at [513, 302] on div at bounding box center [519, 302] width 12 height 12
click at [513, 300] on div at bounding box center [519, 302] width 12 height 12
click at [513, 299] on div at bounding box center [519, 302] width 12 height 12
click at [514, 304] on div at bounding box center [519, 302] width 12 height 12
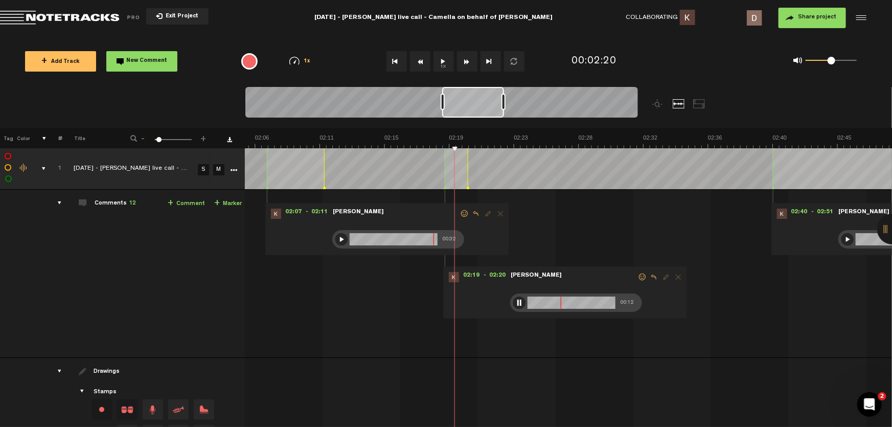
click at [513, 303] on div at bounding box center [519, 302] width 12 height 12
click at [513, 300] on div at bounding box center [519, 302] width 12 height 12
click at [514, 301] on div at bounding box center [519, 302] width 12 height 12
click at [513, 302] on div at bounding box center [519, 302] width 12 height 12
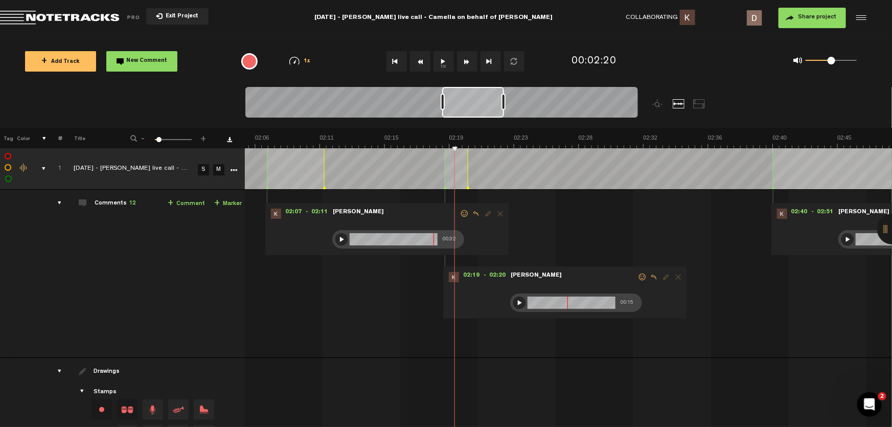
click at [513, 300] on div at bounding box center [519, 302] width 12 height 12
click at [513, 298] on div at bounding box center [519, 302] width 12 height 12
click at [513, 299] on div at bounding box center [519, 302] width 12 height 12
click at [513, 298] on div at bounding box center [519, 302] width 12 height 12
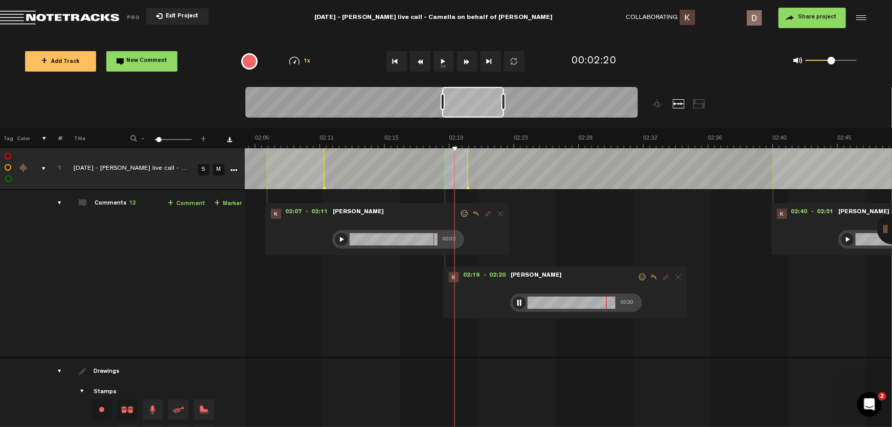
click at [515, 296] on div "00:30" at bounding box center [576, 302] width 132 height 18
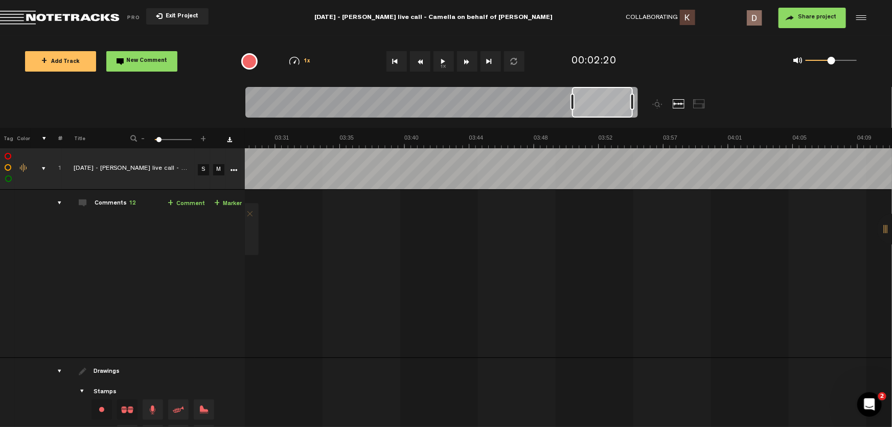
scroll to position [0, 3266]
drag, startPoint x: 468, startPoint y: 107, endPoint x: 619, endPoint y: 113, distance: 150.4
click at [619, 113] on div at bounding box center [608, 102] width 61 height 31
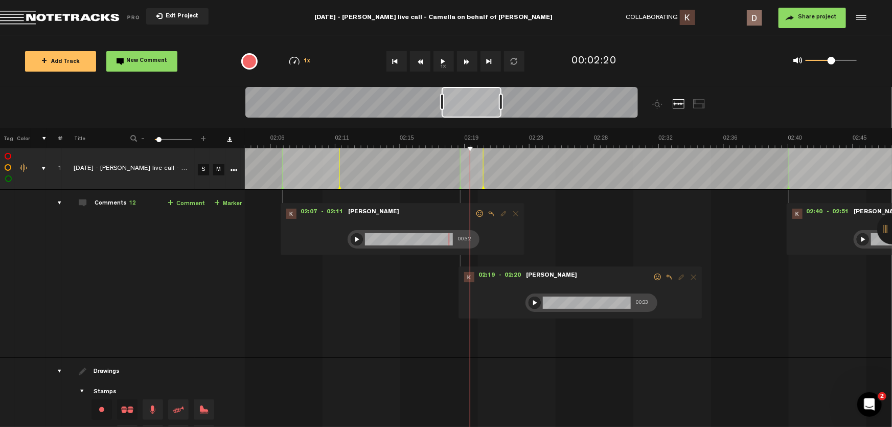
scroll to position [0, 1972]
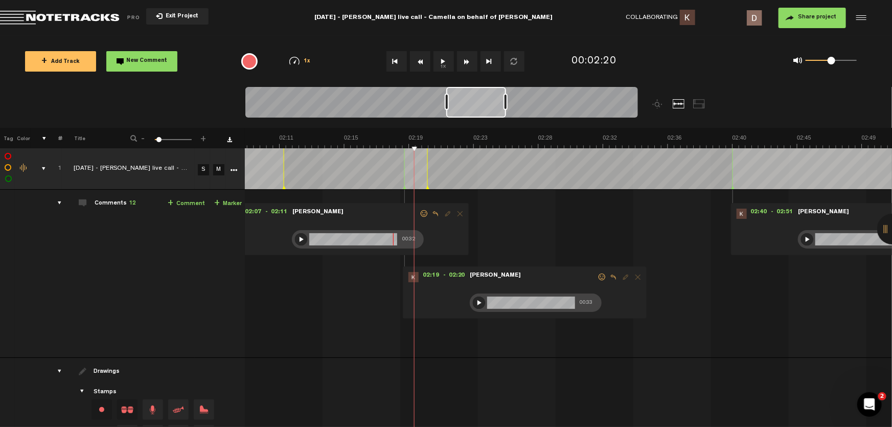
drag, startPoint x: 619, startPoint y: 113, endPoint x: 488, endPoint y: 119, distance: 131.0
click at [488, 119] on div at bounding box center [441, 104] width 393 height 34
click at [473, 304] on div at bounding box center [479, 302] width 12 height 12
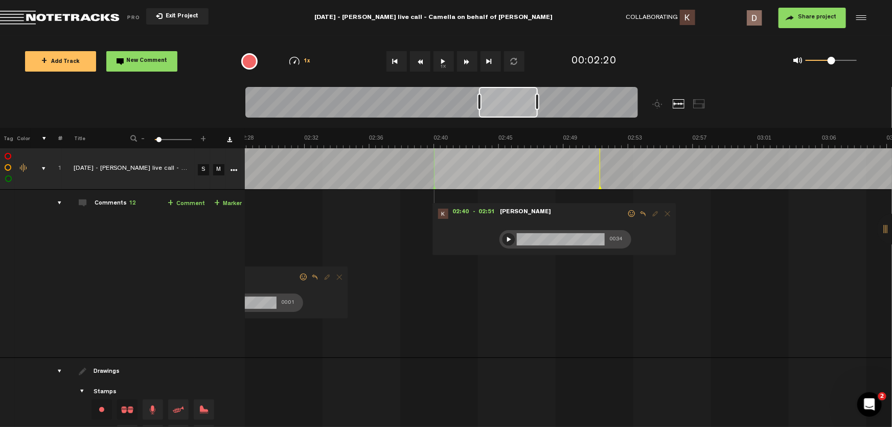
scroll to position [0, 2331]
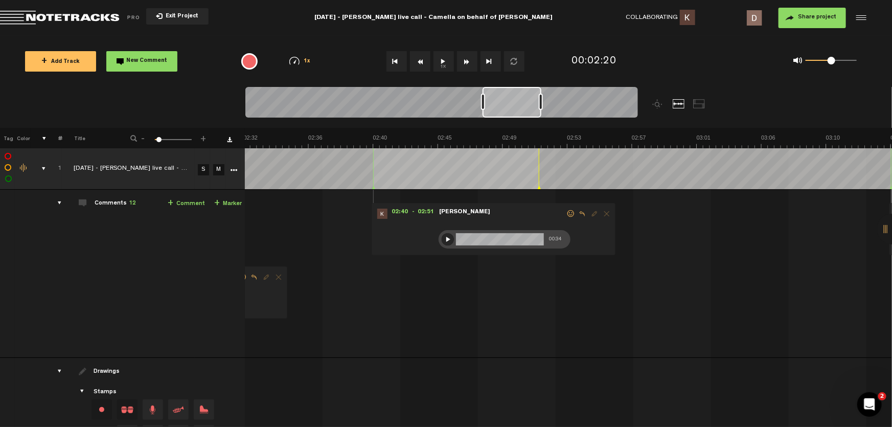
drag, startPoint x: 467, startPoint y: 107, endPoint x: 503, endPoint y: 105, distance: 36.4
click at [503, 105] on div at bounding box center [512, 102] width 59 height 31
click at [442, 235] on div at bounding box center [448, 239] width 12 height 12
click at [442, 237] on div at bounding box center [448, 239] width 12 height 12
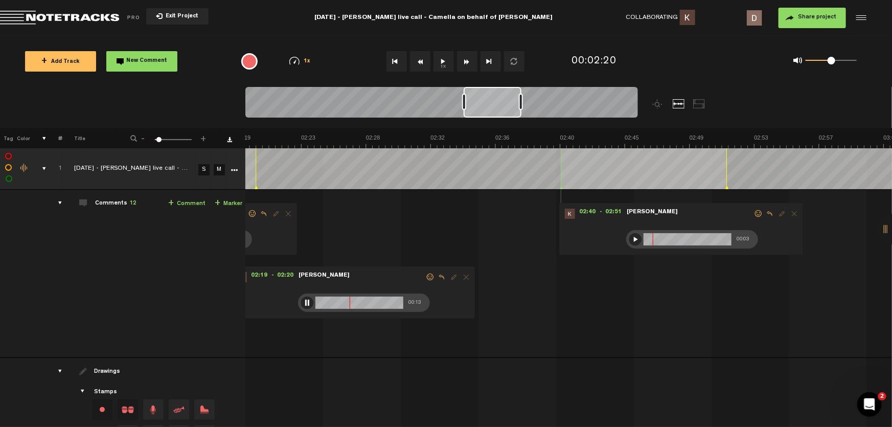
scroll to position [0, 2123]
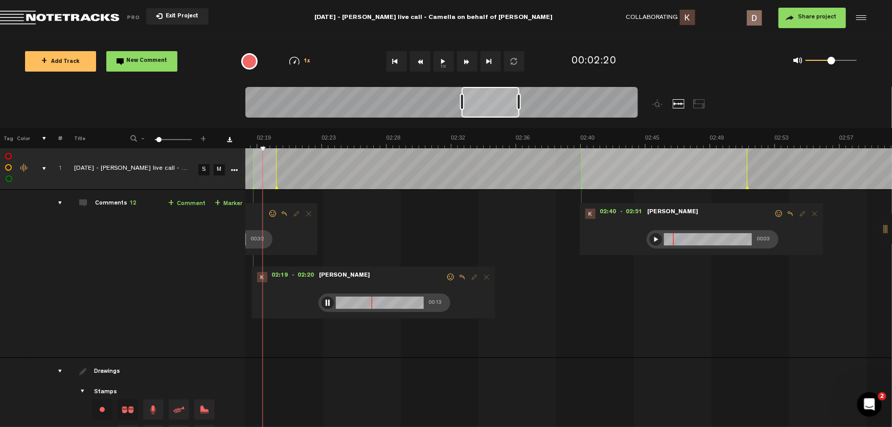
drag, startPoint x: 519, startPoint y: 104, endPoint x: 498, endPoint y: 111, distance: 22.0
click at [498, 111] on div at bounding box center [491, 102] width 58 height 31
click at [322, 302] on div at bounding box center [328, 302] width 12 height 12
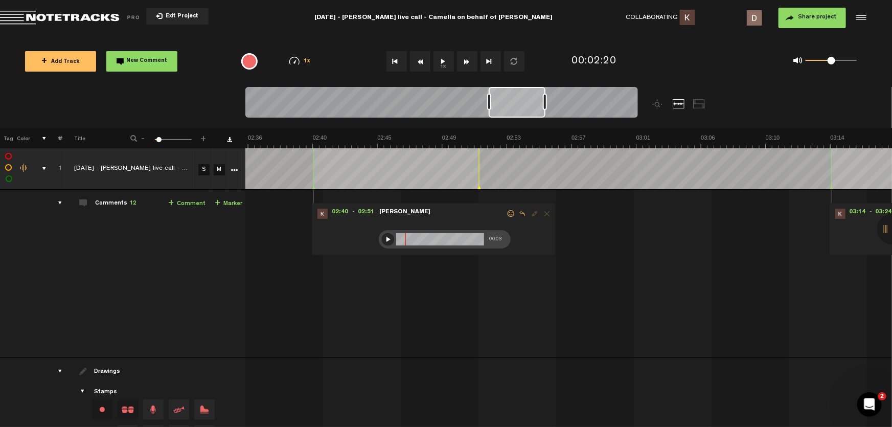
drag, startPoint x: 471, startPoint y: 100, endPoint x: 497, endPoint y: 100, distance: 26.1
click at [497, 100] on div at bounding box center [517, 102] width 57 height 31
click at [399, 240] on div at bounding box center [398, 239] width 12 height 12
click at [782, 43] on div "+ Add Track New Comment 1x 0.25x 0.5x 0.75x 1x 1.25x 1.5x 1.75x 2x All emojis 😀…" at bounding box center [446, 61] width 892 height 51
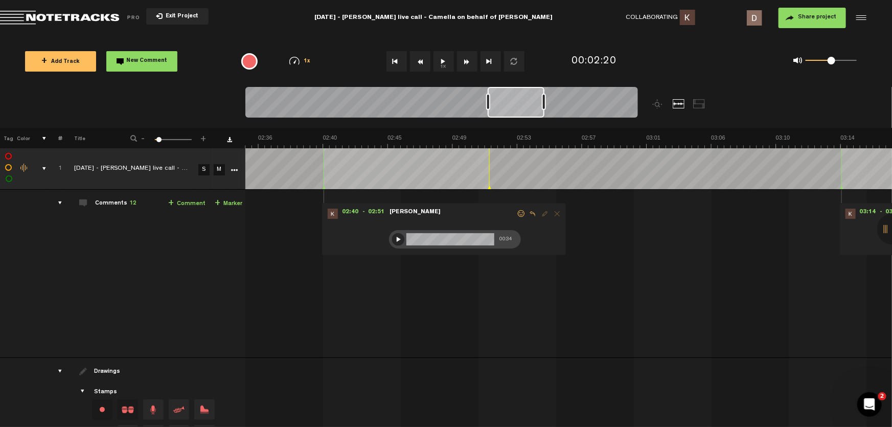
click at [402, 238] on div at bounding box center [398, 239] width 12 height 12
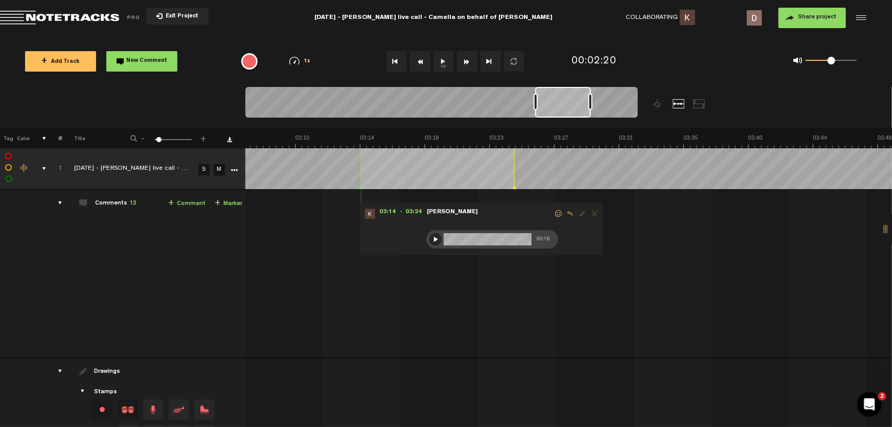
scroll to position [0, 2791]
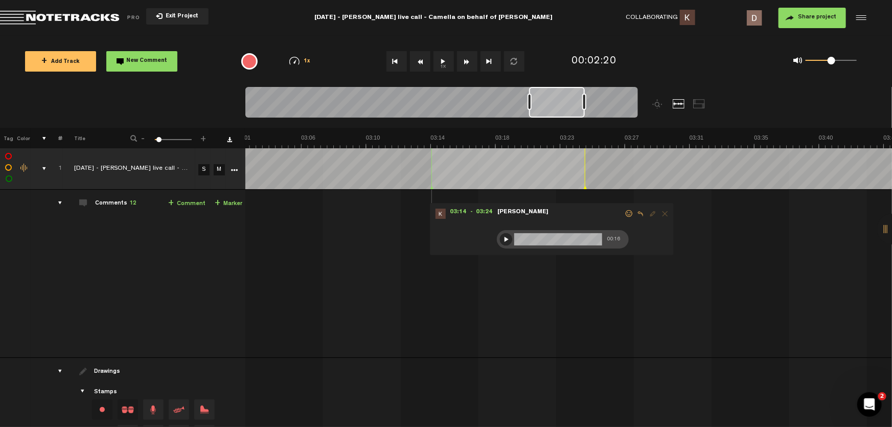
drag, startPoint x: 521, startPoint y: 110, endPoint x: 562, endPoint y: 129, distance: 45.3
click at [562, 127] on div at bounding box center [490, 107] width 491 height 41
click at [508, 237] on div at bounding box center [506, 239] width 12 height 12
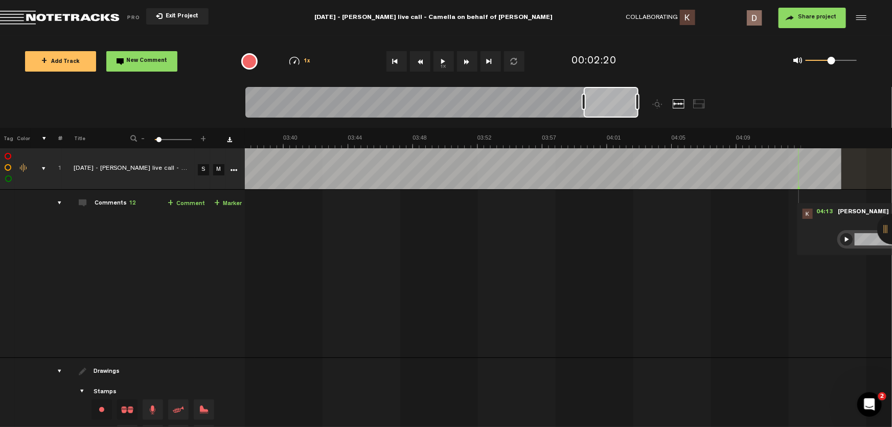
scroll to position [0, 3327]
drag, startPoint x: 541, startPoint y: 96, endPoint x: 667, endPoint y: 102, distance: 125.9
click at [667, 102] on div at bounding box center [490, 107] width 491 height 41
click at [840, 237] on div at bounding box center [846, 239] width 12 height 12
click at [840, 235] on div at bounding box center [846, 239] width 12 height 12
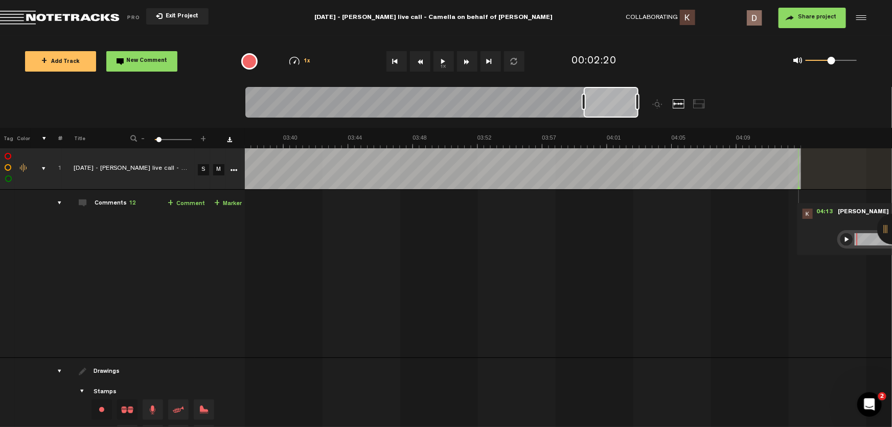
click at [840, 236] on div at bounding box center [846, 239] width 12 height 12
click at [840, 234] on div at bounding box center [846, 239] width 12 height 12
click at [842, 238] on div at bounding box center [846, 239] width 12 height 12
click at [840, 237] on div at bounding box center [846, 239] width 12 height 12
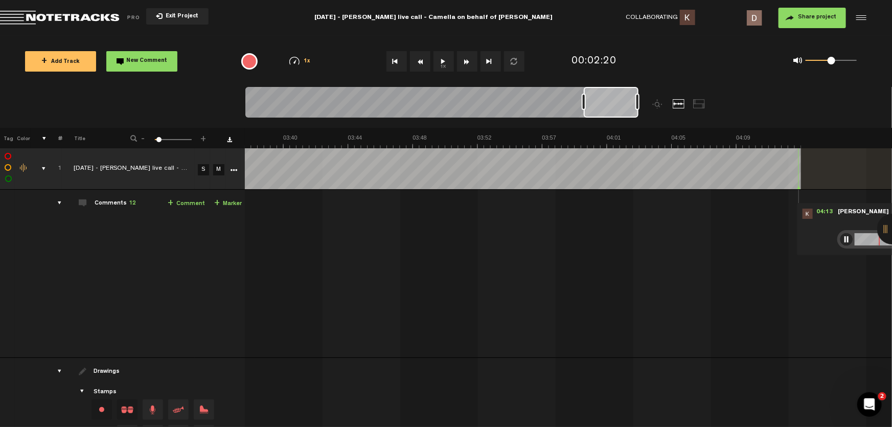
click at [840, 239] on div at bounding box center [846, 239] width 12 height 12
click at [840, 237] on div at bounding box center [846, 239] width 12 height 12
click at [841, 238] on div at bounding box center [846, 239] width 12 height 12
click at [840, 236] on div at bounding box center [846, 239] width 12 height 12
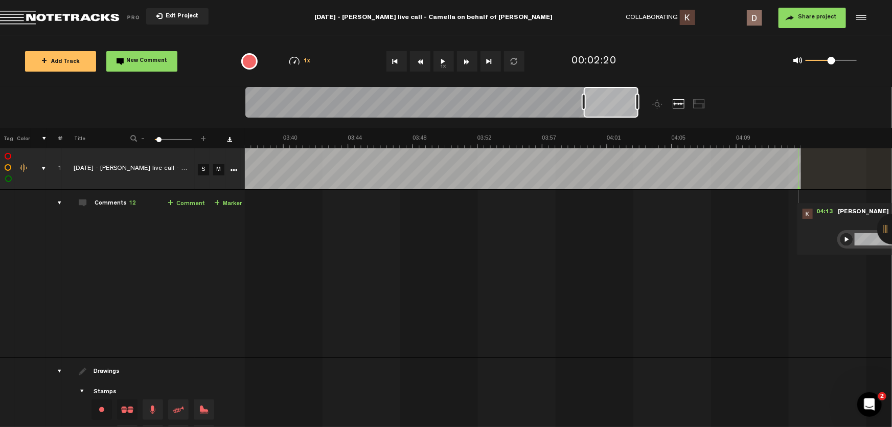
click at [840, 241] on div at bounding box center [846, 239] width 12 height 12
